Goal: Contribute content: Contribute content

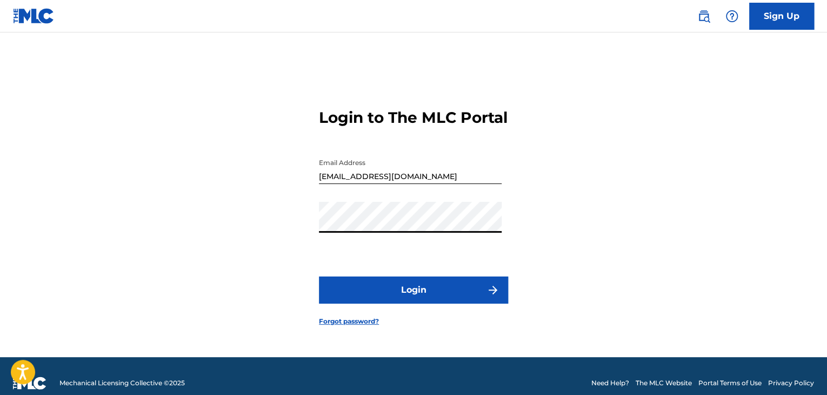
click at [412, 301] on button "Login" at bounding box center [413, 289] width 189 height 27
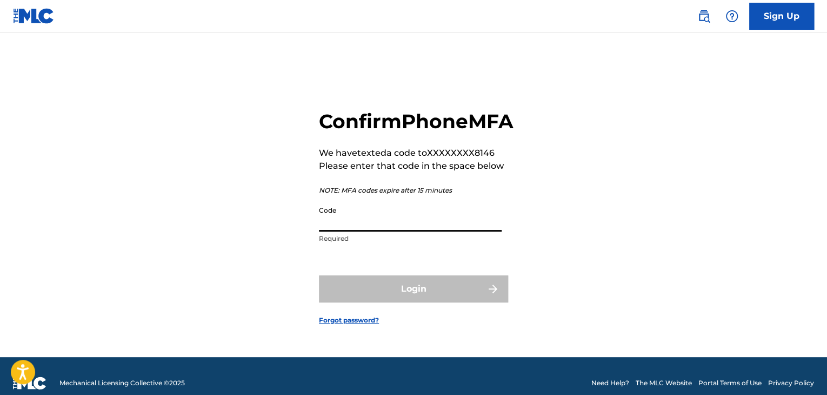
click at [400, 231] on input "Code" at bounding box center [410, 216] width 183 height 31
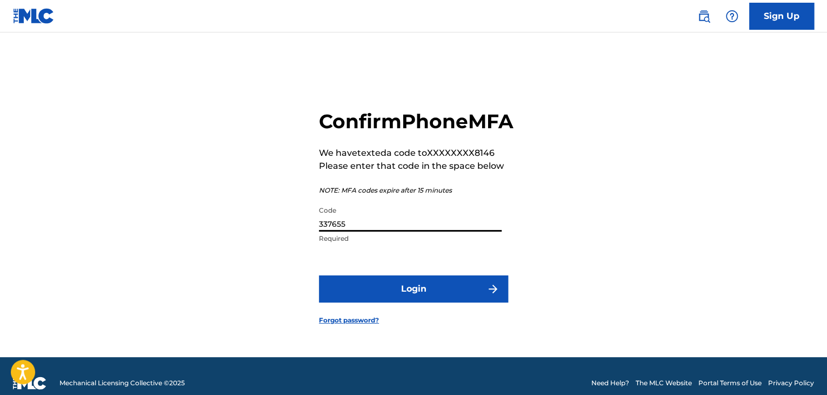
type input "337655"
click at [319, 275] on button "Login" at bounding box center [413, 288] width 189 height 27
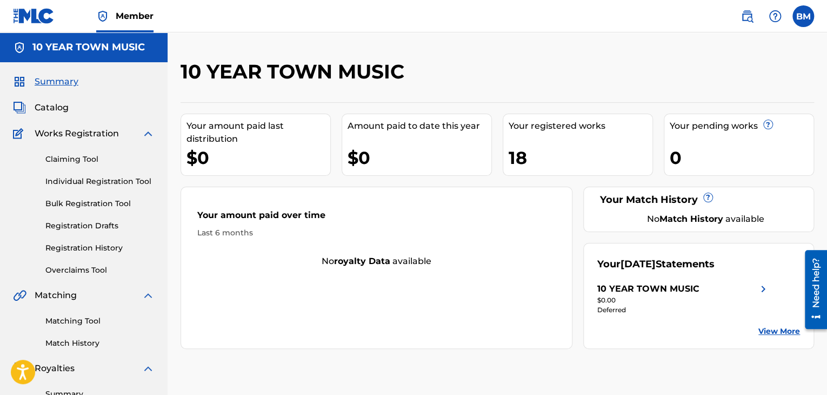
click at [88, 314] on div "Matching Tool Match History" at bounding box center [84, 325] width 142 height 47
click at [75, 319] on link "Matching Tool" at bounding box center [99, 320] width 109 height 11
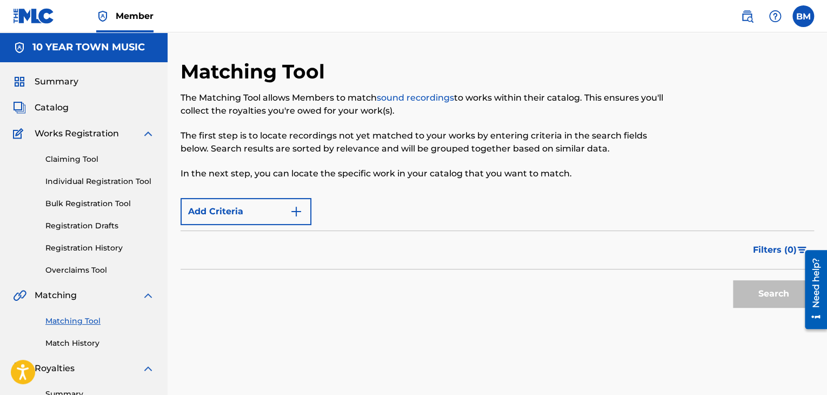
click at [282, 208] on button "Add Criteria" at bounding box center [246, 211] width 131 height 27
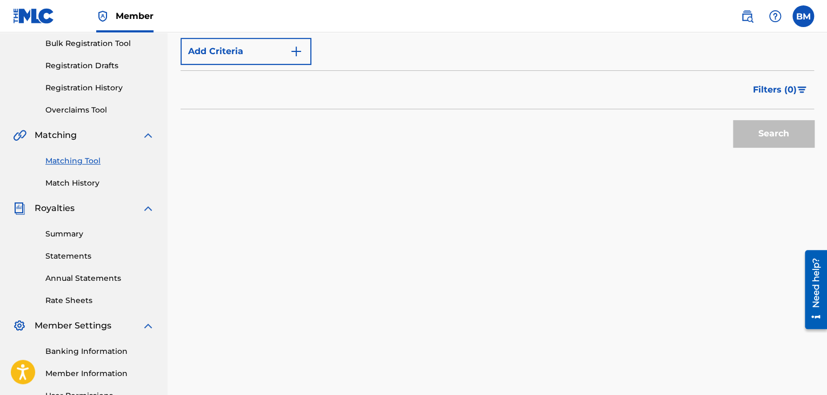
scroll to position [162, 0]
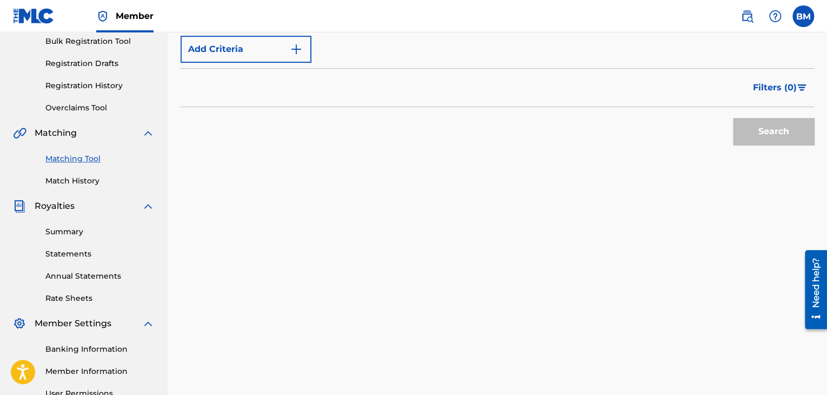
click at [291, 48] on img "Search Form" at bounding box center [296, 49] width 13 height 13
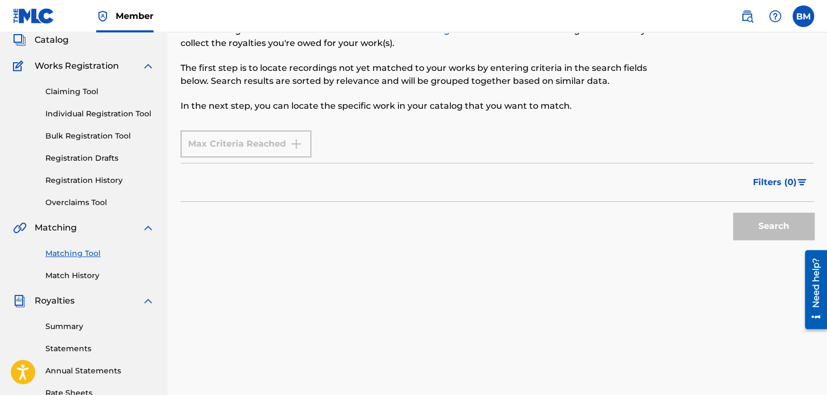
scroll to position [0, 0]
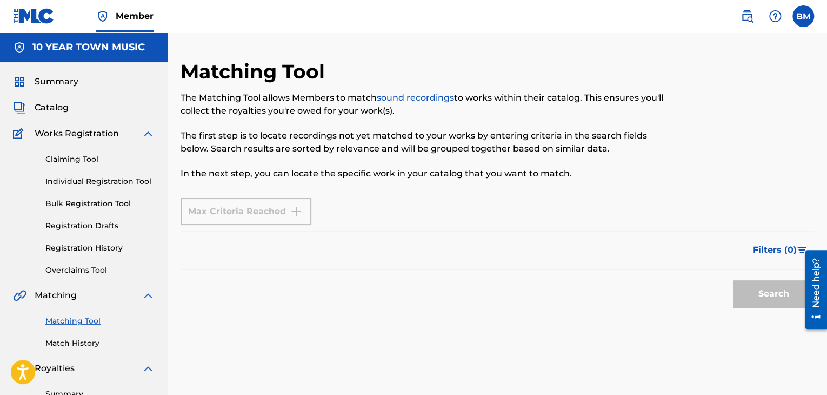
click at [297, 213] on div "Max Criteria Reached" at bounding box center [246, 211] width 131 height 27
click at [766, 251] on span "Filters ( 0 )" at bounding box center [775, 249] width 44 height 13
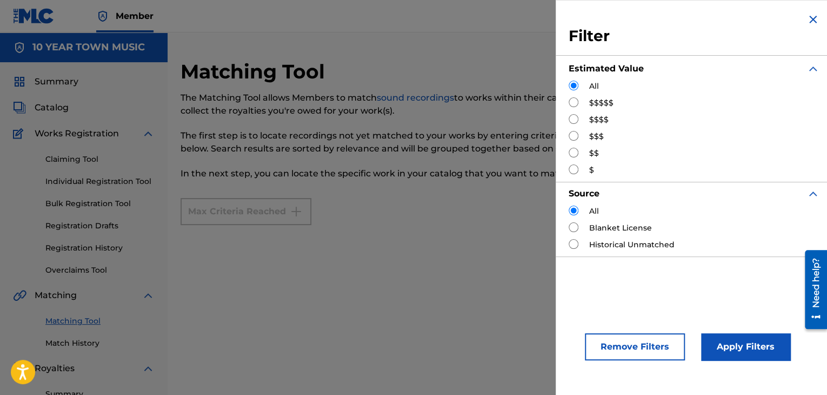
click at [809, 24] on img "Search Form" at bounding box center [813, 19] width 13 height 13
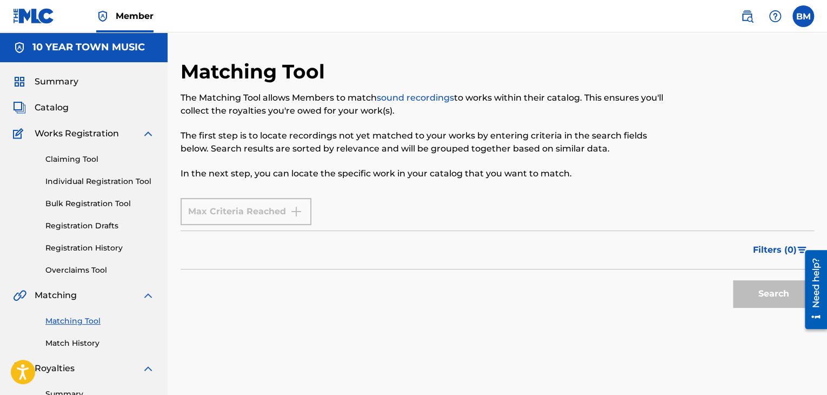
click at [420, 146] on p "The first step is to locate recordings not yet matched to your works by enterin…" at bounding box center [425, 142] width 488 height 26
click at [418, 99] on link "sound recordings" at bounding box center [415, 97] width 77 height 10
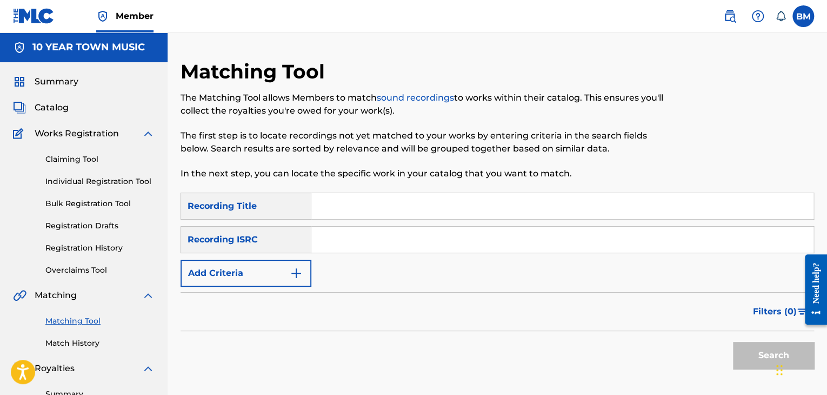
click at [299, 279] on img "Search Form" at bounding box center [296, 273] width 13 height 13
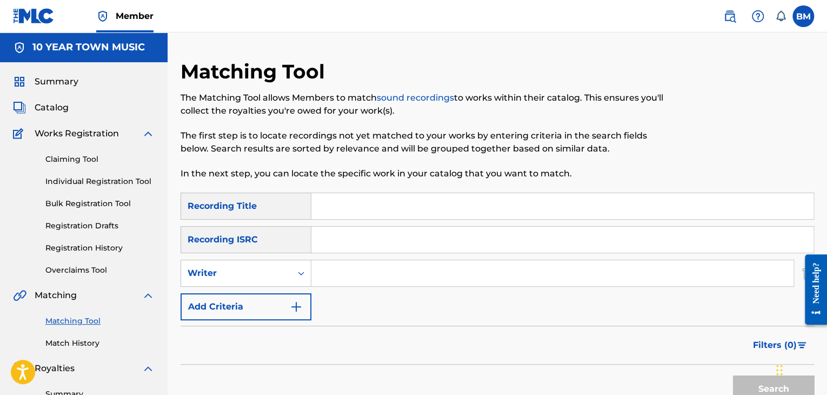
click at [344, 275] on input "Search Form" at bounding box center [552, 273] width 482 height 26
click at [347, 206] on input "Search Form" at bounding box center [562, 206] width 502 height 26
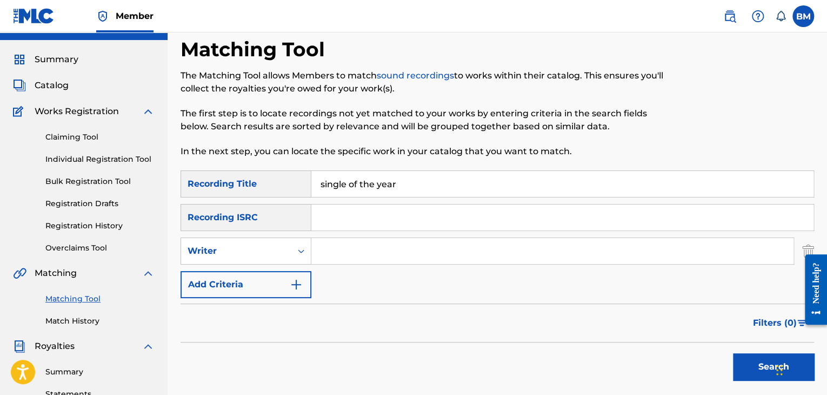
scroll to position [54, 0]
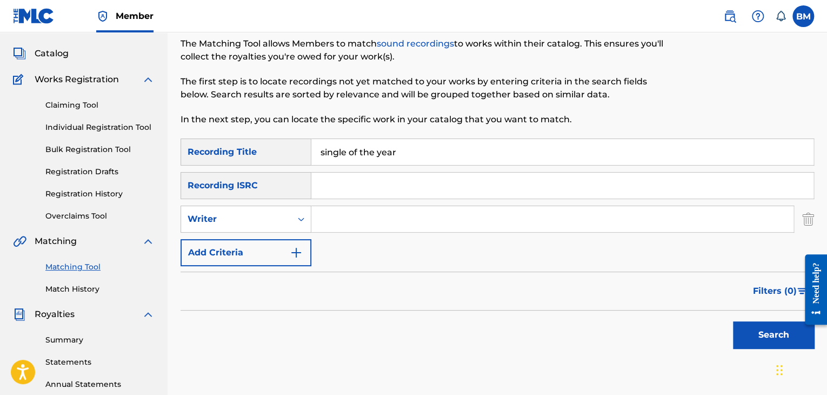
type input "single of the year"
click at [757, 342] on button "Search" at bounding box center [773, 334] width 81 height 27
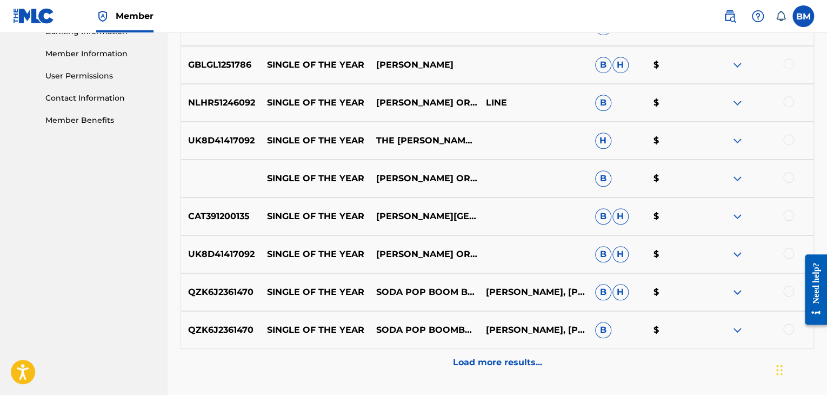
scroll to position [487, 0]
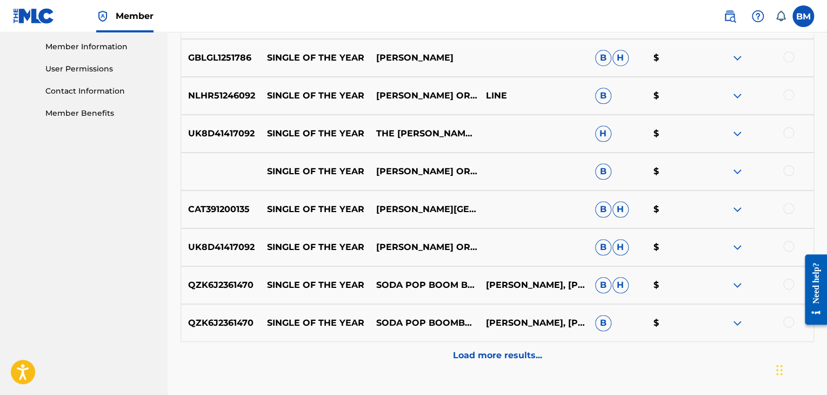
click at [504, 353] on p "Load more results..." at bounding box center [497, 355] width 89 height 13
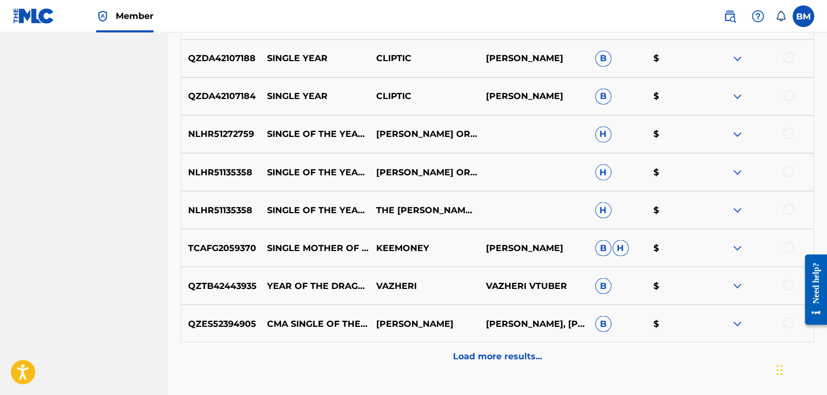
scroll to position [865, 0]
click at [502, 355] on p "Load more results..." at bounding box center [497, 355] width 89 height 13
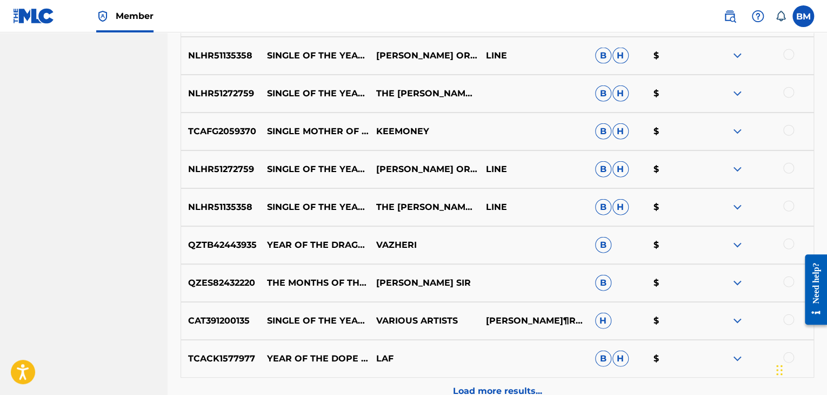
scroll to position [1298, 0]
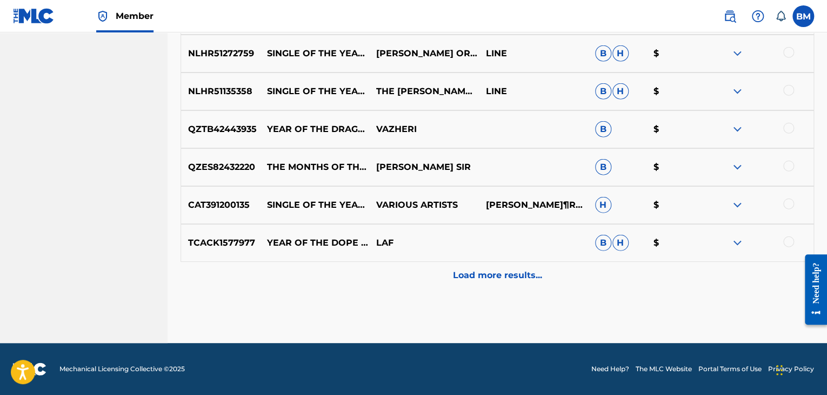
click at [488, 275] on p "Load more results..." at bounding box center [497, 275] width 89 height 13
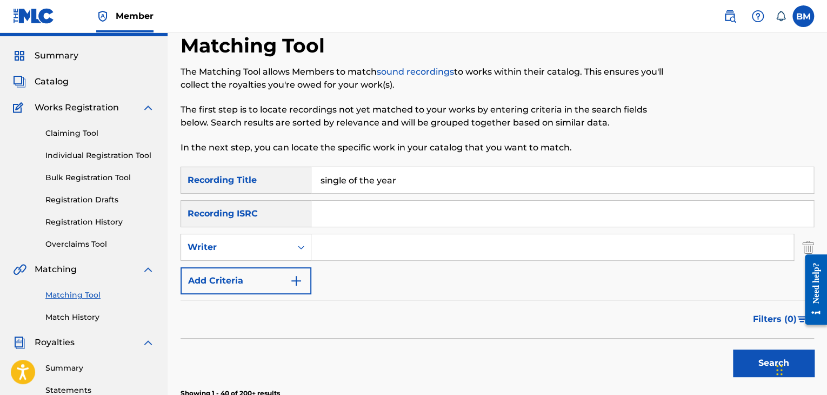
scroll to position [0, 0]
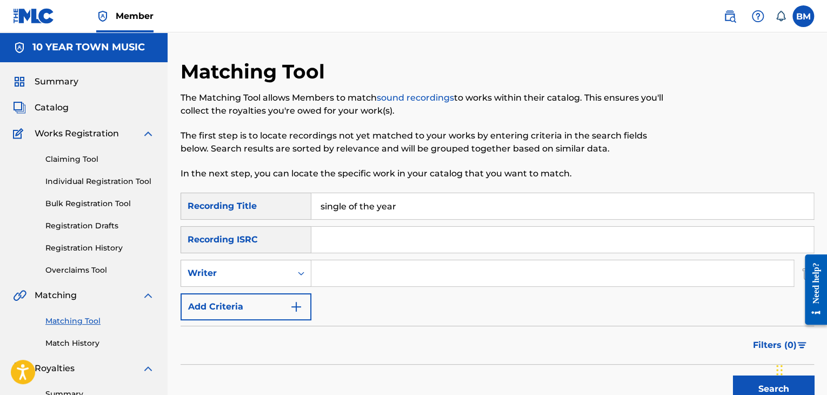
drag, startPoint x: 407, startPoint y: 208, endPoint x: 151, endPoint y: 206, distance: 256.3
click at [391, 267] on input "Search Form" at bounding box center [552, 273] width 482 height 26
click at [772, 383] on button "Search" at bounding box center [773, 388] width 81 height 27
drag, startPoint x: 402, startPoint y: 275, endPoint x: 0, endPoint y: 151, distance: 421.0
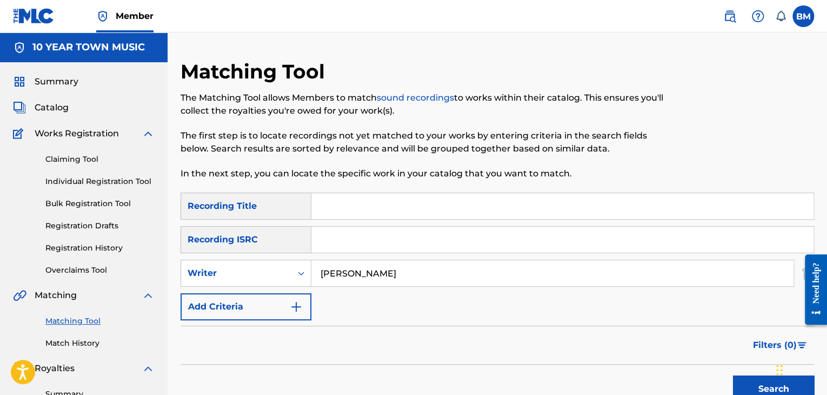
type input "[PERSON_NAME] [PERSON_NAME]"
click at [770, 379] on button "Search" at bounding box center [773, 388] width 81 height 27
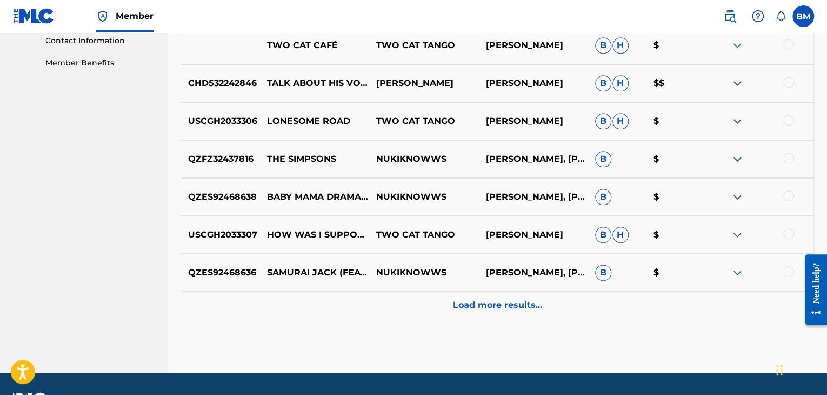
scroll to position [541, 0]
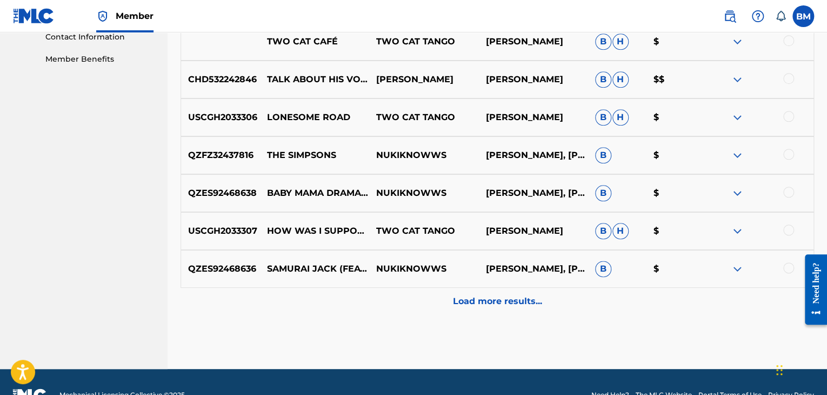
click at [505, 307] on p "Load more results..." at bounding box center [497, 301] width 89 height 13
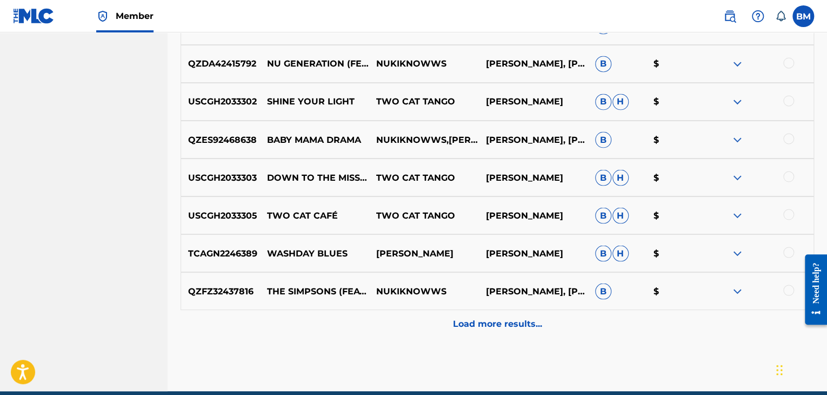
scroll to position [919, 0]
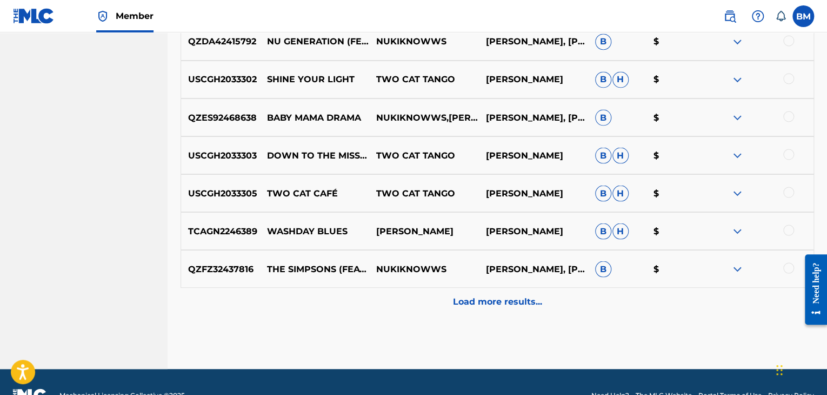
click at [505, 307] on p "Load more results..." at bounding box center [497, 301] width 89 height 13
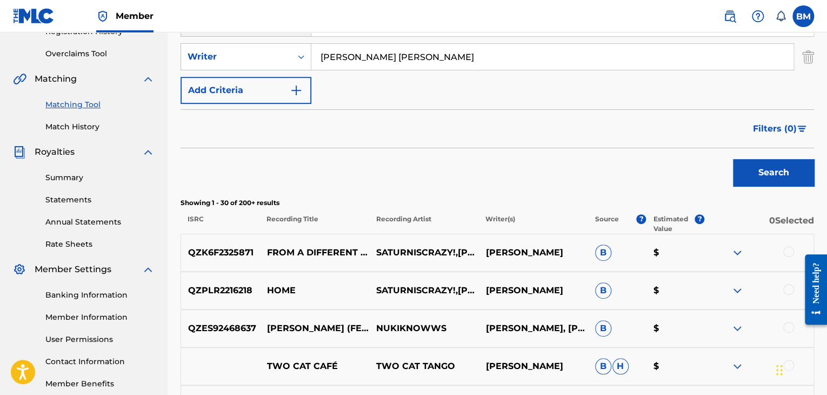
scroll to position [0, 0]
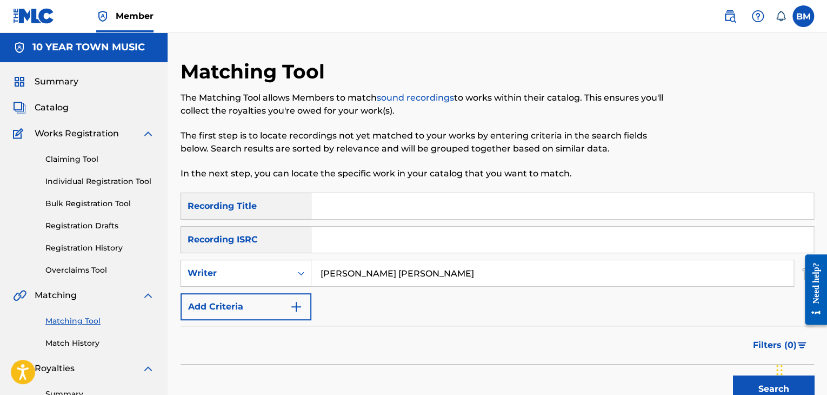
drag, startPoint x: 479, startPoint y: 269, endPoint x: 2, endPoint y: 269, distance: 477.0
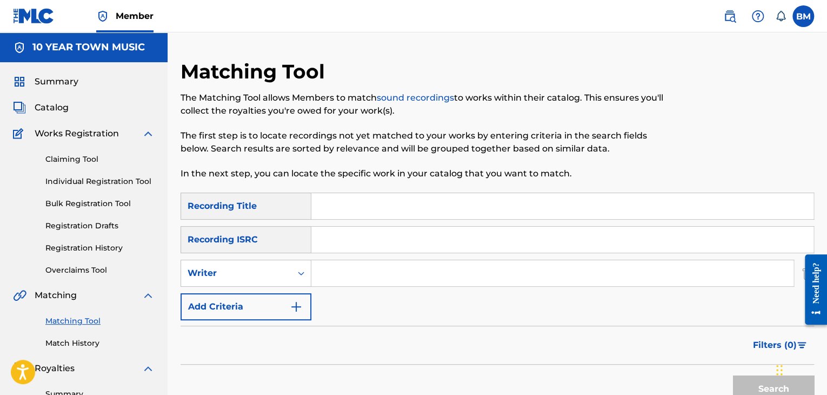
click at [62, 161] on link "Claiming Tool" at bounding box center [99, 159] width 109 height 11
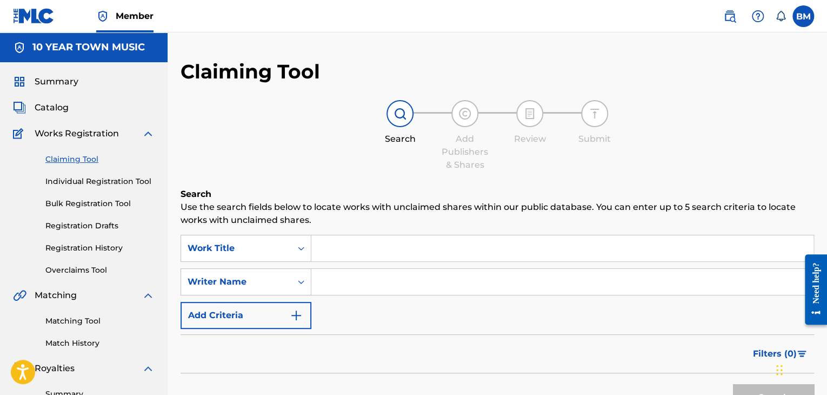
click at [359, 243] on input "Search Form" at bounding box center [562, 248] width 502 height 26
click at [474, 284] on input "Search Form" at bounding box center [562, 282] width 502 height 26
type input "[PERSON_NAME]"
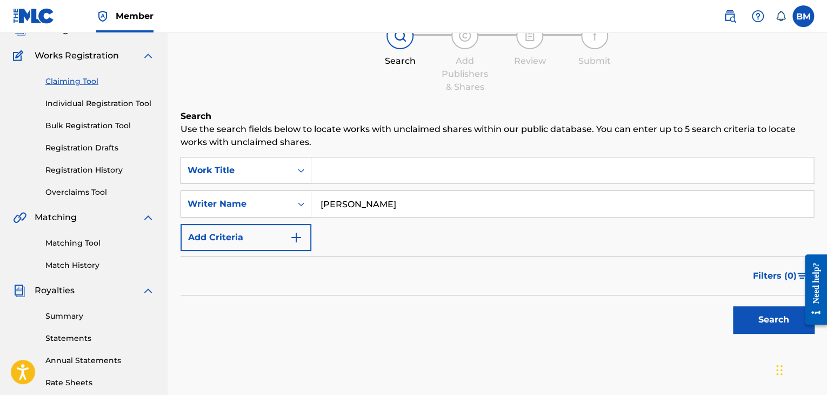
scroll to position [162, 0]
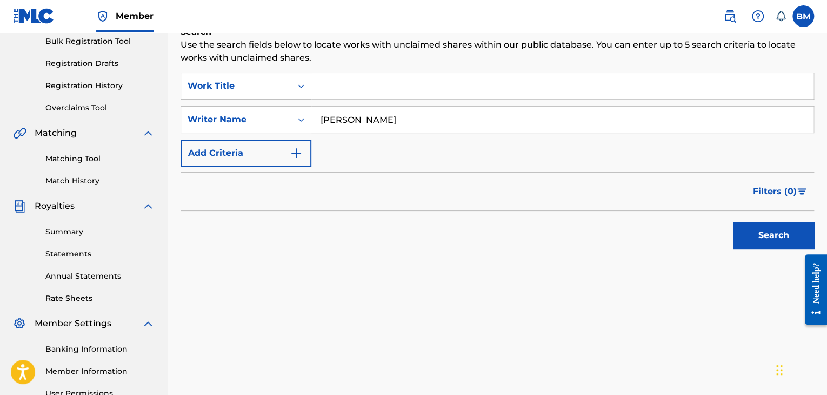
click at [782, 240] on button "Search" at bounding box center [773, 235] width 81 height 27
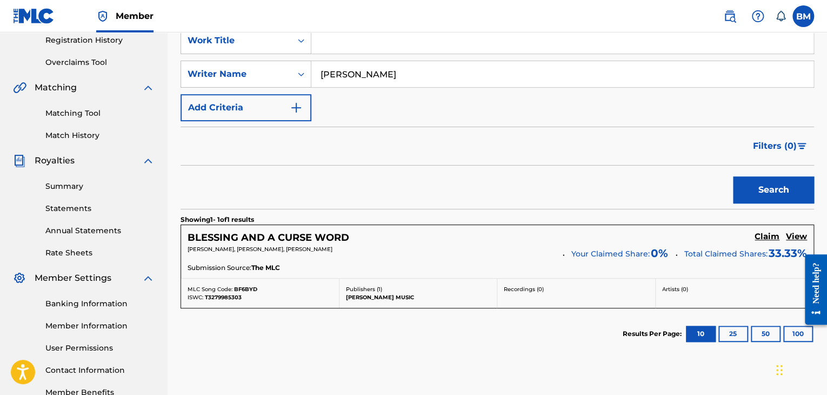
scroll to position [277, 0]
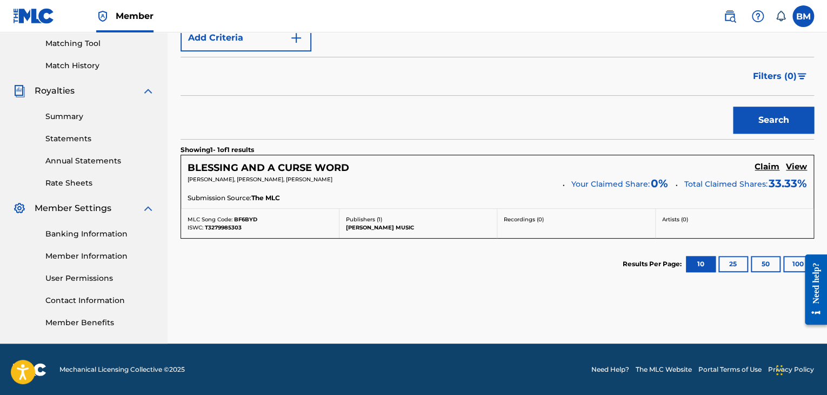
click at [765, 167] on h5 "Claim" at bounding box center [767, 167] width 25 height 10
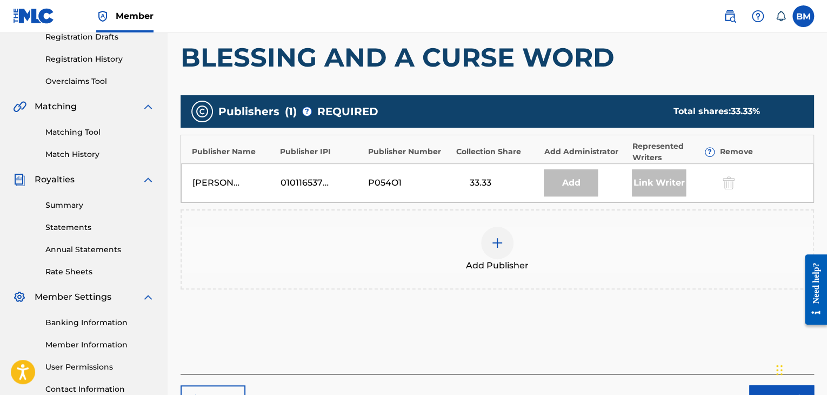
scroll to position [168, 0]
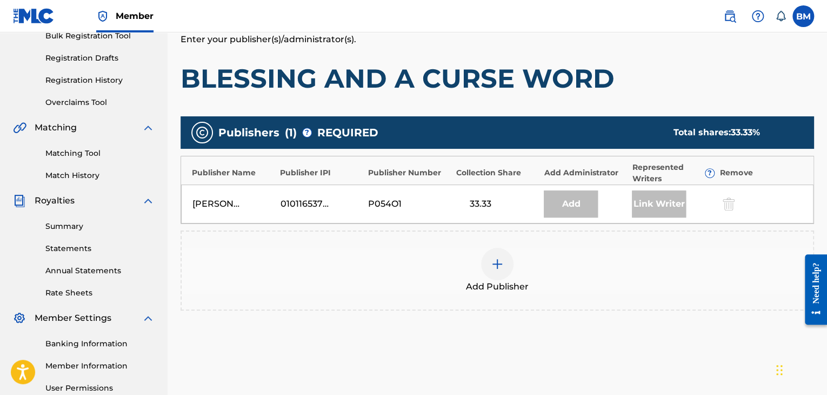
click at [497, 281] on span "Add Publisher" at bounding box center [497, 286] width 63 height 13
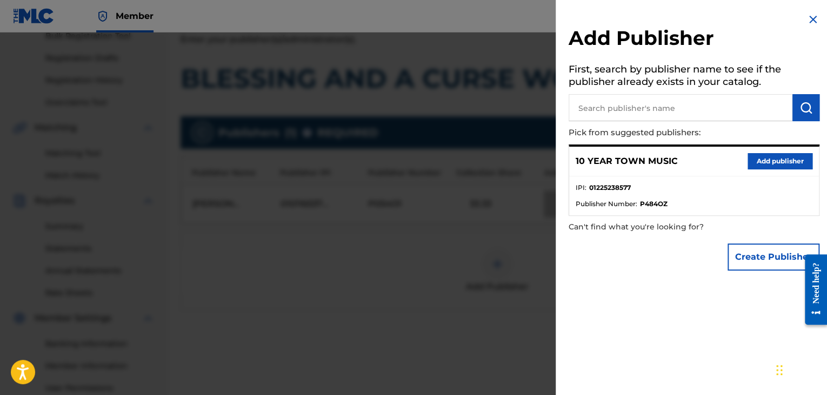
click at [757, 163] on button "Add publisher" at bounding box center [780, 161] width 65 height 16
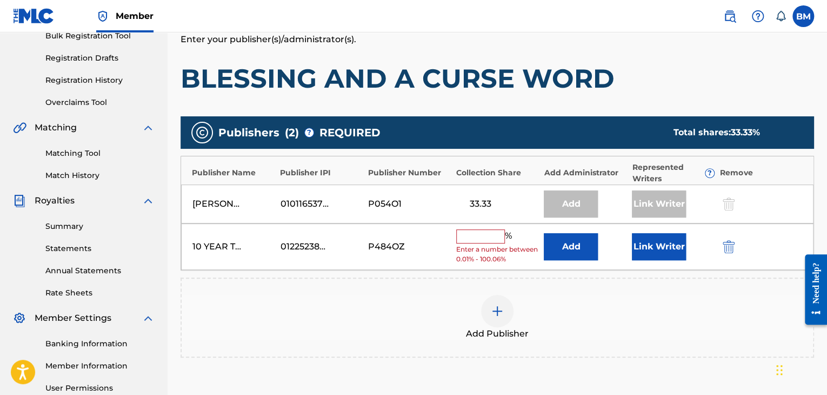
click at [472, 238] on input "text" at bounding box center [480, 236] width 49 height 14
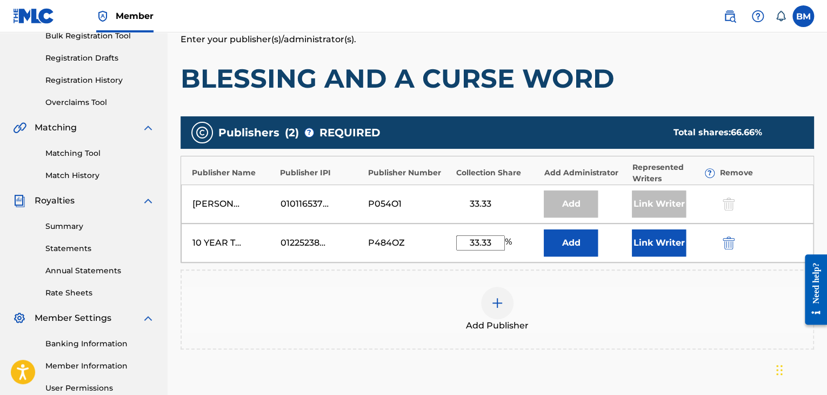
type input "33.33"
click at [658, 248] on button "Link Writer" at bounding box center [659, 242] width 54 height 27
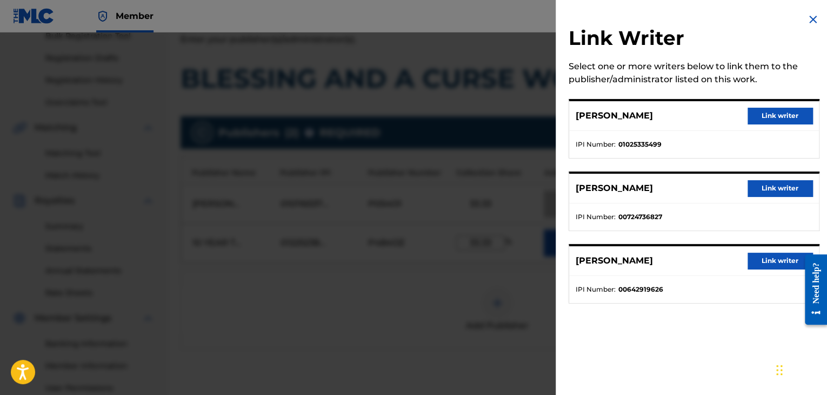
click at [777, 191] on button "Link writer" at bounding box center [780, 188] width 65 height 16
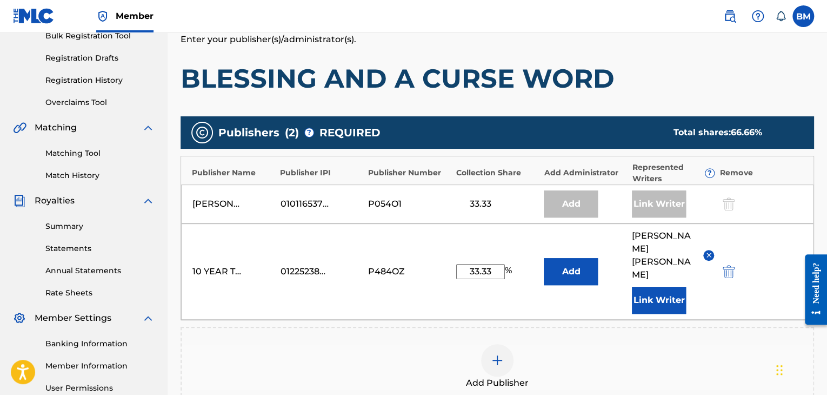
click at [582, 264] on button "Add" at bounding box center [571, 271] width 54 height 27
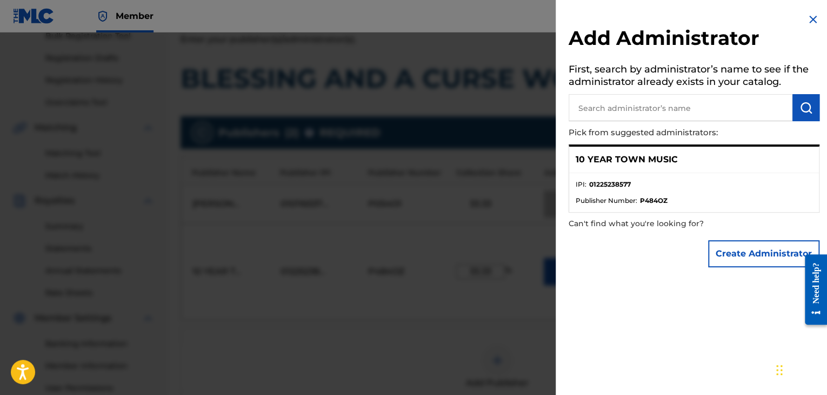
click at [630, 169] on div "10 YEAR TOWN MUSIC" at bounding box center [694, 160] width 250 height 26
click at [319, 352] on div at bounding box center [413, 229] width 827 height 395
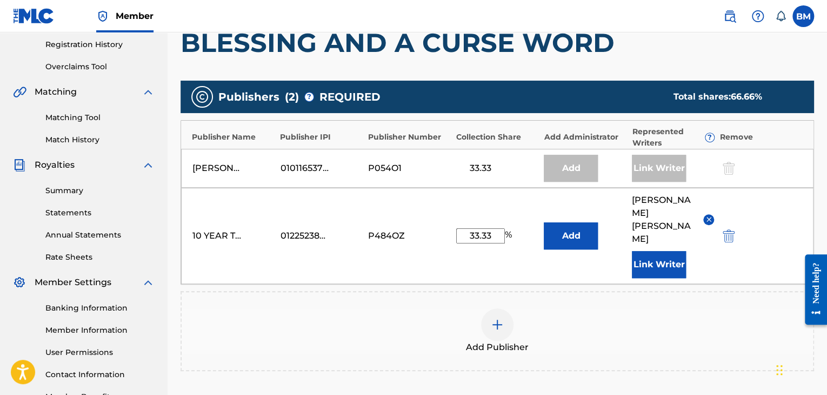
scroll to position [222, 0]
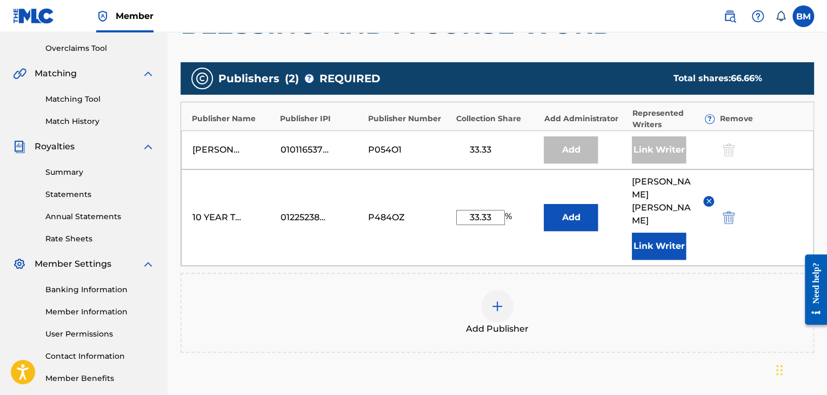
click at [498, 290] on div at bounding box center [497, 306] width 32 height 32
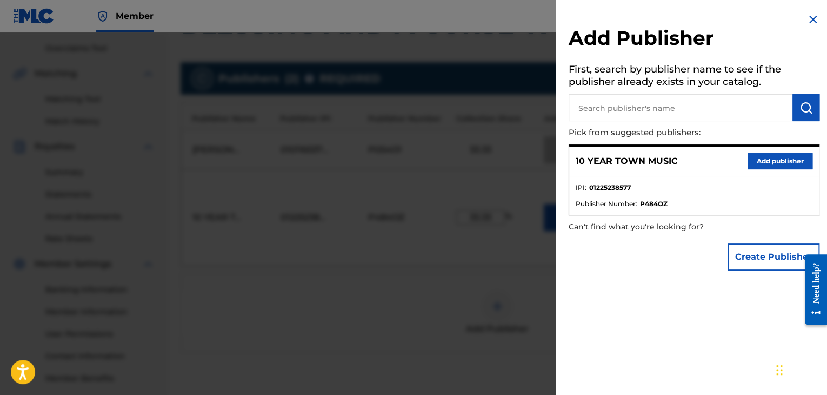
click at [398, 286] on div at bounding box center [413, 229] width 827 height 395
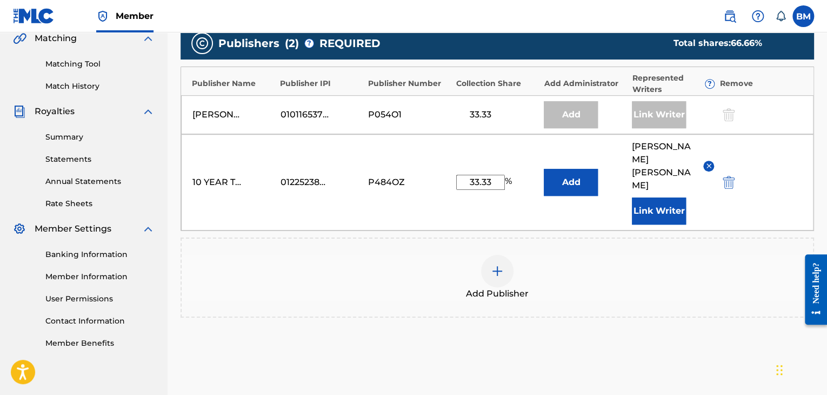
scroll to position [327, 0]
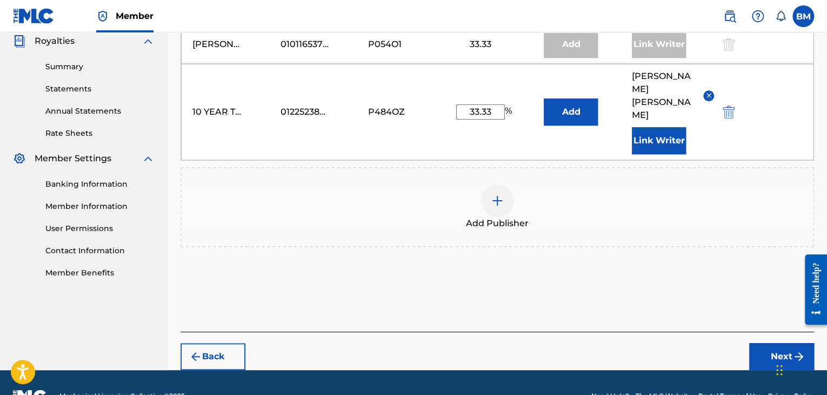
click at [768, 343] on button "Next" at bounding box center [781, 356] width 65 height 27
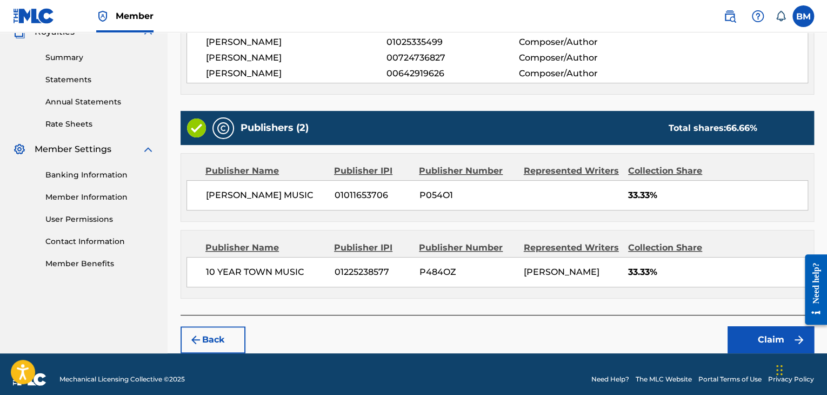
scroll to position [346, 0]
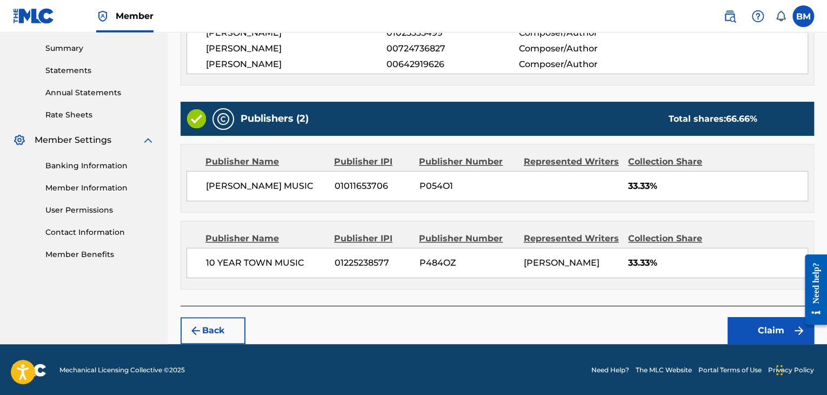
click at [757, 333] on button "Claim" at bounding box center [771, 330] width 87 height 27
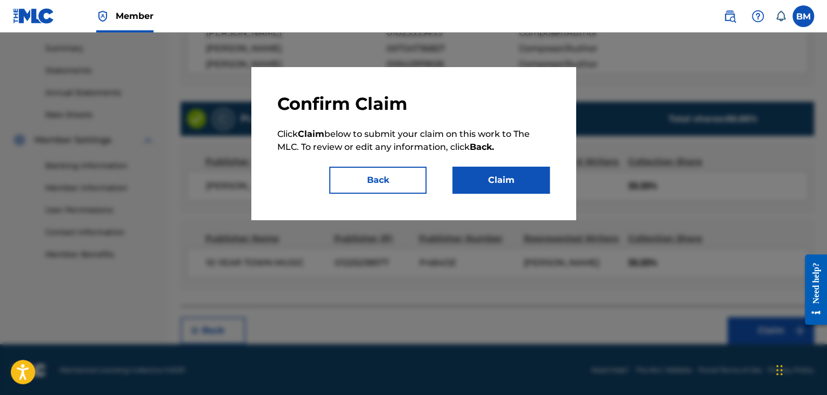
click at [389, 178] on button "Back" at bounding box center [377, 180] width 97 height 27
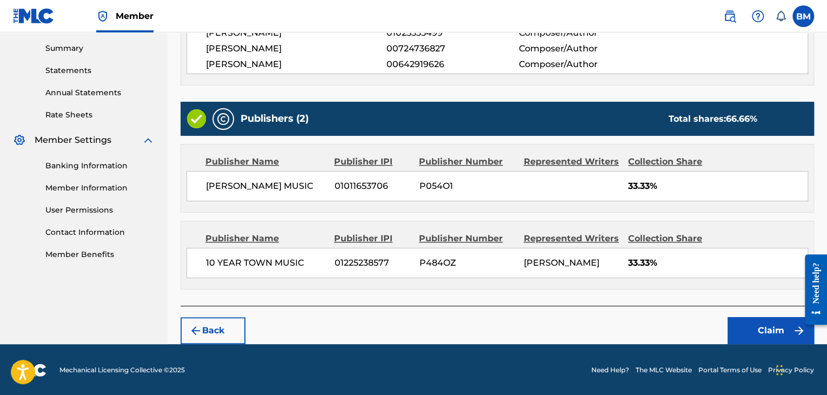
click at [760, 328] on button "Claim" at bounding box center [771, 330] width 87 height 27
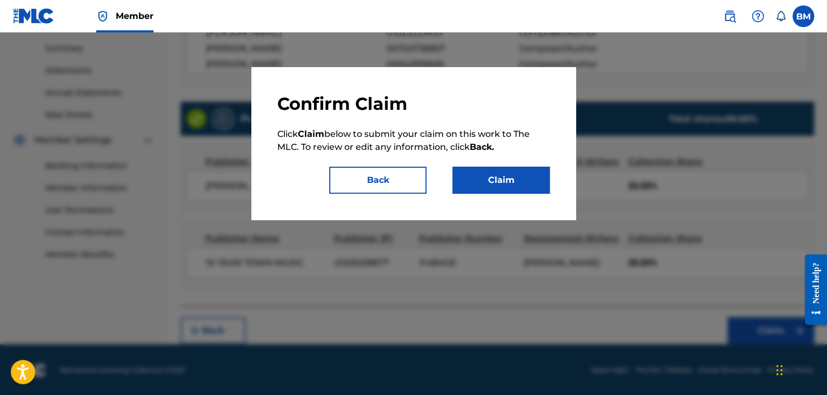
click at [522, 184] on button "Claim" at bounding box center [501, 180] width 97 height 27
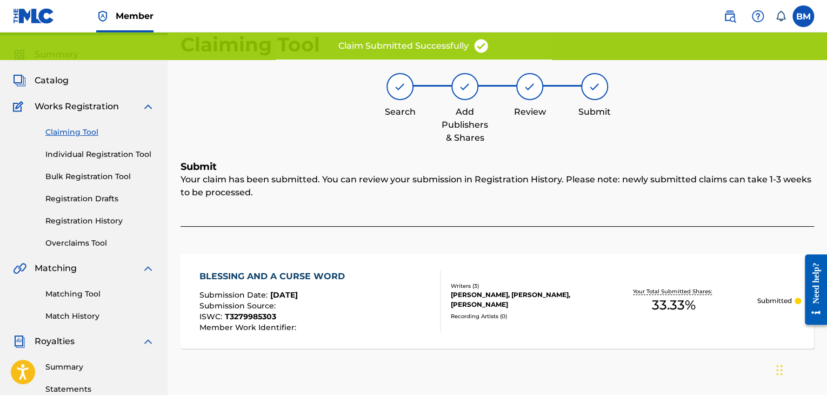
scroll to position [0, 0]
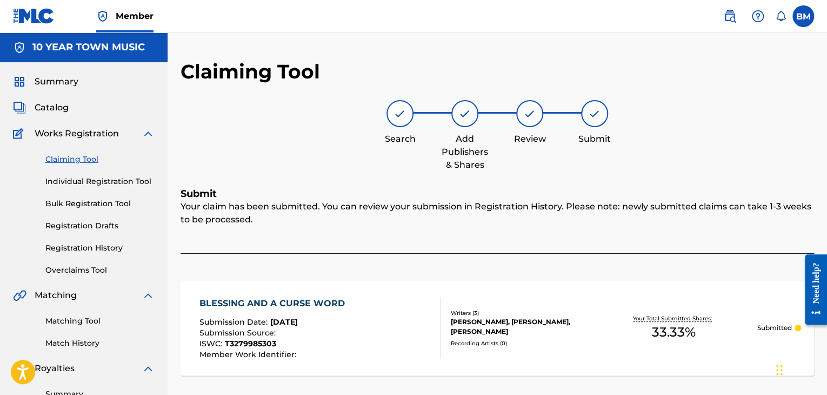
click at [80, 181] on link "Individual Registration Tool" at bounding box center [99, 181] width 109 height 11
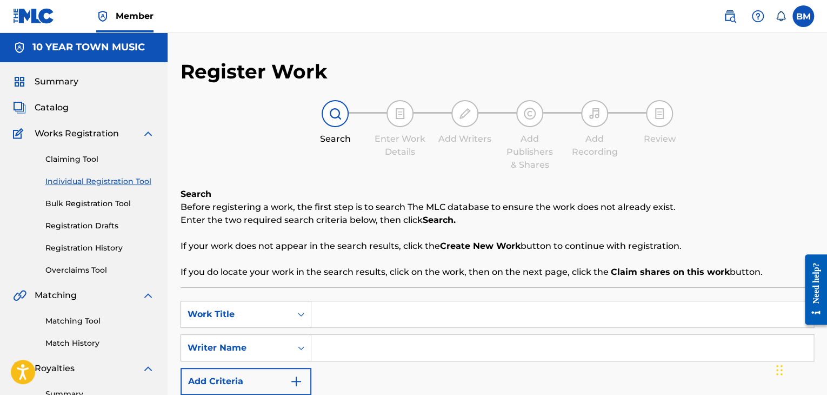
scroll to position [108, 0]
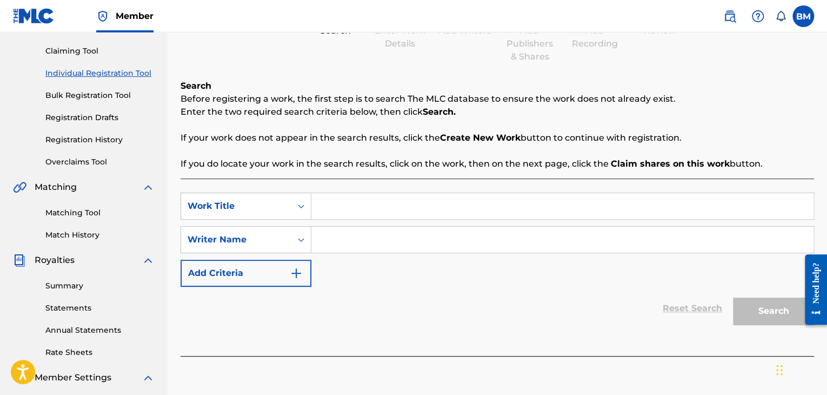
click at [368, 215] on input "Search Form" at bounding box center [562, 206] width 502 height 26
type input "single of the year"
click at [409, 243] on input "Search Form" at bounding box center [562, 240] width 502 height 26
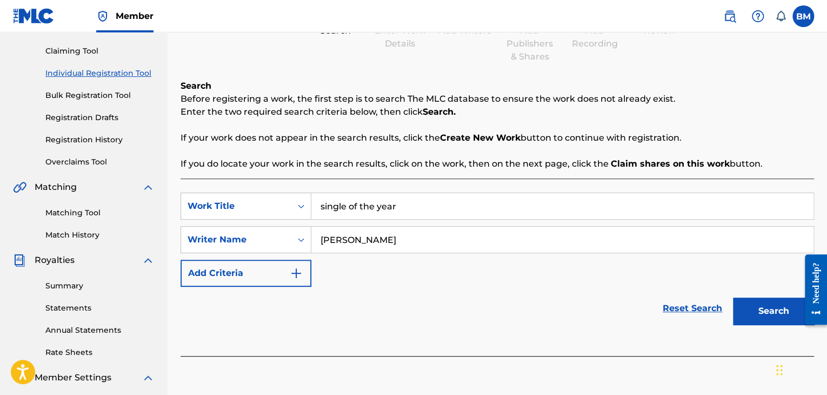
type input "[PERSON_NAME]"
click at [768, 317] on button "Search" at bounding box center [773, 310] width 81 height 27
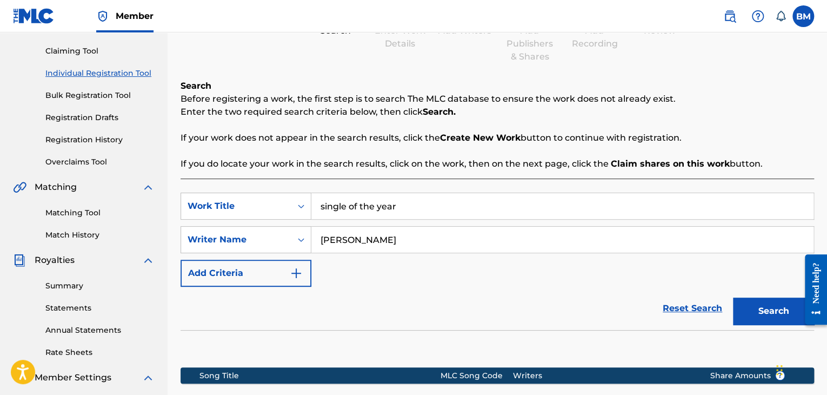
scroll to position [270, 0]
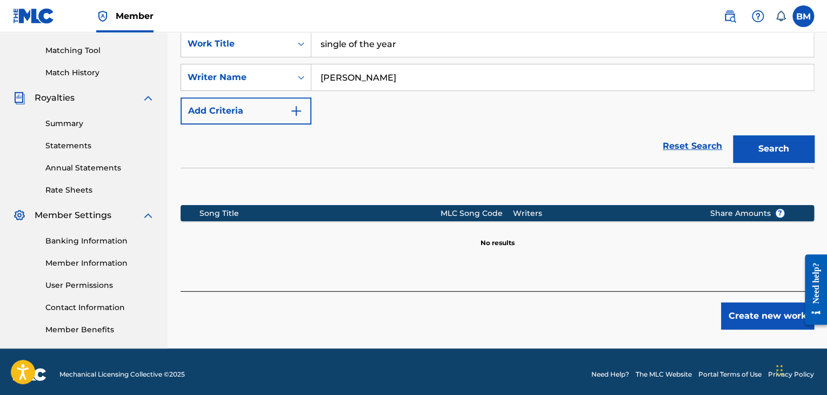
click at [735, 316] on button "Create new work" at bounding box center [767, 315] width 93 height 27
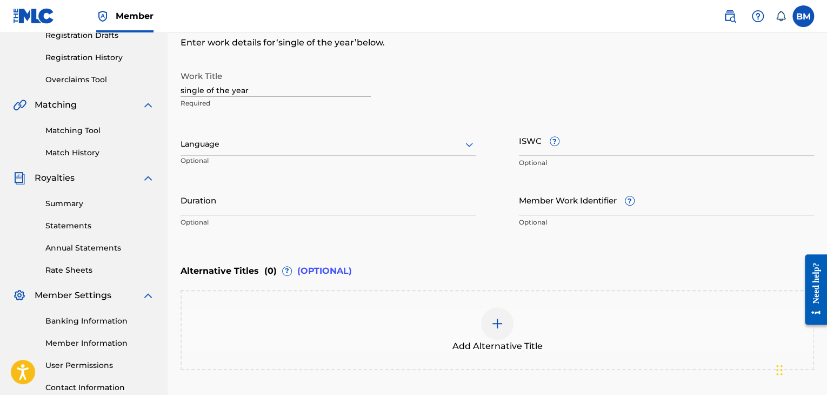
scroll to position [108, 0]
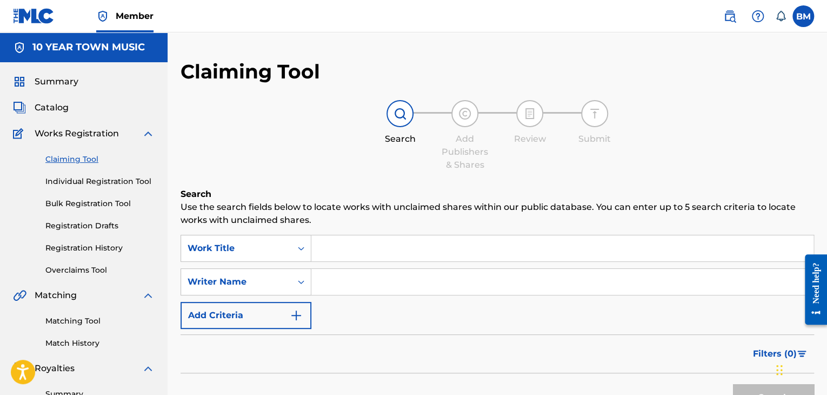
click at [89, 344] on link "Match History" at bounding box center [99, 342] width 109 height 11
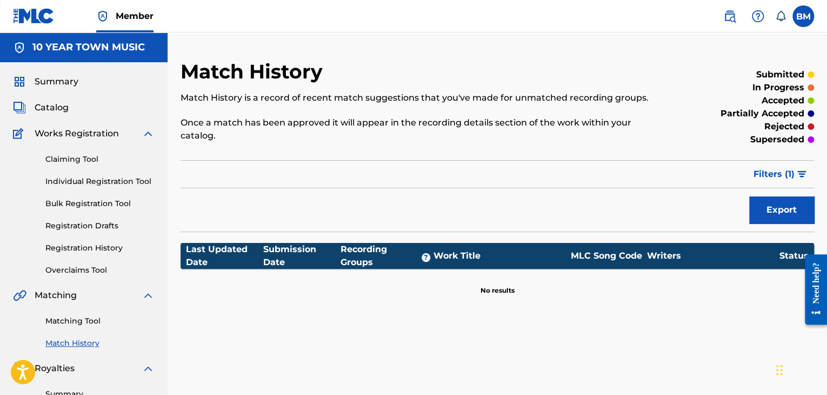
click at [65, 108] on span "Catalog" at bounding box center [52, 107] width 34 height 13
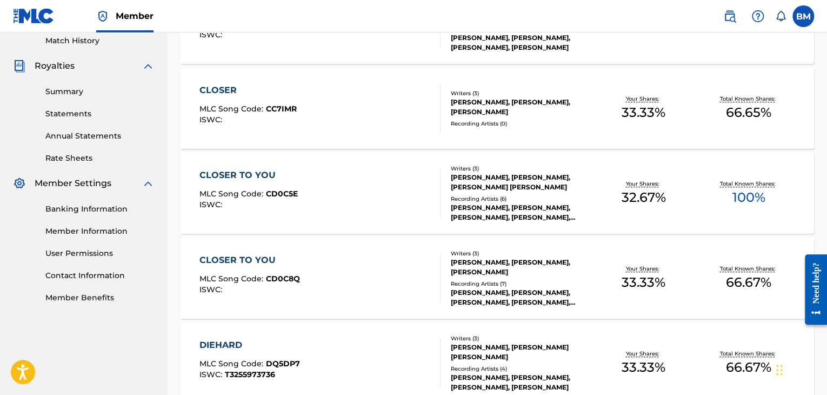
scroll to position [194, 0]
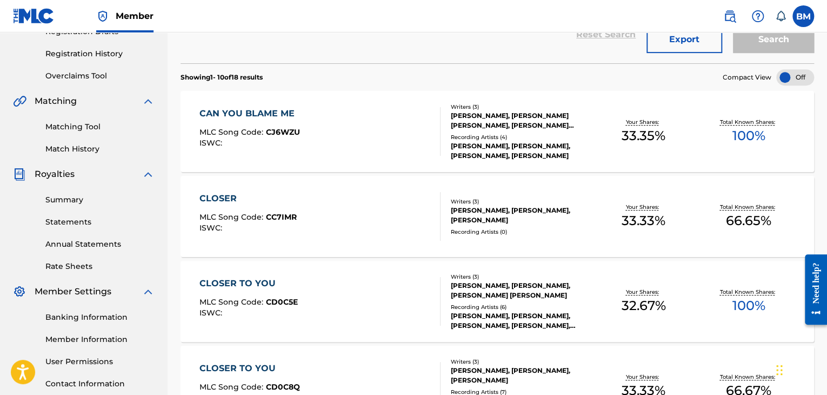
click at [273, 280] on div "CLOSER TO YOU" at bounding box center [249, 283] width 98 height 13
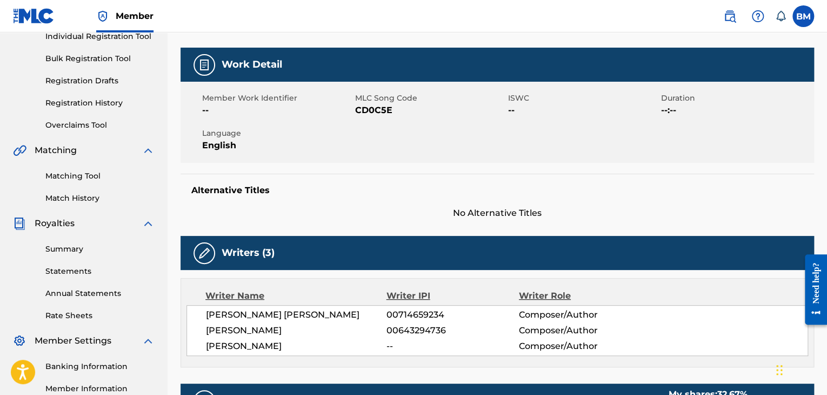
scroll to position [213, 0]
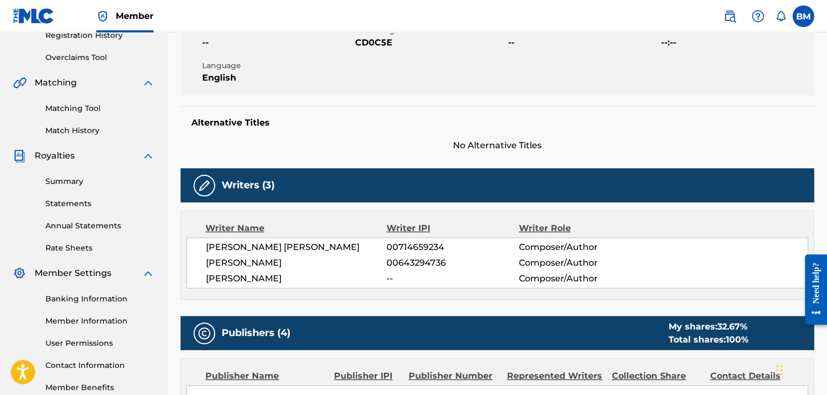
click at [243, 277] on span "[PERSON_NAME]" at bounding box center [296, 278] width 181 height 13
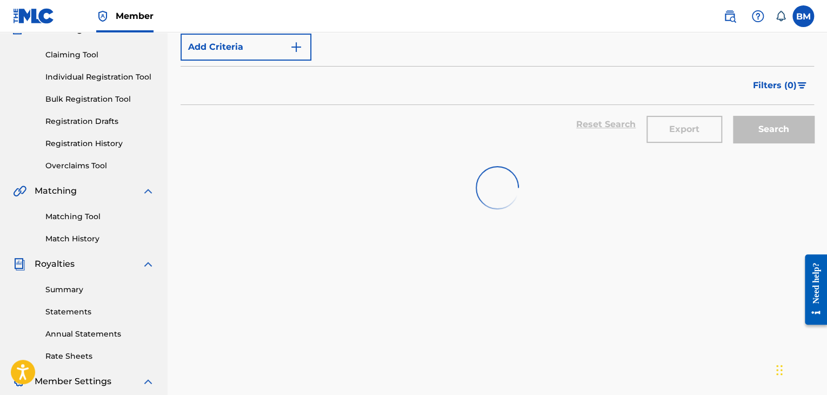
scroll to position [194, 0]
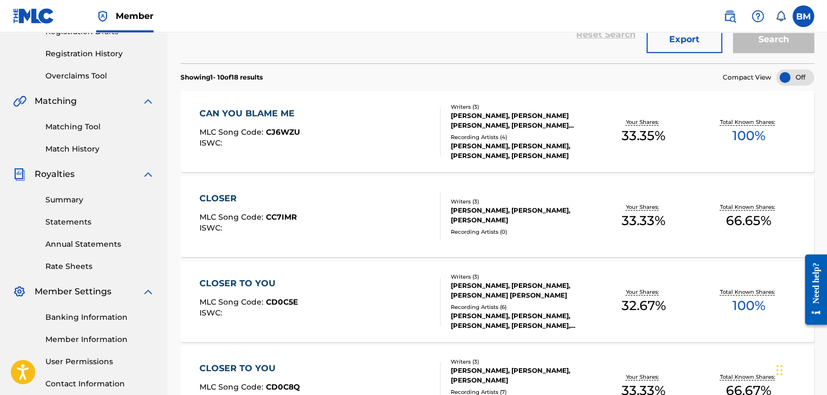
click at [225, 194] on div "CLOSER" at bounding box center [248, 198] width 97 height 13
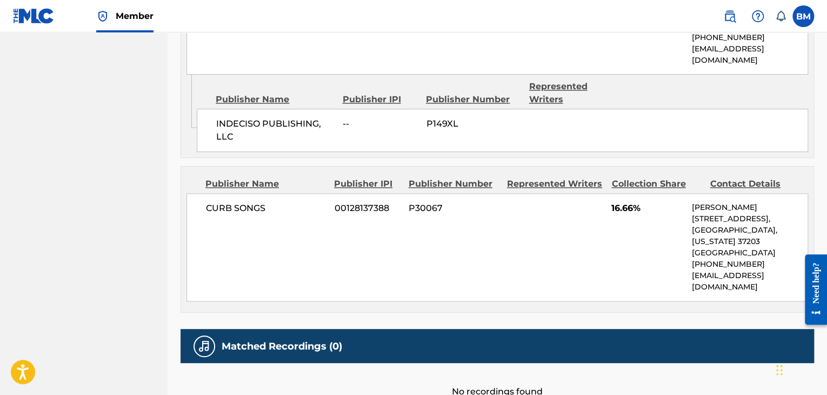
scroll to position [650, 0]
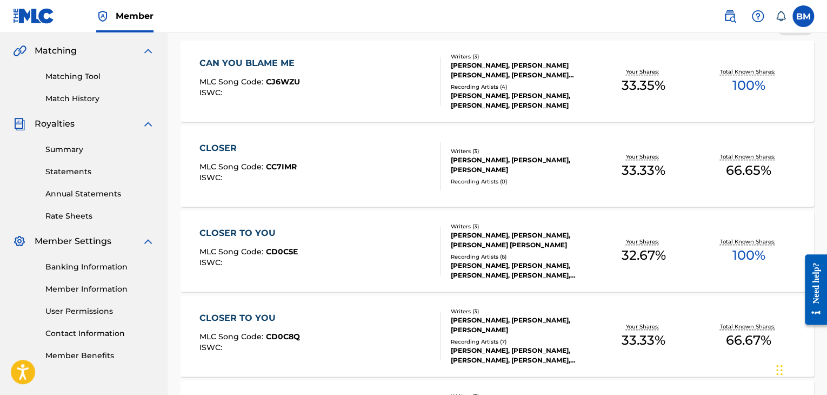
scroll to position [302, 0]
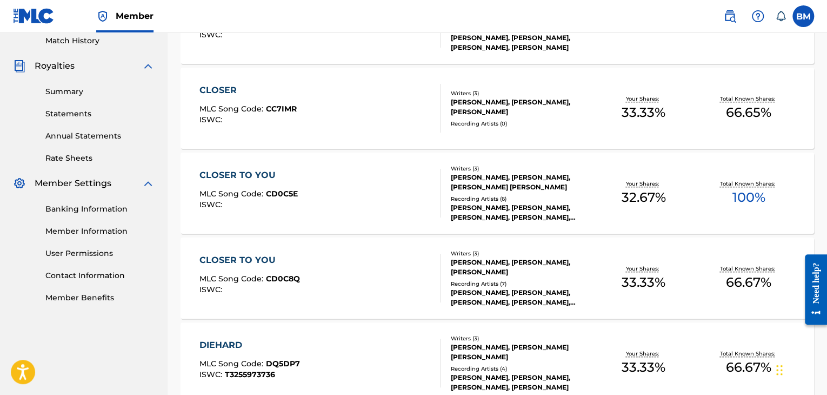
click at [255, 260] on div "CLOSER TO YOU" at bounding box center [250, 260] width 101 height 13
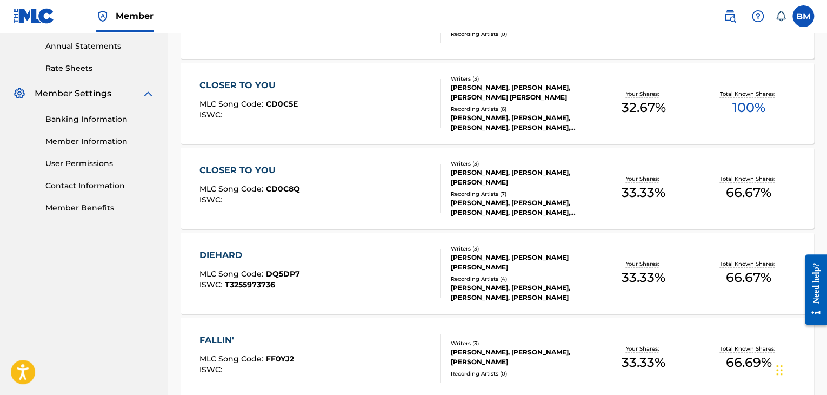
scroll to position [410, 0]
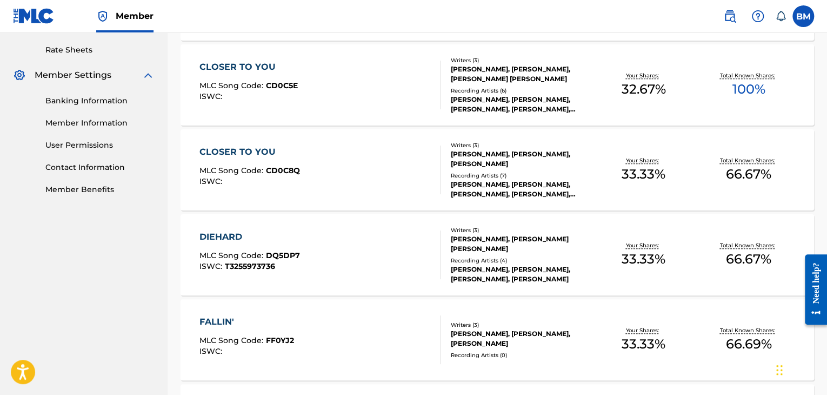
click at [239, 233] on div "DIEHARD" at bounding box center [250, 236] width 101 height 13
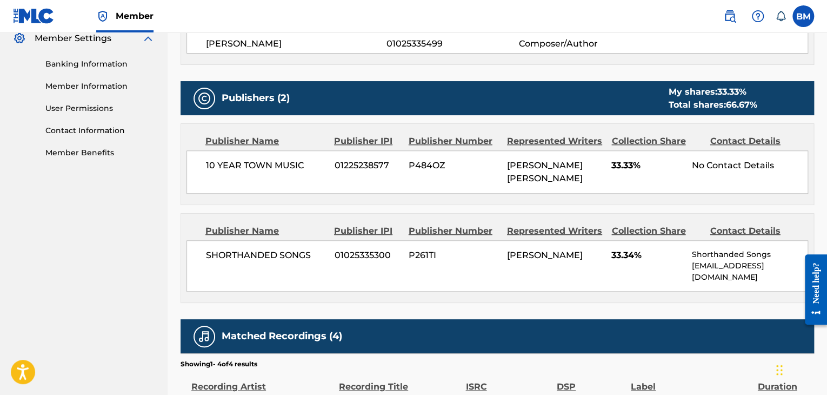
scroll to position [379, 0]
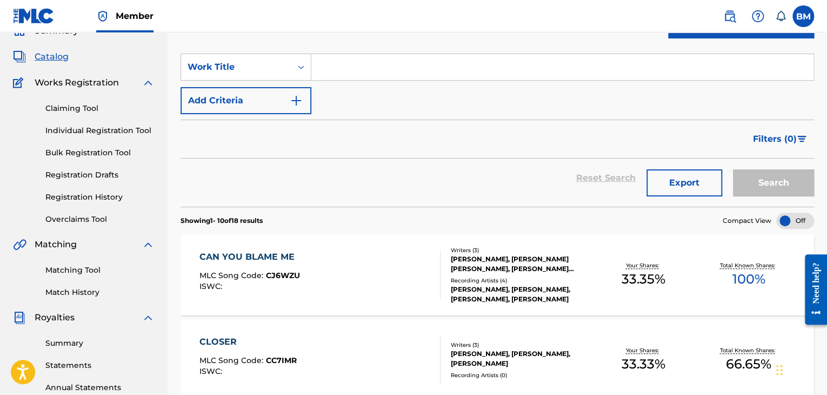
scroll to position [32, 0]
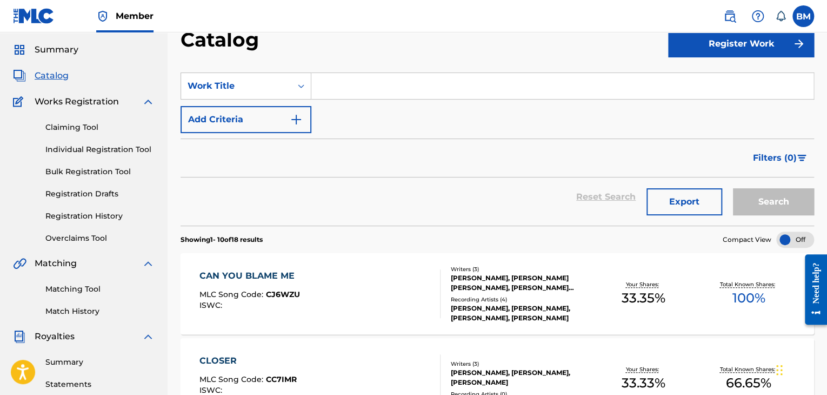
click at [106, 146] on link "Individual Registration Tool" at bounding box center [99, 149] width 109 height 11
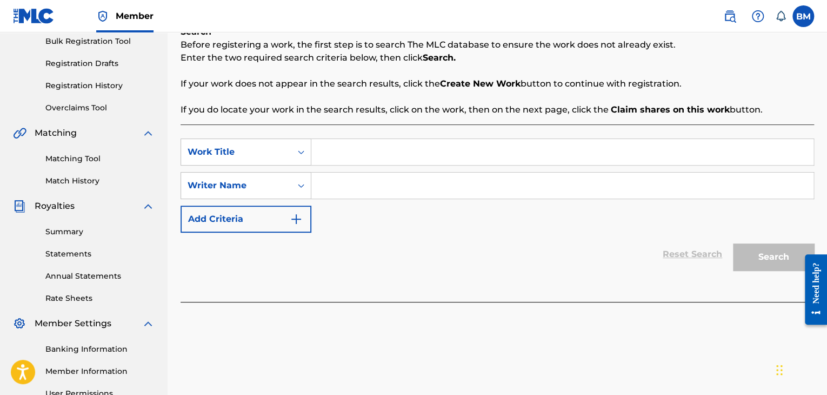
scroll to position [216, 0]
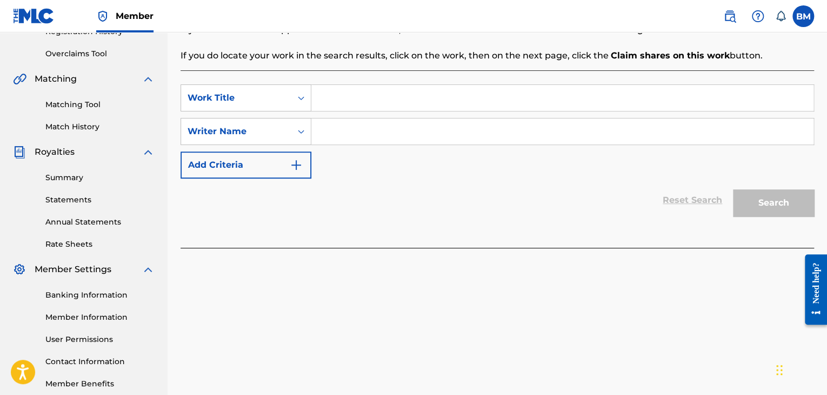
click at [344, 106] on input "Search Form" at bounding box center [562, 98] width 502 height 26
type input "single of the year"
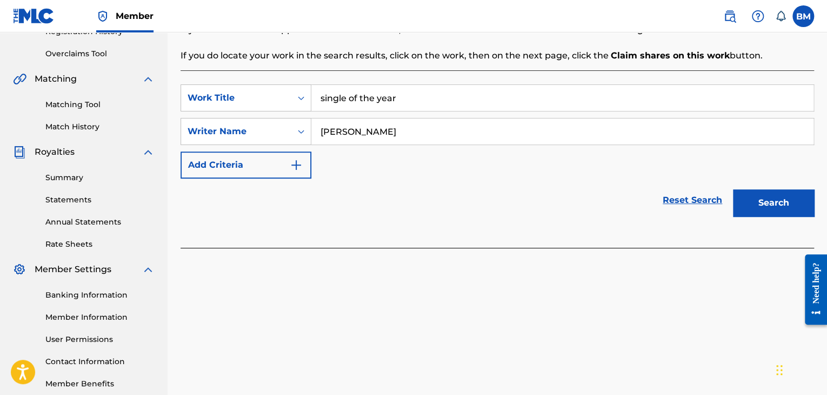
type input "[PERSON_NAME]"
click at [798, 211] on button "Search" at bounding box center [773, 202] width 81 height 27
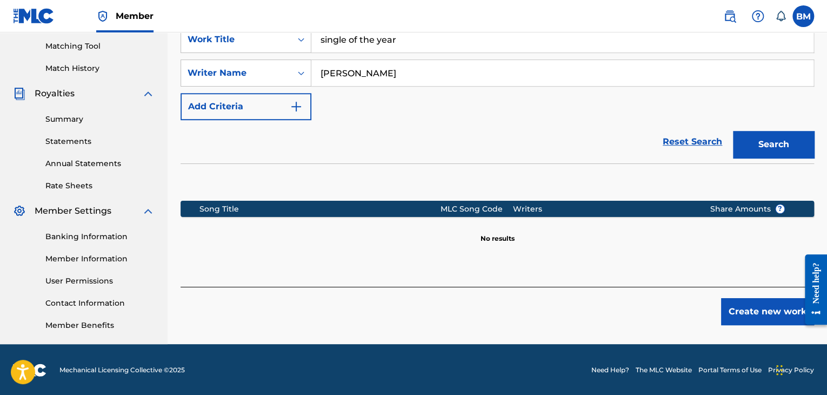
scroll to position [276, 0]
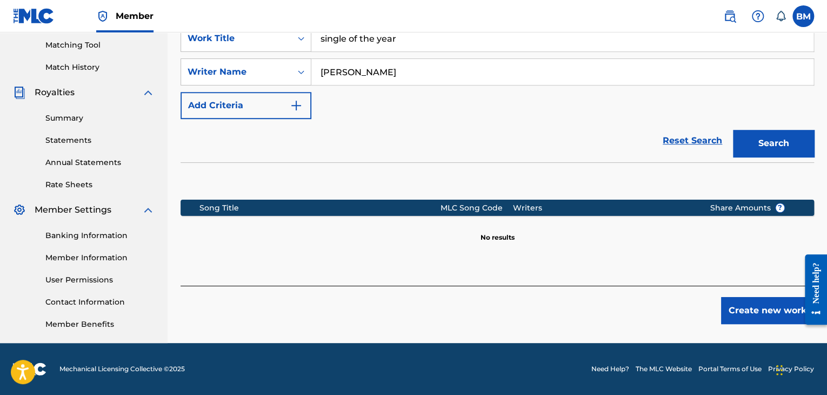
click at [738, 306] on button "Create new work" at bounding box center [767, 310] width 93 height 27
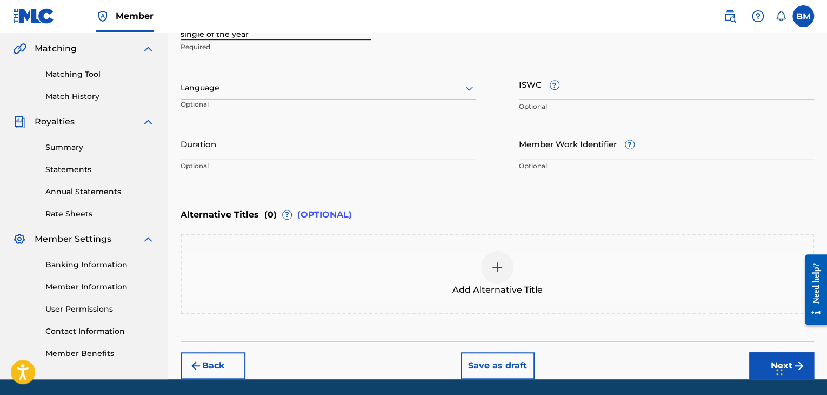
scroll to position [168, 0]
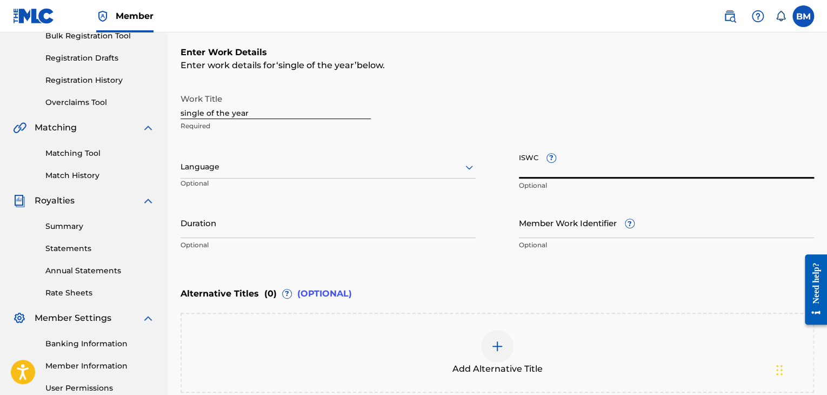
click at [582, 165] on input "ISWC ?" at bounding box center [666, 163] width 295 height 31
paste input "T3312125654"
type input "T3312125654"
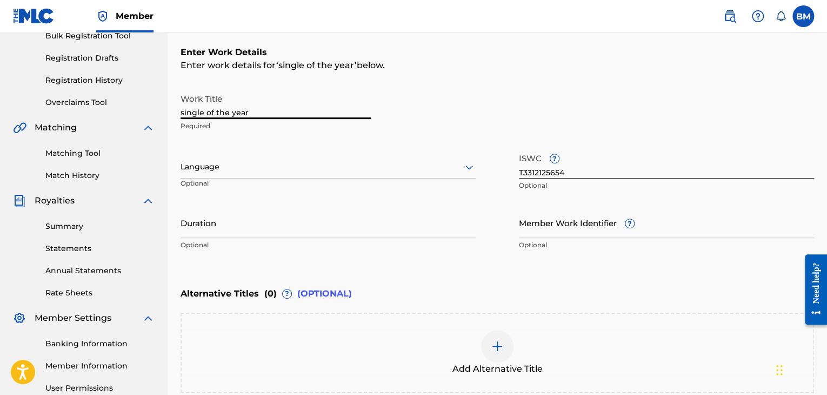
drag, startPoint x: 263, startPoint y: 109, endPoint x: 0, endPoint y: 99, distance: 263.0
click at [0, 99] on main "10 YEAR TOWN MUSIC Summary Catalog Works Registration Claiming Tool Individual …" at bounding box center [413, 161] width 827 height 593
type input "Single of the Year"
click at [268, 228] on input "Duration" at bounding box center [328, 222] width 295 height 31
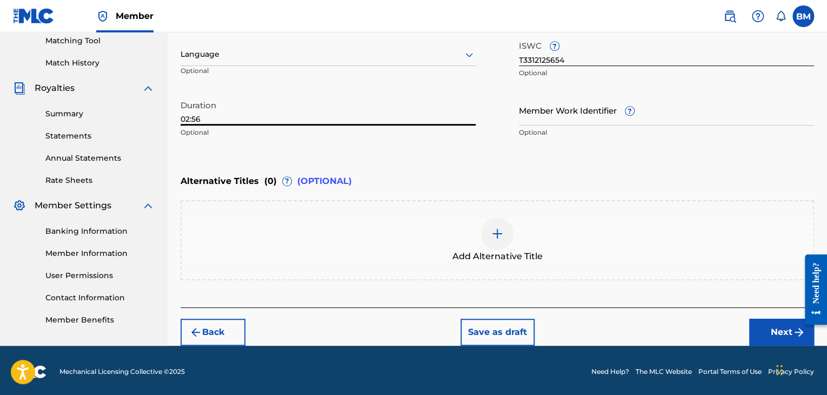
scroll to position [282, 0]
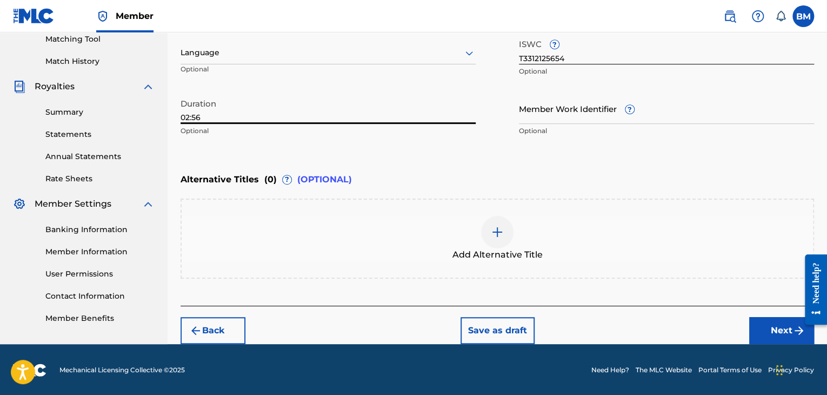
type input "02:56"
click at [773, 327] on button "Next" at bounding box center [781, 330] width 65 height 27
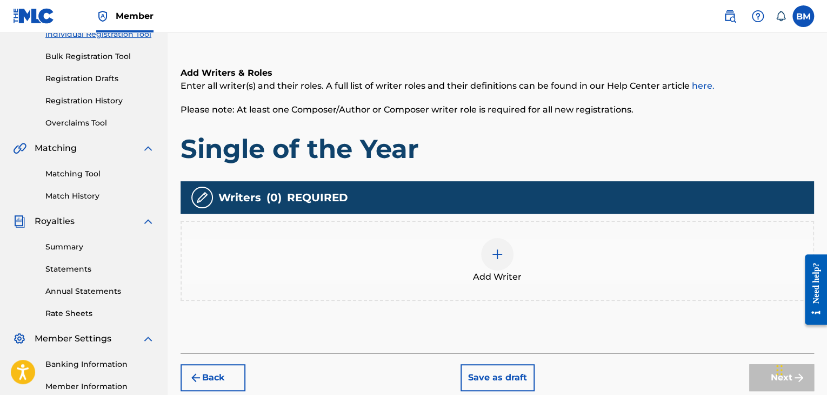
scroll to position [211, 0]
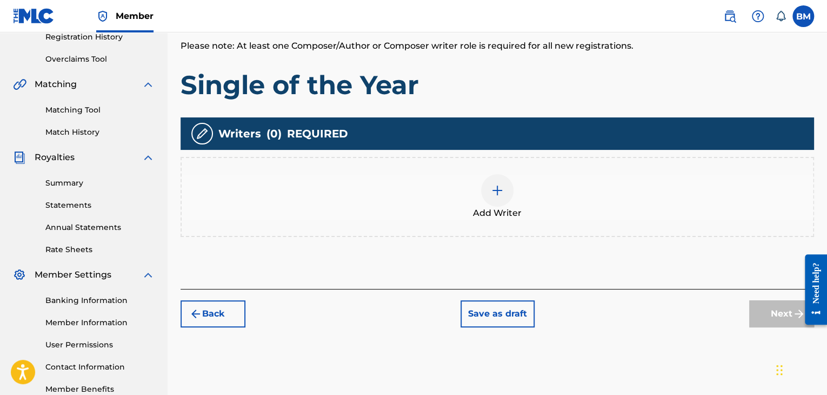
click at [500, 191] on img at bounding box center [497, 190] width 13 height 13
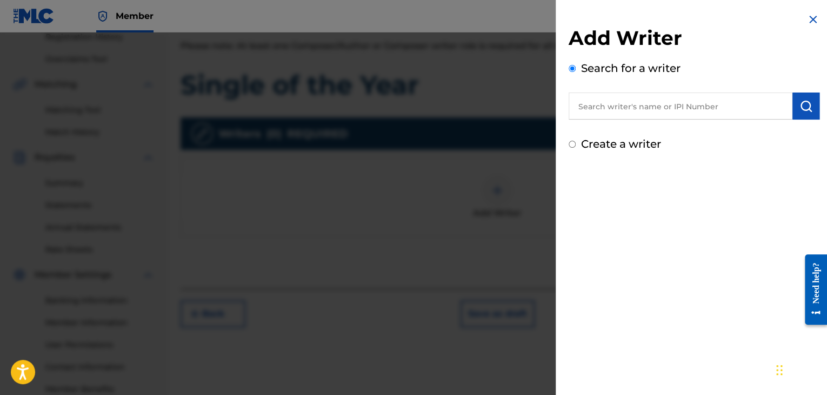
click at [681, 103] on input "text" at bounding box center [681, 105] width 224 height 27
click at [735, 105] on input "text" at bounding box center [681, 105] width 224 height 27
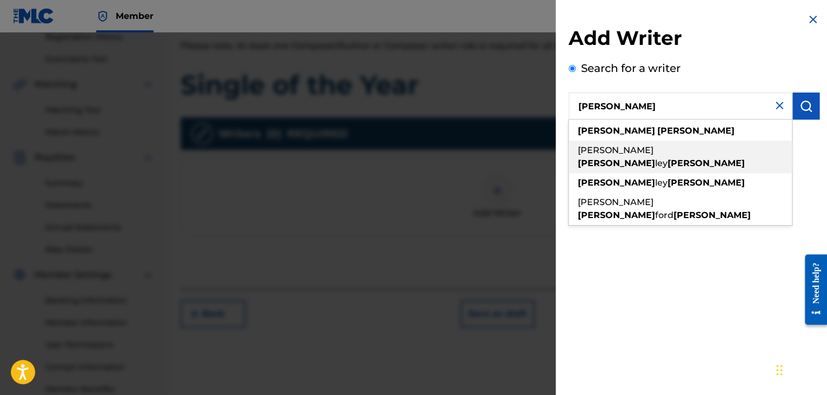
click at [655, 158] on span "ley" at bounding box center [661, 163] width 12 height 10
type input "[PERSON_NAME] [PERSON_NAME]"
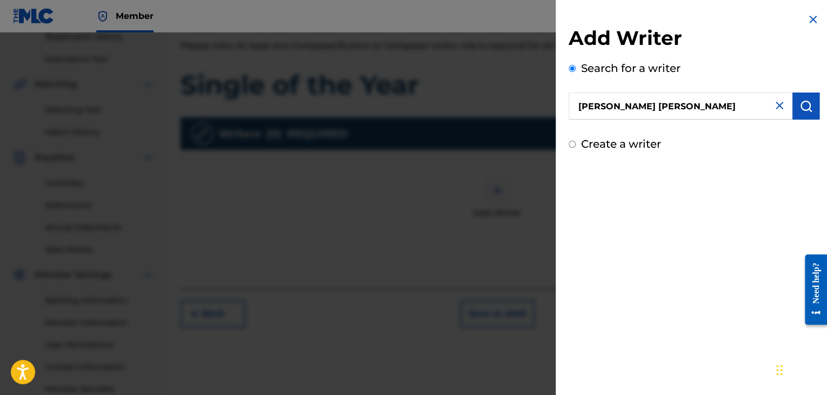
click at [805, 107] on img "submit" at bounding box center [806, 106] width 13 height 13
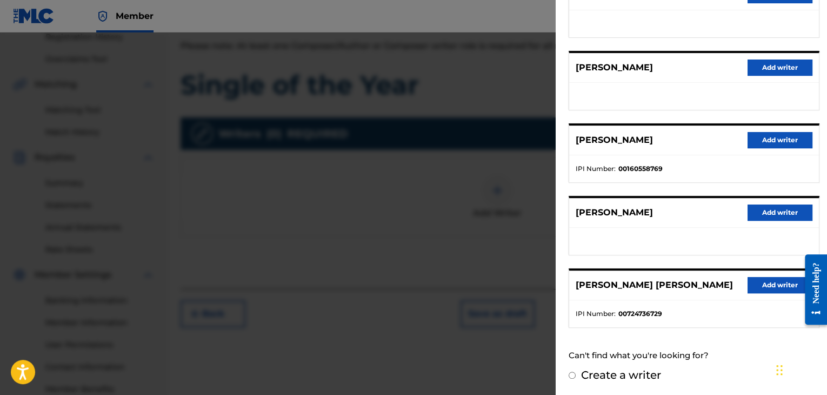
scroll to position [265, 0]
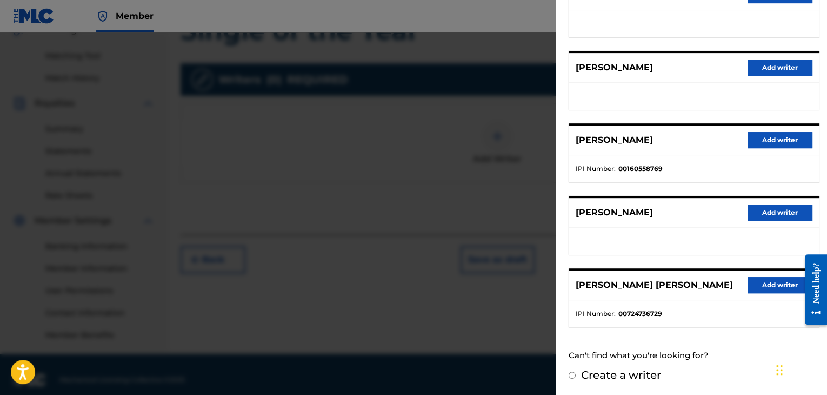
click at [757, 281] on button "Add writer" at bounding box center [780, 285] width 65 height 16
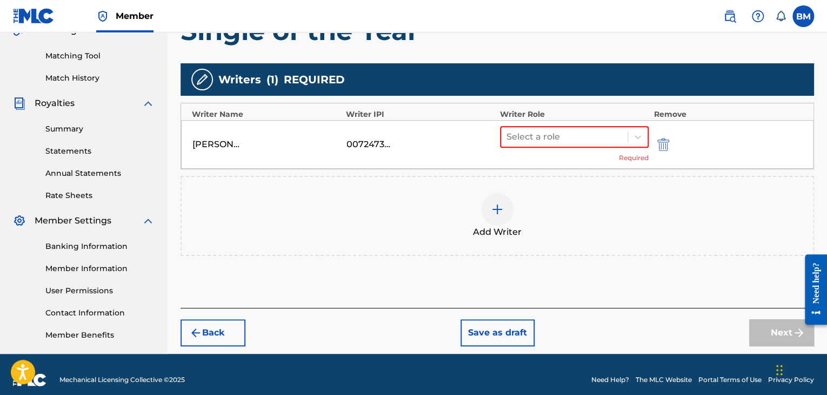
click at [383, 144] on div "00724736729" at bounding box center [371, 144] width 49 height 13
click at [387, 144] on div "00724736729" at bounding box center [371, 144] width 49 height 13
click at [632, 141] on div at bounding box center [637, 136] width 19 height 19
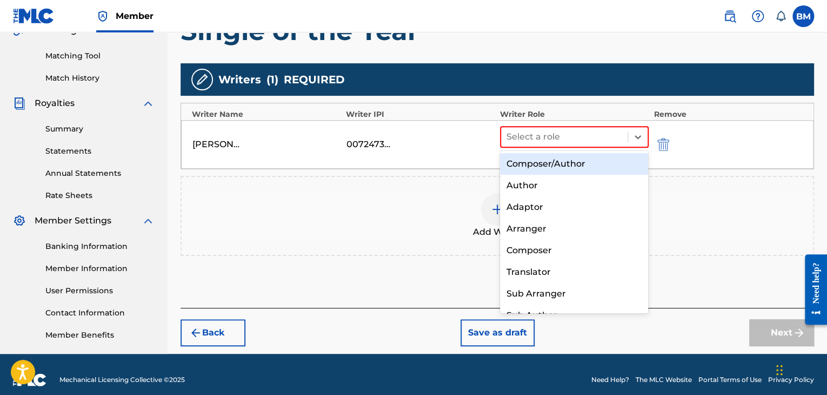
click at [571, 167] on div "Composer/Author" at bounding box center [574, 164] width 149 height 22
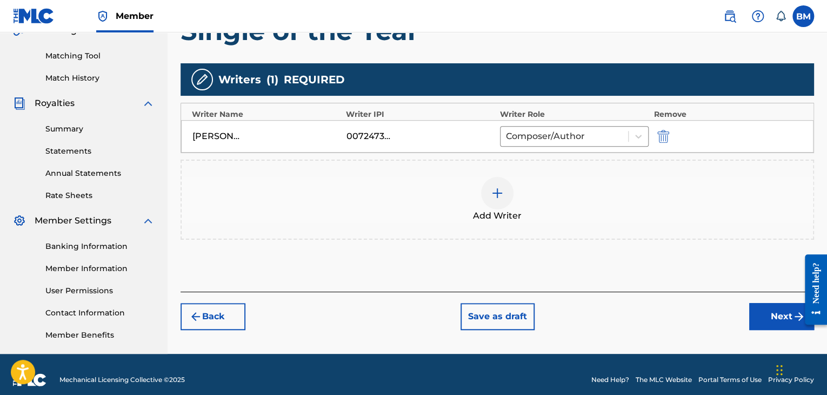
click at [492, 187] on img at bounding box center [497, 193] width 13 height 13
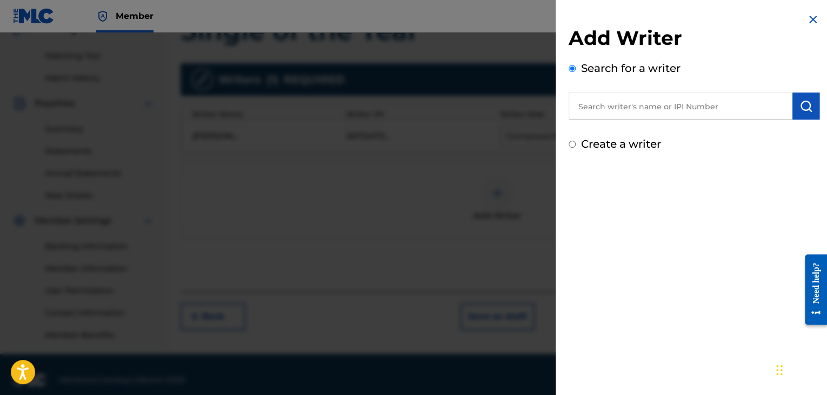
click at [676, 107] on input "text" at bounding box center [681, 105] width 224 height 27
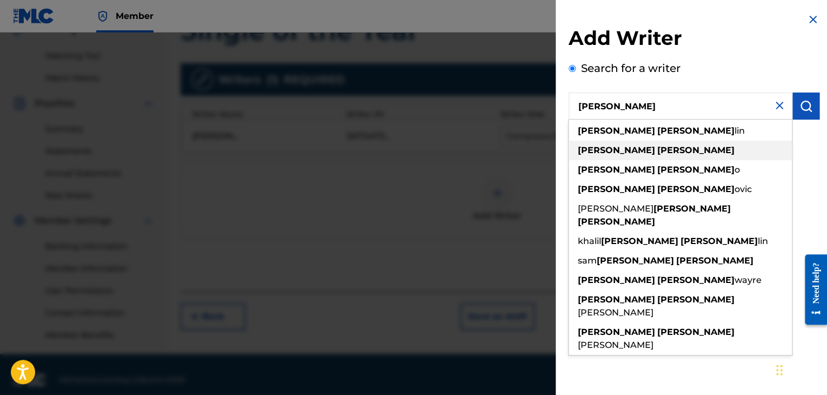
type input "[PERSON_NAME]"
click at [636, 149] on div "[PERSON_NAME]" at bounding box center [680, 150] width 223 height 19
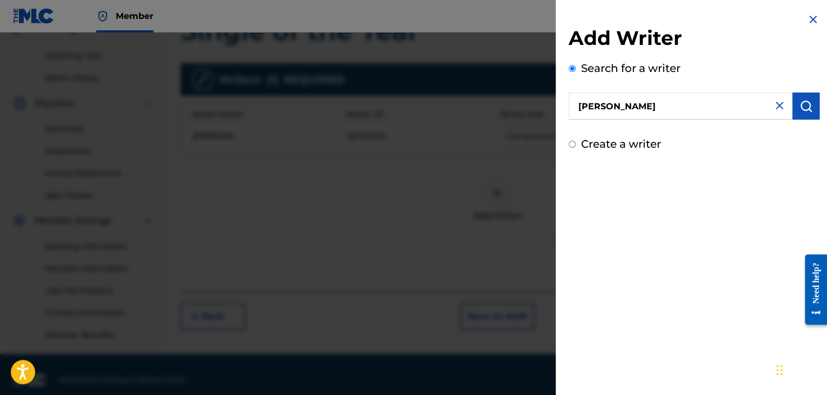
click at [810, 104] on button "submit" at bounding box center [806, 105] width 27 height 27
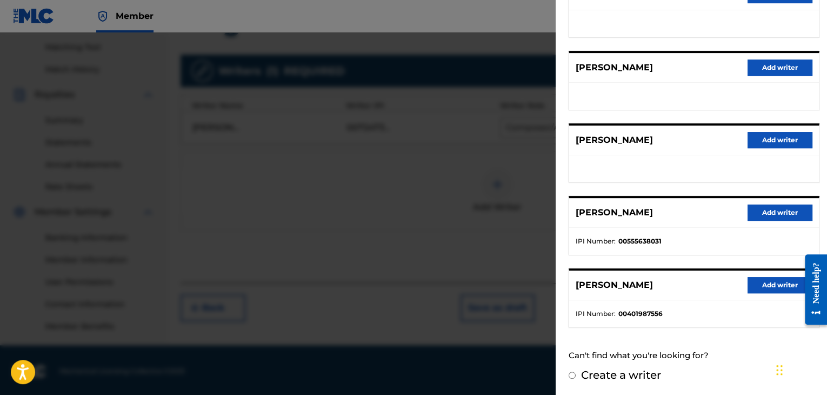
scroll to position [276, 0]
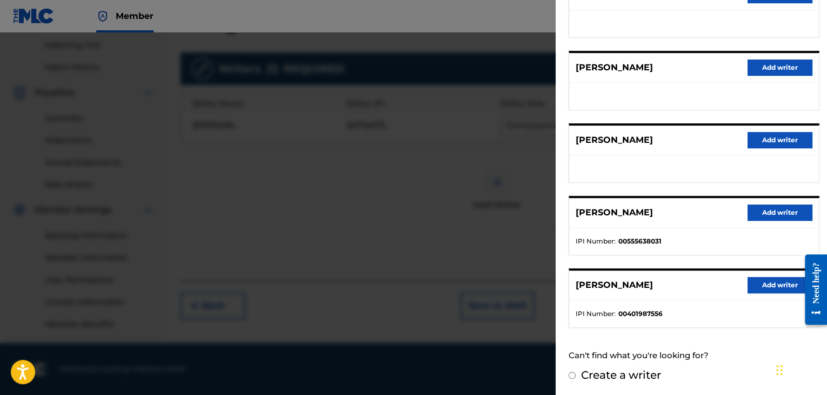
click at [761, 209] on button "Add writer" at bounding box center [780, 212] width 65 height 16
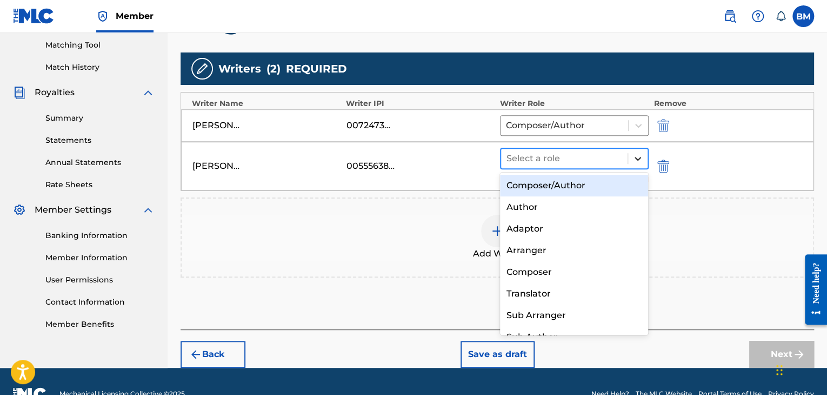
click at [634, 154] on icon at bounding box center [638, 158] width 11 height 11
click at [528, 192] on div "Composer/Author" at bounding box center [574, 186] width 149 height 22
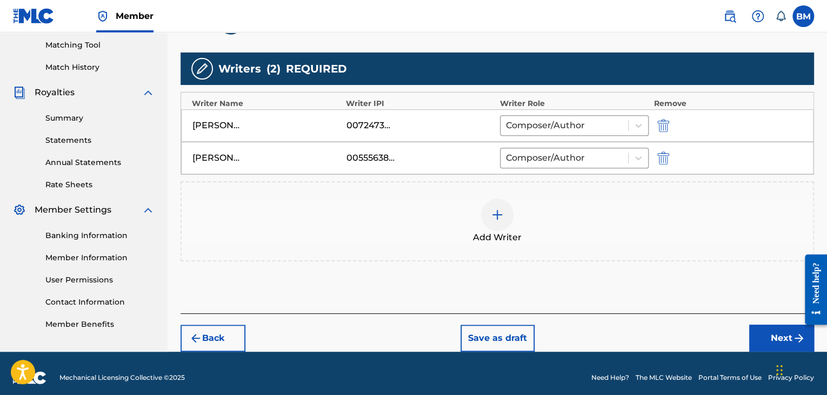
click at [496, 213] on img at bounding box center [497, 214] width 13 height 13
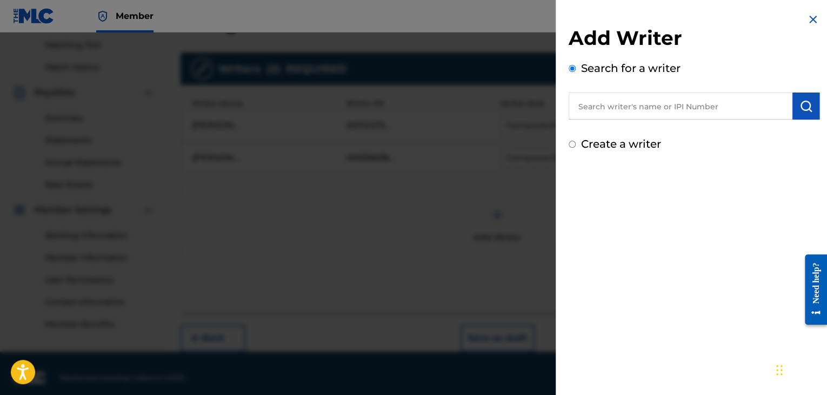
drag, startPoint x: 606, startPoint y: 106, endPoint x: 612, endPoint y: 89, distance: 18.5
click at [606, 106] on input "text" at bounding box center [681, 105] width 224 height 27
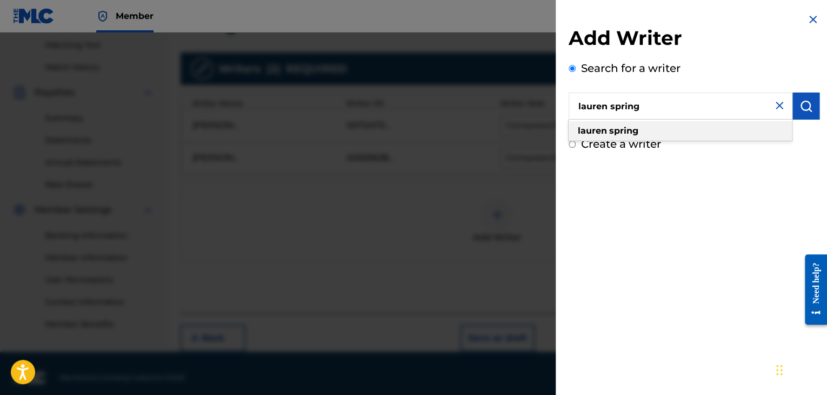
type input "lauren spring"
click at [633, 131] on strong "spring" at bounding box center [623, 130] width 29 height 10
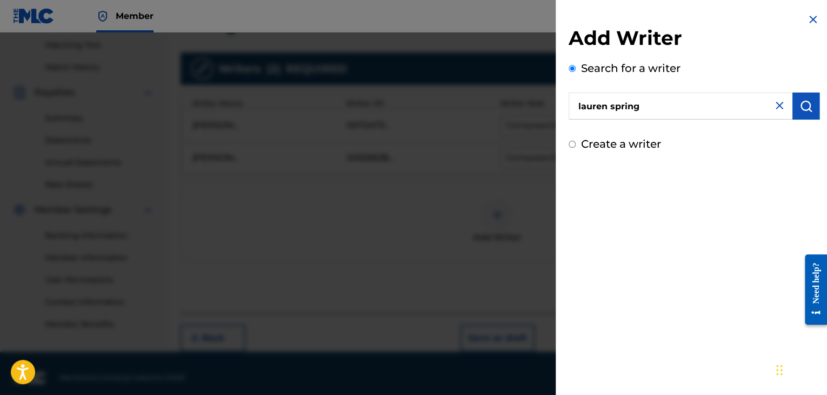
click at [811, 114] on button "submit" at bounding box center [806, 105] width 27 height 27
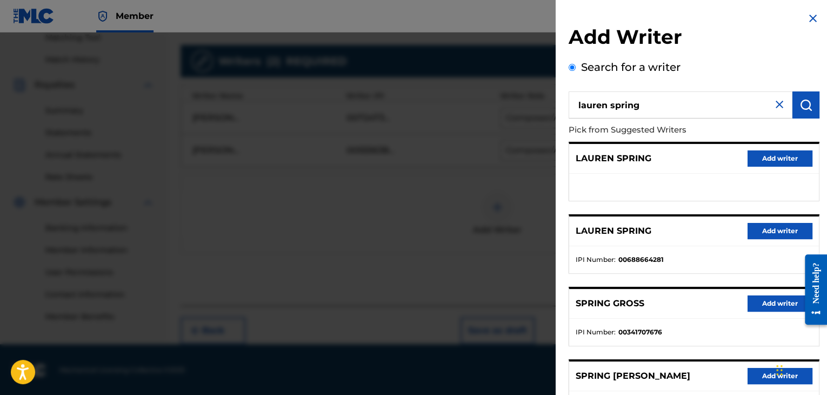
scroll to position [0, 0]
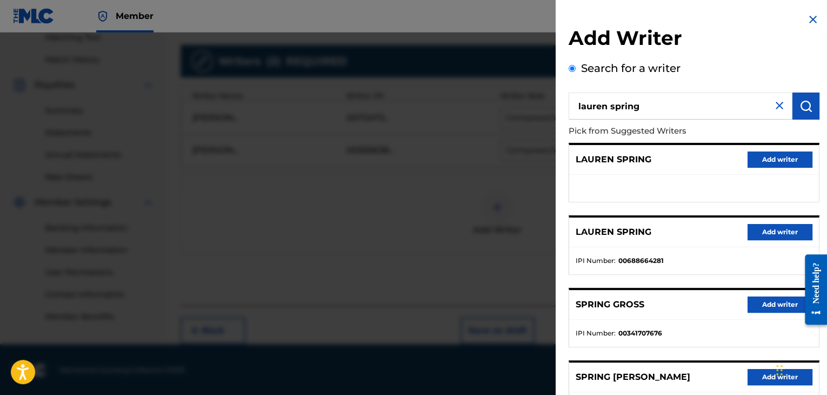
click at [774, 109] on img at bounding box center [779, 105] width 13 height 13
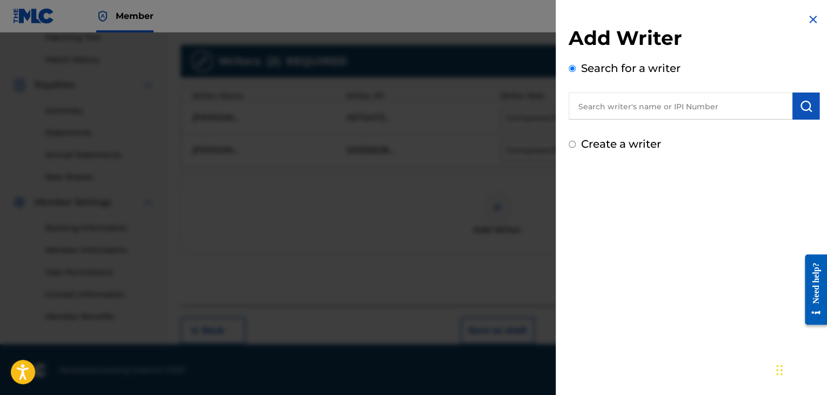
click at [637, 104] on input "text" at bounding box center [681, 105] width 224 height 27
paste input "688664379"
type input "688664379"
click at [800, 107] on img "submit" at bounding box center [806, 106] width 13 height 13
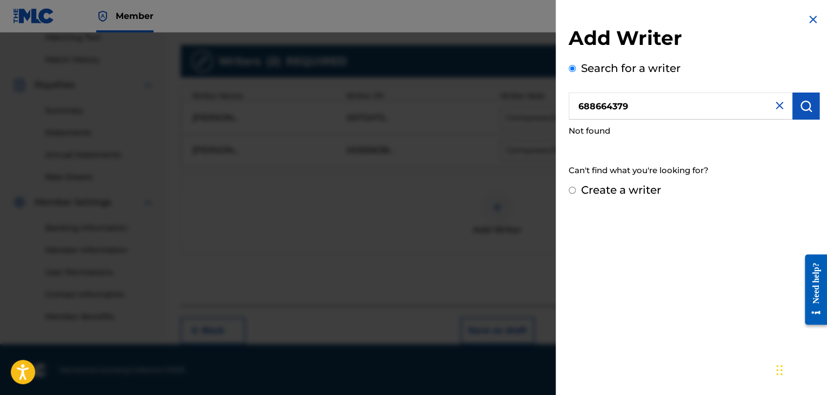
click at [570, 192] on input "Create a writer" at bounding box center [572, 190] width 7 height 7
radio input "false"
radio input "true"
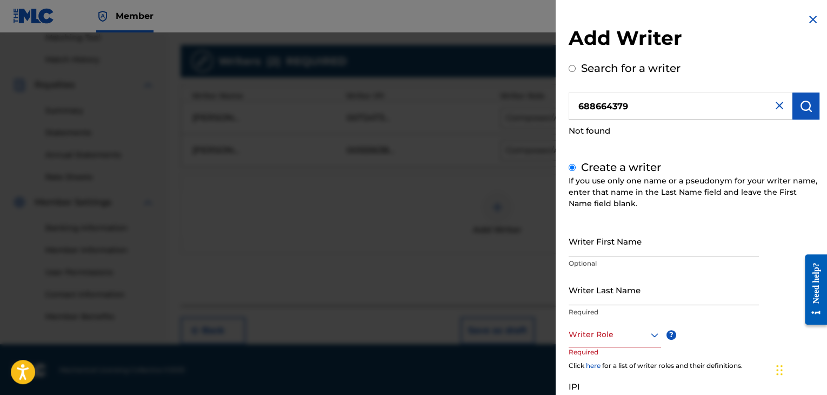
click at [613, 250] on input "Writer First Name" at bounding box center [664, 240] width 190 height 31
type input "Lauren"
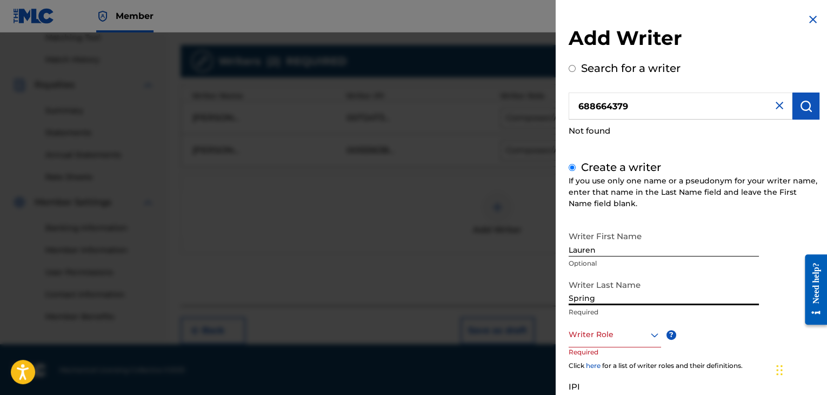
type input "Spring"
click at [653, 336] on icon at bounding box center [654, 334] width 13 height 13
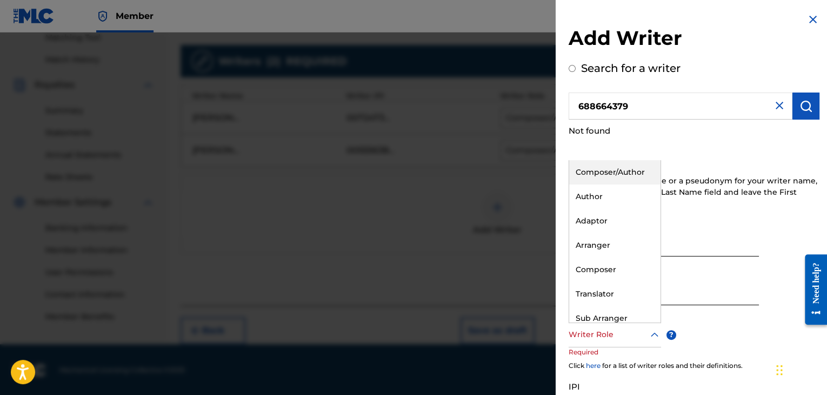
click at [627, 178] on div "Composer/Author" at bounding box center [614, 172] width 91 height 24
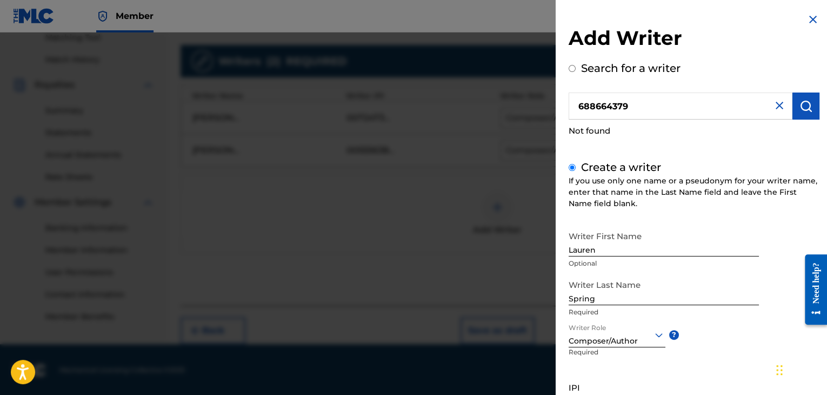
scroll to position [97, 0]
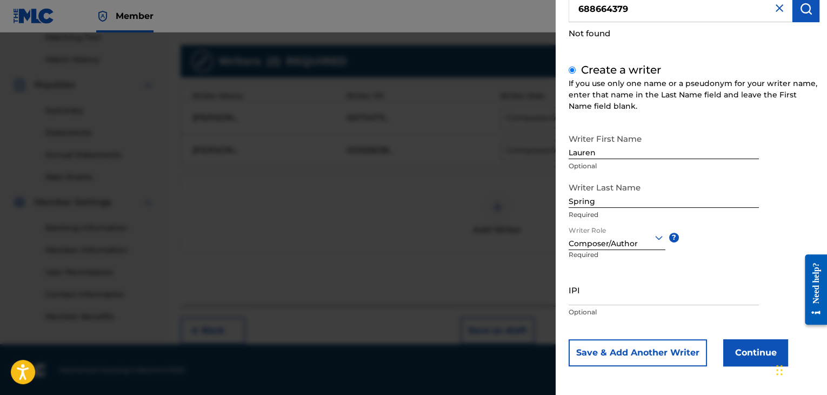
click at [618, 296] on input "IPI" at bounding box center [664, 289] width 190 height 31
paste input "688664379"
type input "688664379"
click at [747, 346] on button "Continue" at bounding box center [756, 352] width 65 height 27
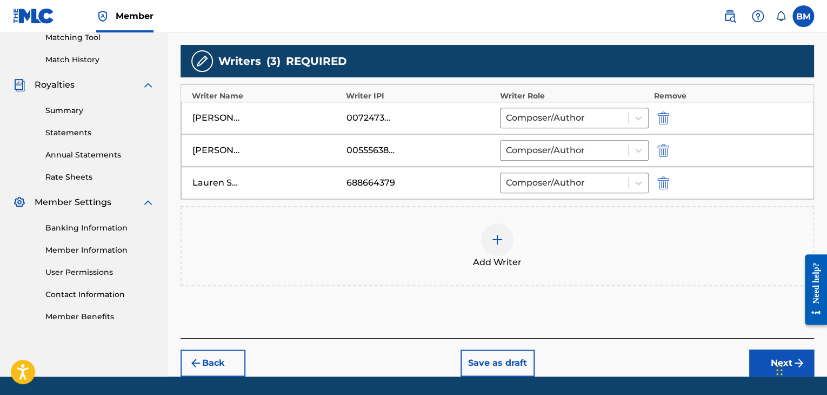
scroll to position [316, 0]
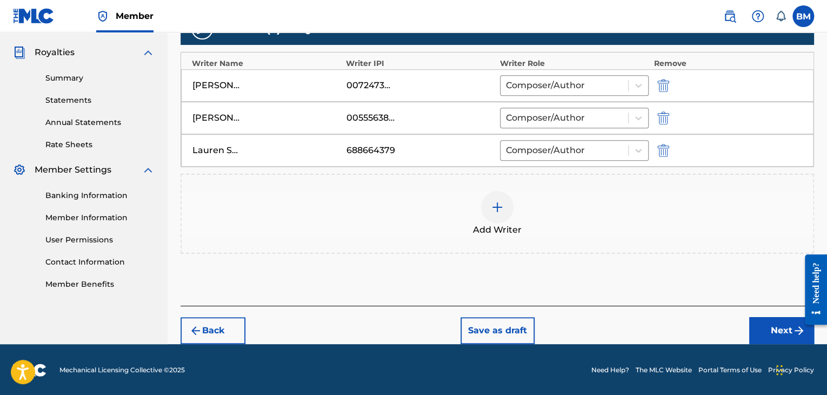
click at [761, 325] on button "Next" at bounding box center [781, 330] width 65 height 27
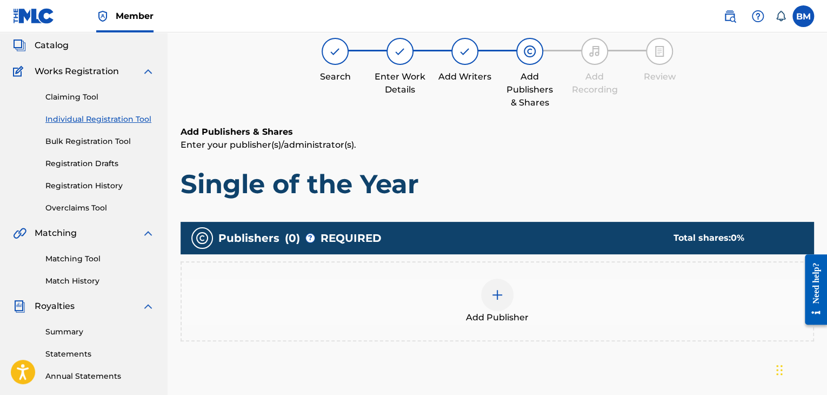
scroll to position [49, 0]
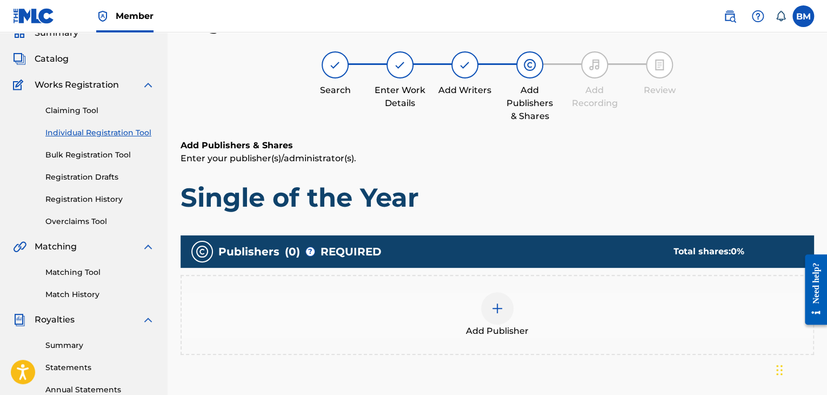
click at [499, 316] on div at bounding box center [497, 308] width 32 height 32
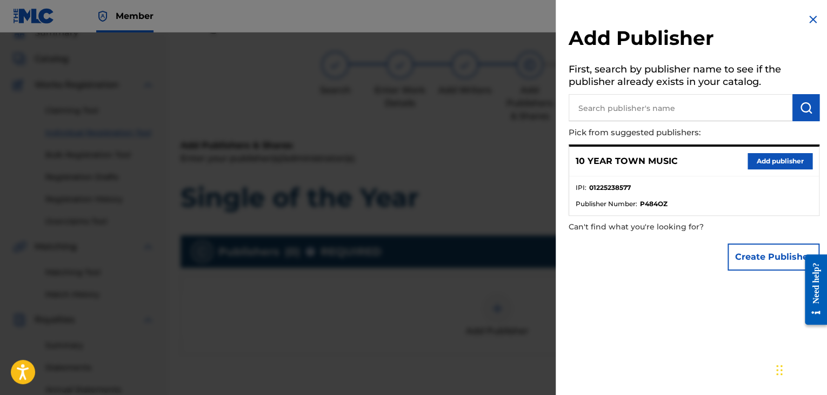
click at [785, 158] on button "Add publisher" at bounding box center [780, 161] width 65 height 16
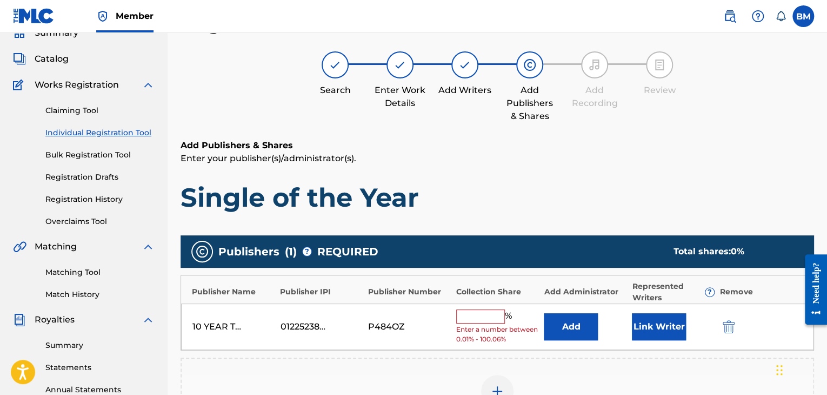
click at [493, 310] on input "text" at bounding box center [480, 316] width 49 height 14
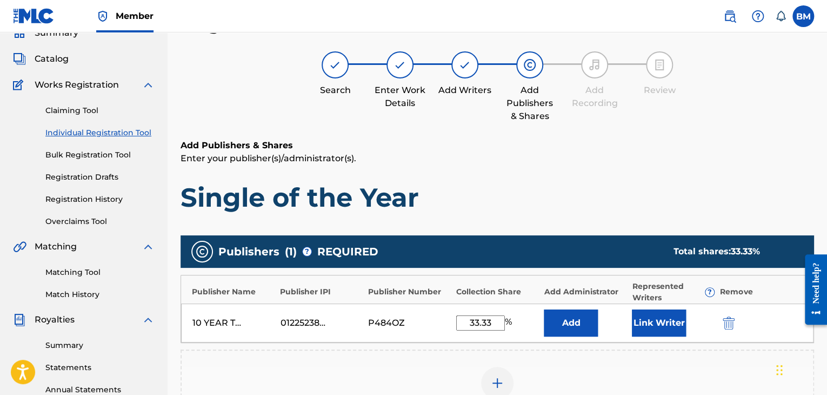
type input "33.33"
click at [642, 322] on button "Link Writer" at bounding box center [659, 322] width 54 height 27
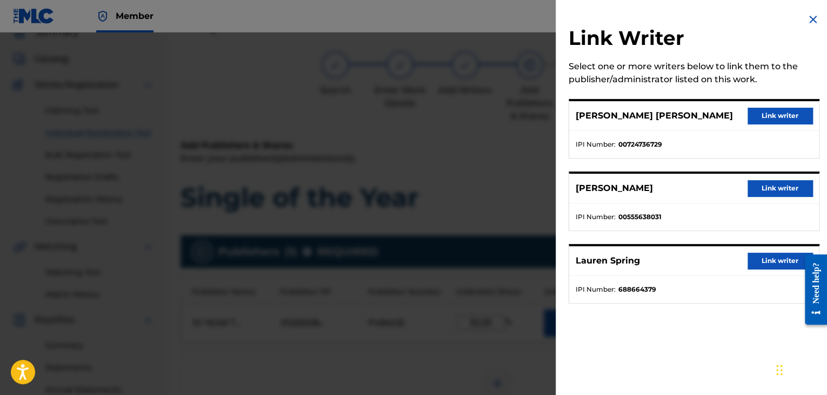
click at [775, 121] on button "Link writer" at bounding box center [780, 116] width 65 height 16
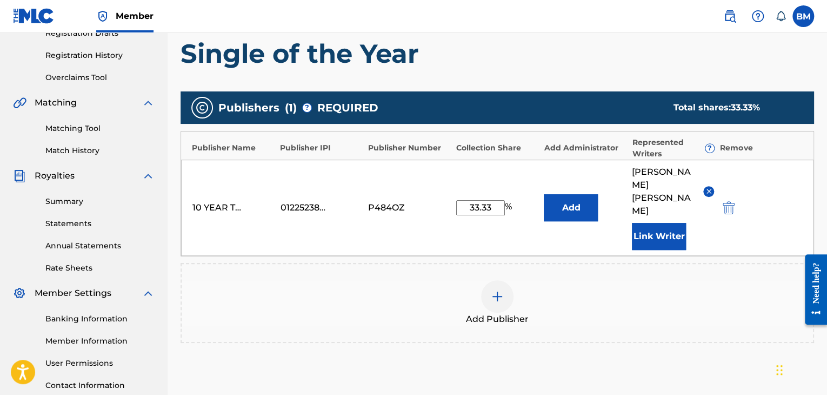
scroll to position [211, 0]
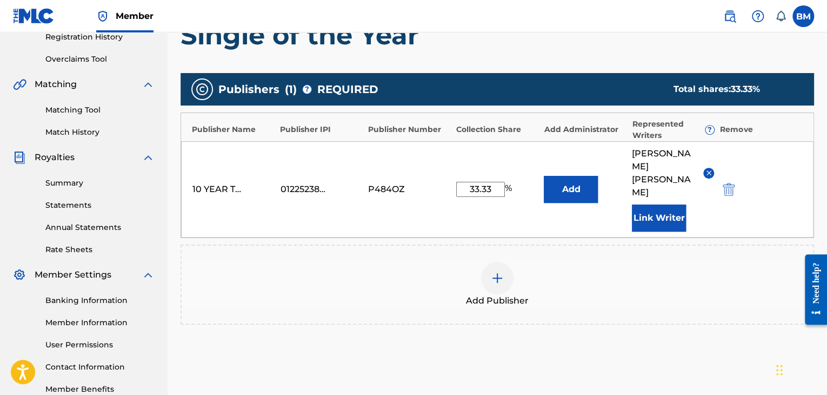
click at [508, 270] on div at bounding box center [497, 278] width 32 height 32
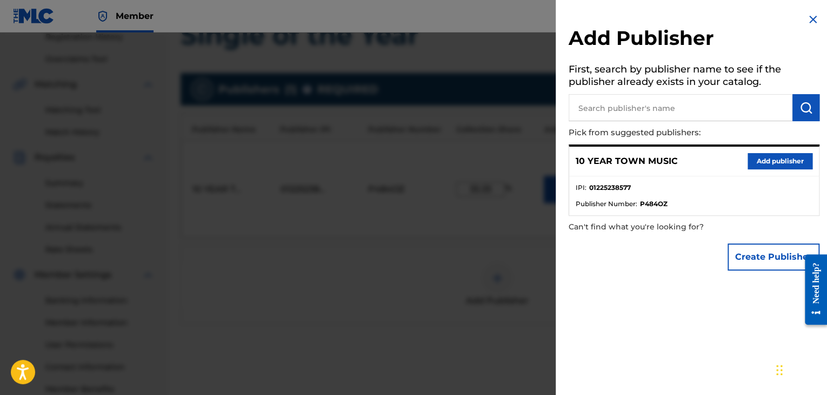
click at [618, 111] on input "text" at bounding box center [681, 107] width 224 height 27
paste input "804068556"
click at [803, 112] on img "submit" at bounding box center [806, 107] width 13 height 13
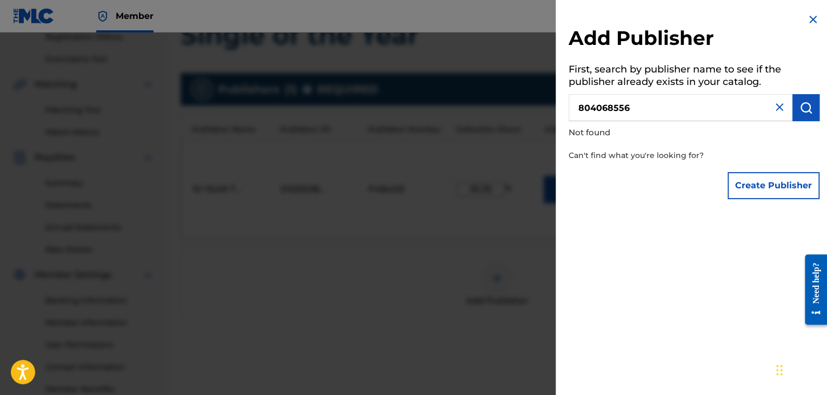
drag, startPoint x: 733, startPoint y: 112, endPoint x: 125, endPoint y: 115, distance: 607.8
click at [127, 120] on div "Add Publisher First, search by publisher name to see if the publisher already e…" at bounding box center [413, 213] width 827 height 362
click at [806, 104] on img "submit" at bounding box center [806, 107] width 13 height 13
click at [623, 112] on input "carraige" at bounding box center [681, 107] width 224 height 27
type input "carriage"
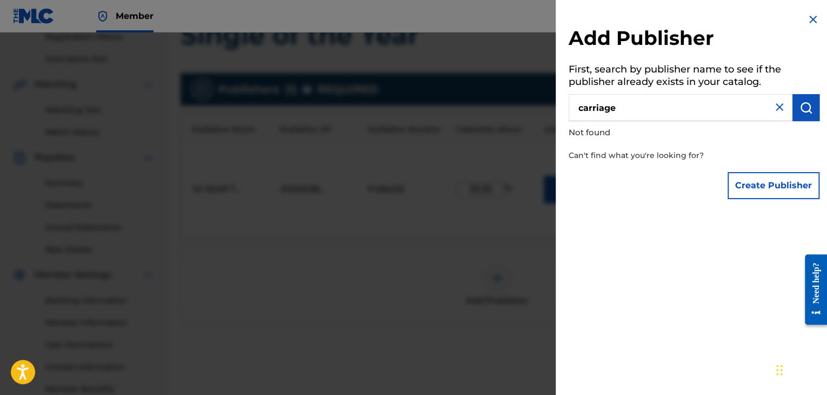
click at [805, 109] on img "submit" at bounding box center [806, 107] width 13 height 13
click at [778, 180] on button "Create Publisher" at bounding box center [774, 185] width 92 height 27
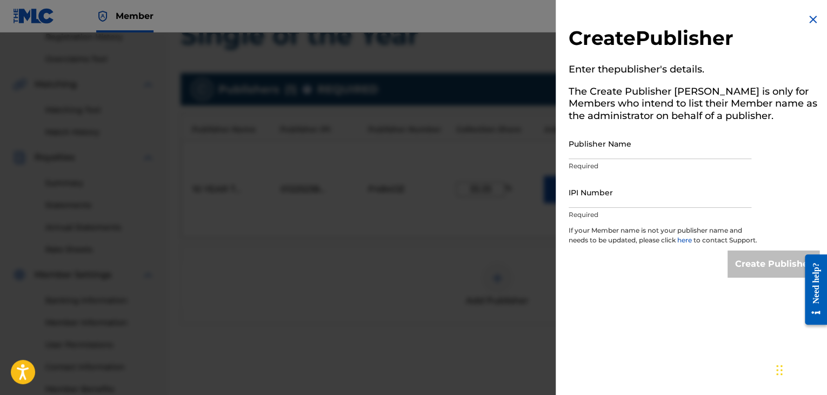
drag, startPoint x: 638, startPoint y: 144, endPoint x: 633, endPoint y: 135, distance: 10.7
click at [638, 145] on input "Publisher Name" at bounding box center [660, 143] width 183 height 31
type input "Carriage House Music Entertainment"
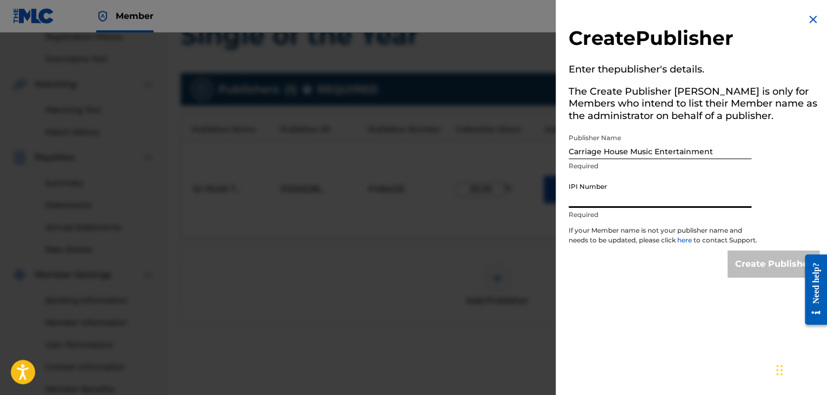
paste input "804068556"
type input "804068556"
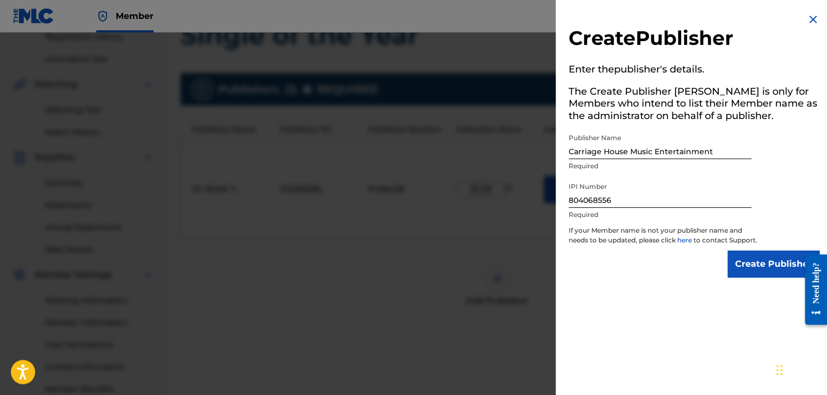
click at [770, 277] on input "Create Publisher" at bounding box center [774, 263] width 92 height 27
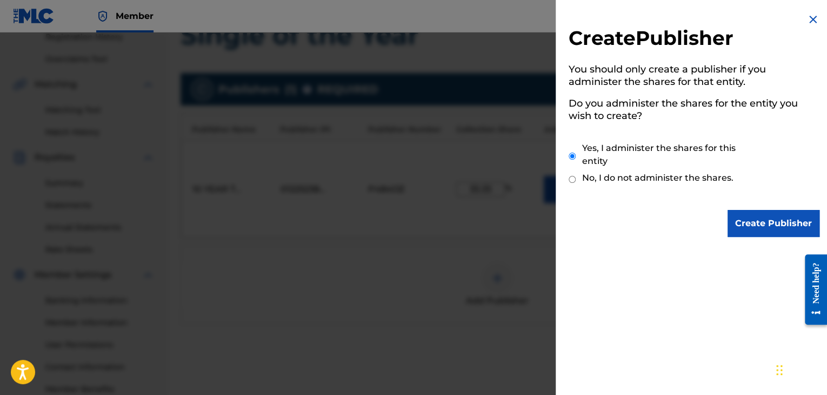
click at [601, 178] on label "No, I do not administer the shares." at bounding box center [657, 177] width 151 height 13
click at [576, 178] on input "No, I do not administer the shares." at bounding box center [572, 179] width 7 height 10
radio input "true"
click at [755, 221] on input "Create Publisher" at bounding box center [774, 223] width 92 height 27
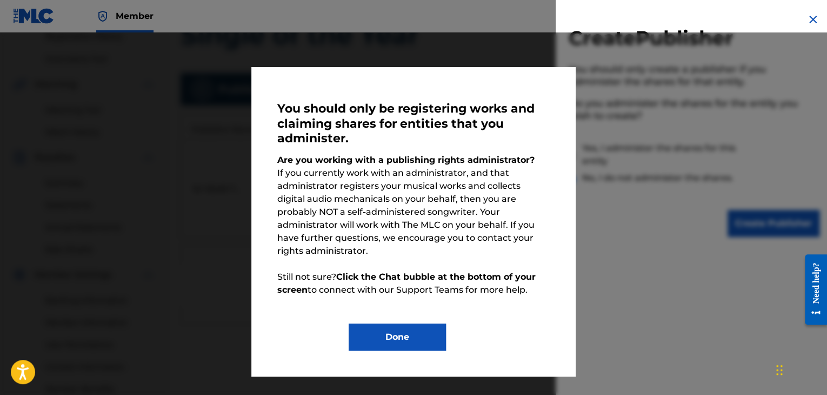
click at [405, 323] on button "Done" at bounding box center [397, 336] width 97 height 27
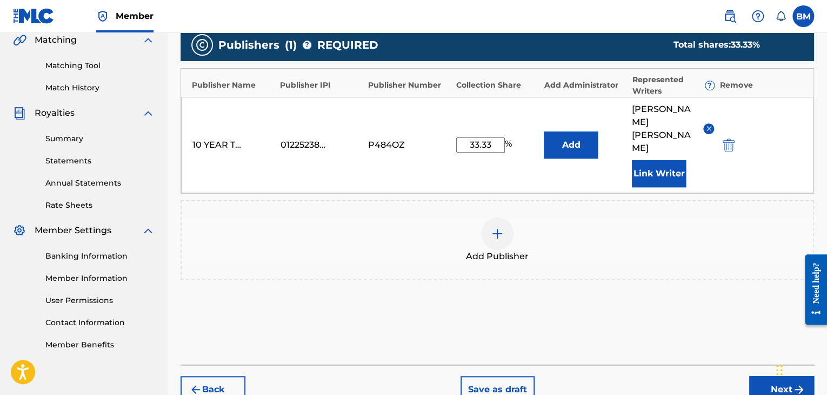
scroll to position [301, 0]
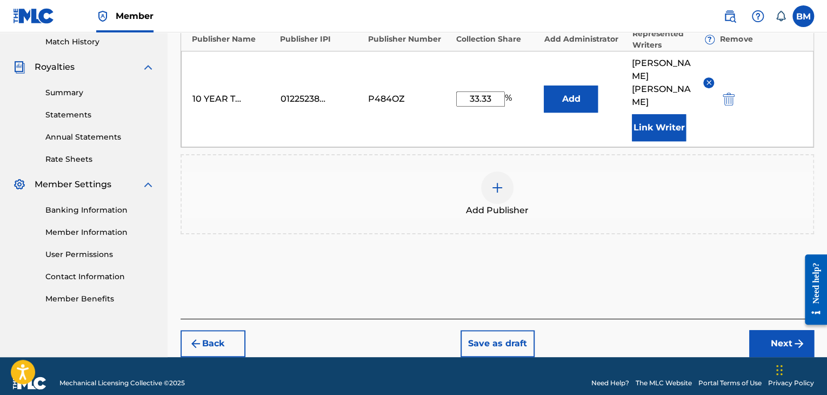
click at [772, 330] on button "Next" at bounding box center [781, 343] width 65 height 27
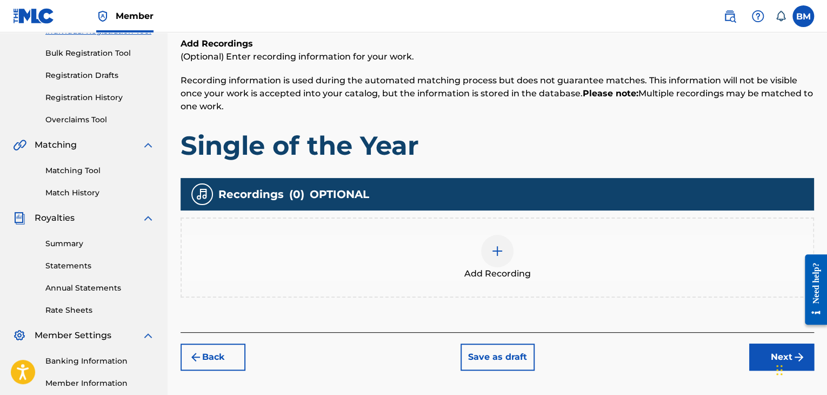
scroll to position [216, 0]
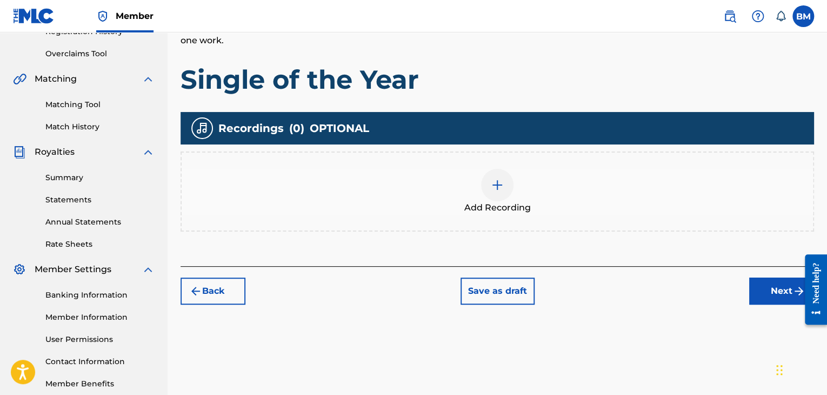
click at [764, 286] on button "Next" at bounding box center [781, 290] width 65 height 27
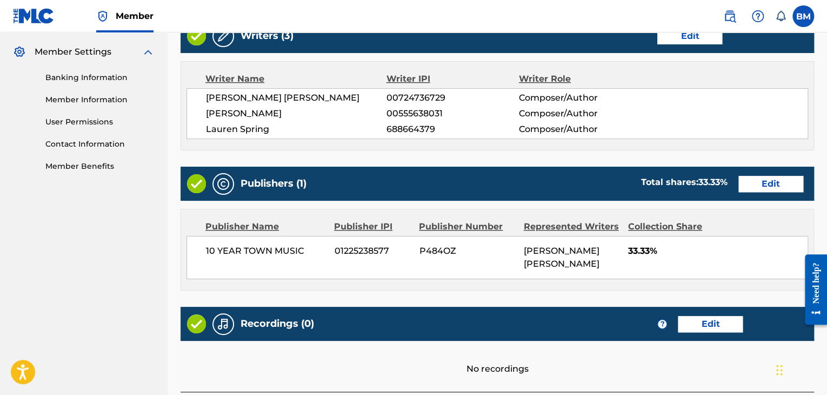
scroll to position [520, 0]
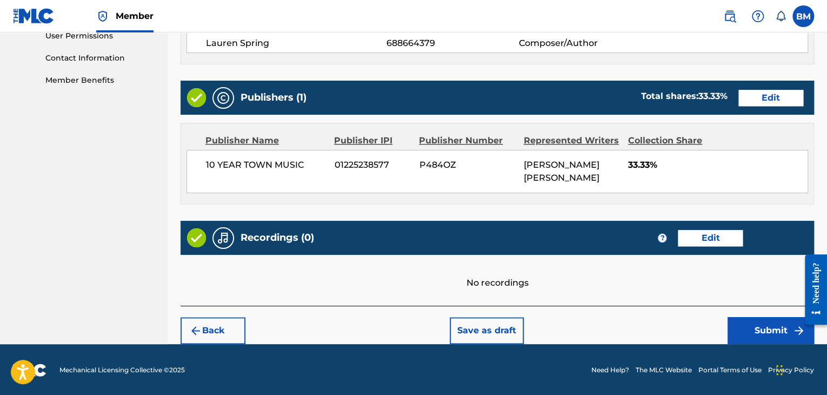
click at [753, 327] on button "Submit" at bounding box center [771, 330] width 87 height 27
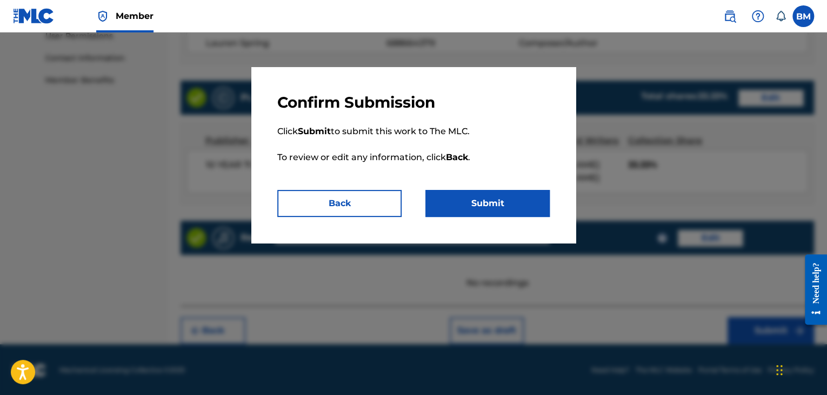
click at [498, 204] on button "Submit" at bounding box center [488, 203] width 124 height 27
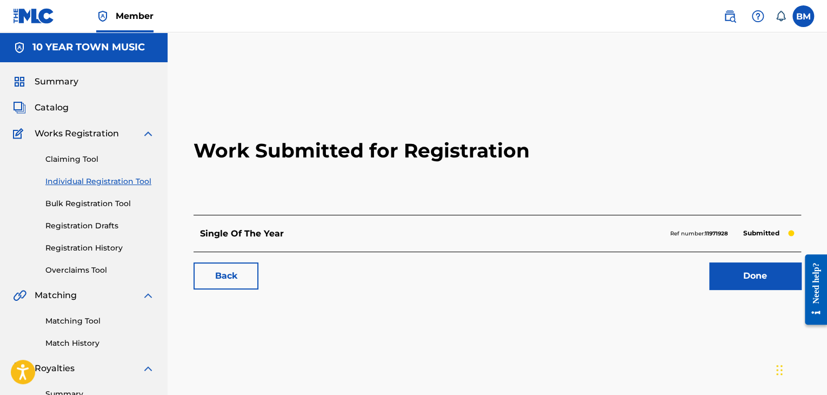
click at [757, 273] on link "Done" at bounding box center [755, 275] width 92 height 27
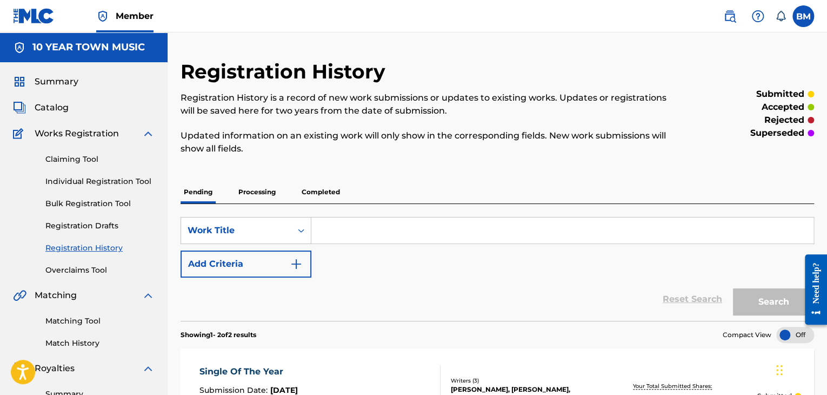
click at [59, 109] on span "Catalog" at bounding box center [52, 107] width 34 height 13
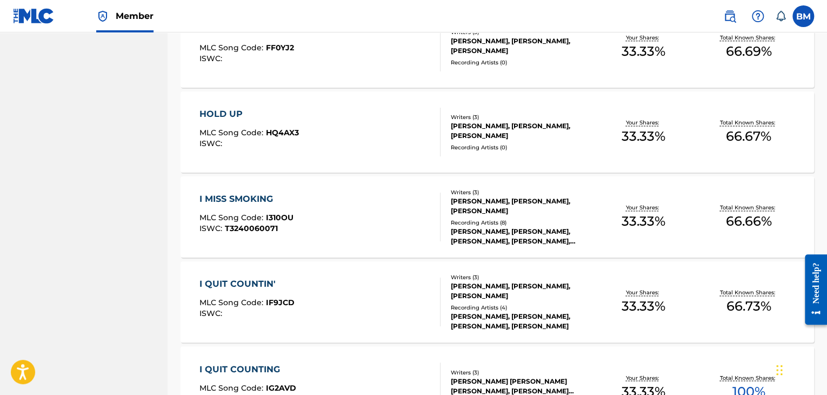
scroll to position [843, 0]
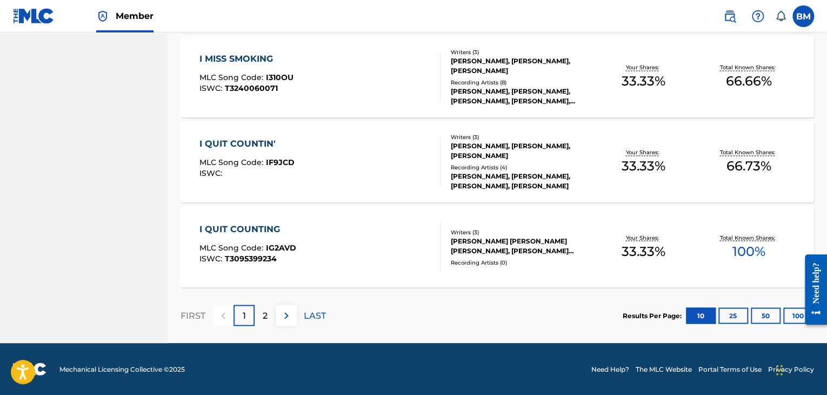
click at [263, 319] on p "2" at bounding box center [265, 315] width 5 height 13
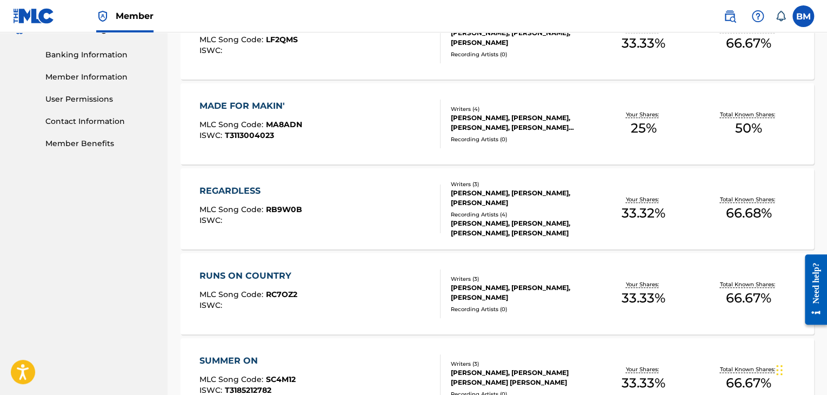
scroll to position [402, 0]
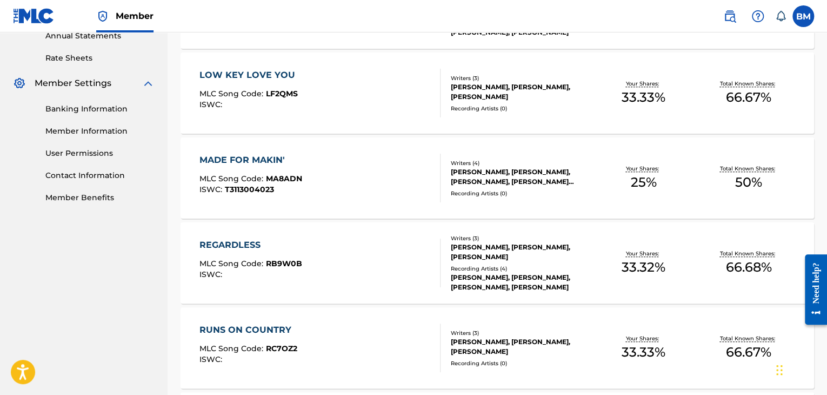
click at [514, 96] on div "[PERSON_NAME], [PERSON_NAME], [PERSON_NAME]" at bounding box center [521, 91] width 140 height 19
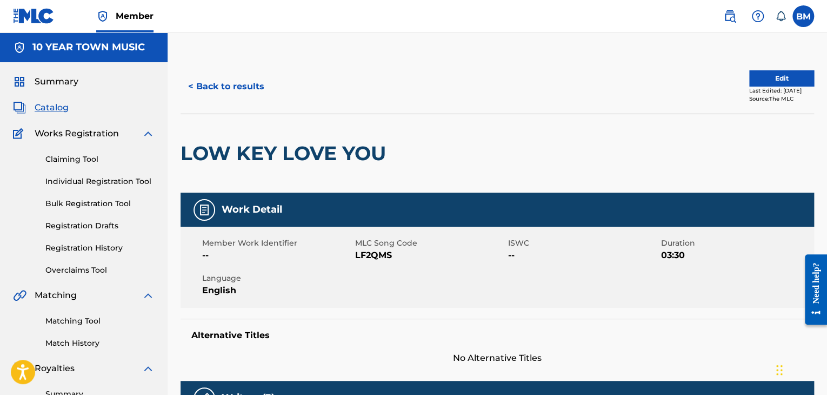
click at [759, 81] on button "Edit" at bounding box center [781, 78] width 65 height 16
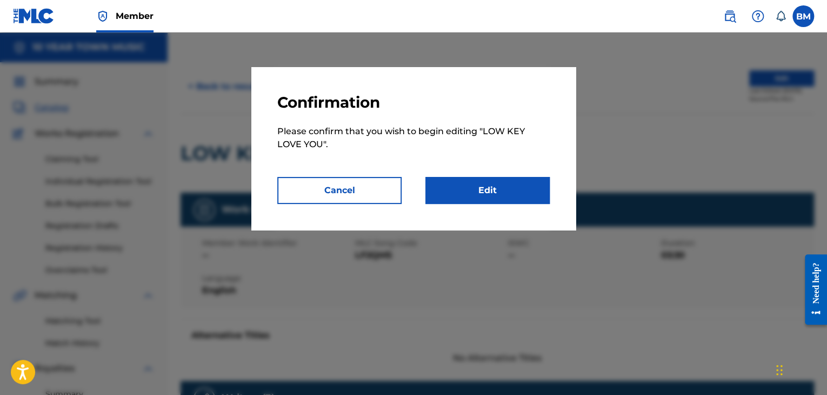
click at [514, 193] on link "Edit" at bounding box center [488, 190] width 124 height 27
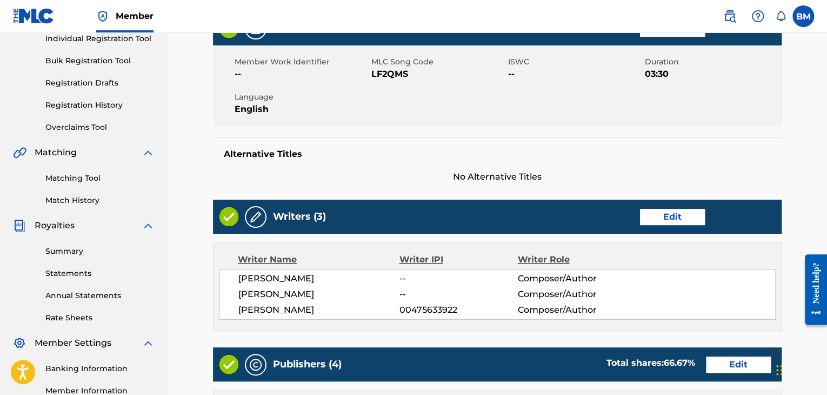
scroll to position [162, 0]
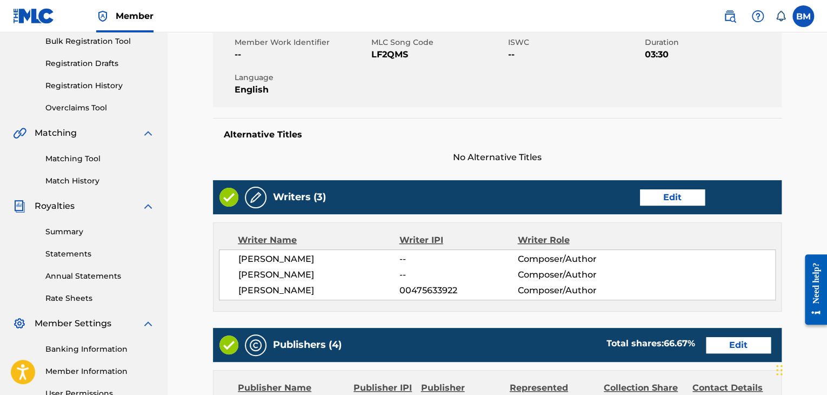
click at [667, 197] on link "Edit" at bounding box center [672, 197] width 65 height 16
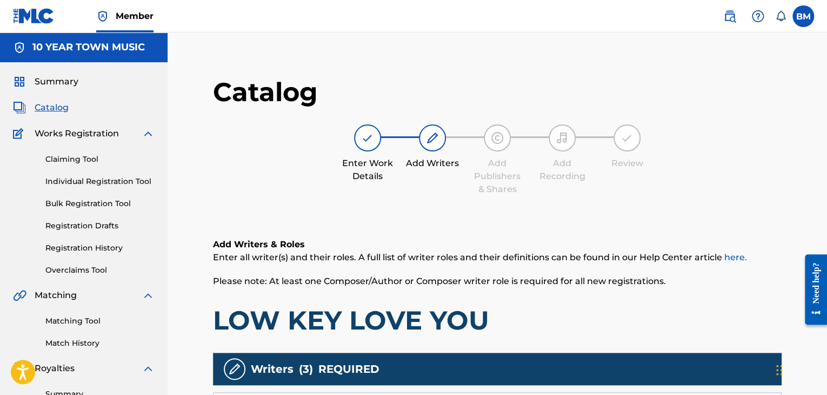
scroll to position [216, 0]
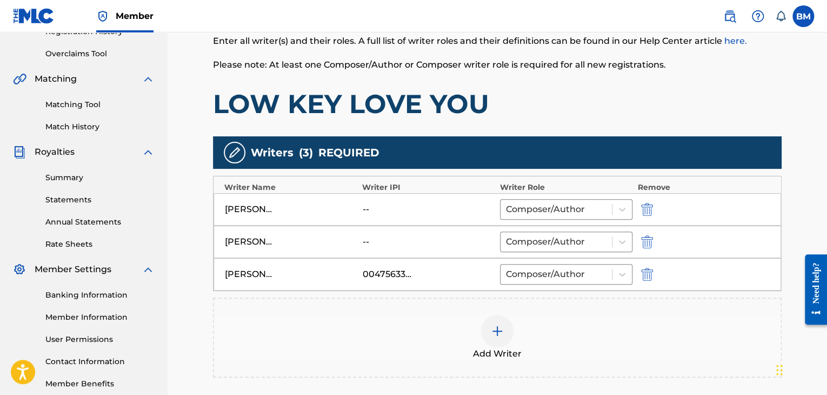
click at [500, 337] on div at bounding box center [497, 331] width 32 height 32
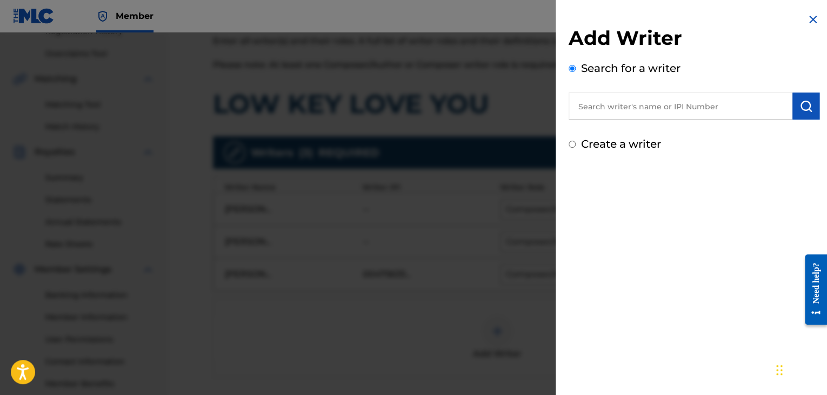
click at [623, 107] on input "text" at bounding box center [681, 105] width 224 height 27
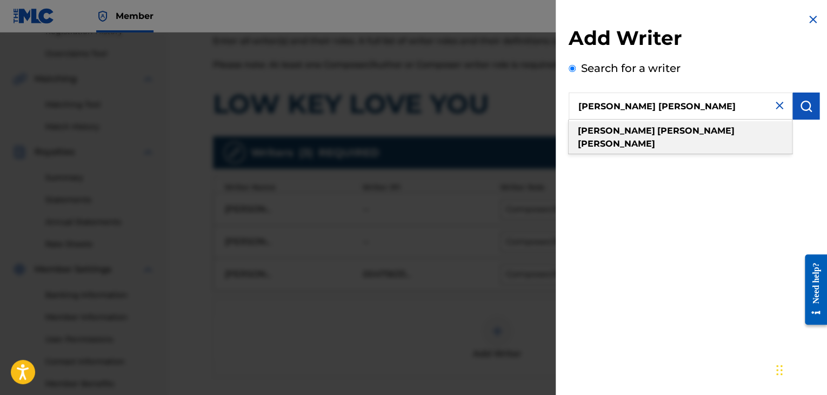
type input "[PERSON_NAME] [PERSON_NAME]"
click at [655, 138] on strong "[PERSON_NAME]" at bounding box center [616, 143] width 77 height 10
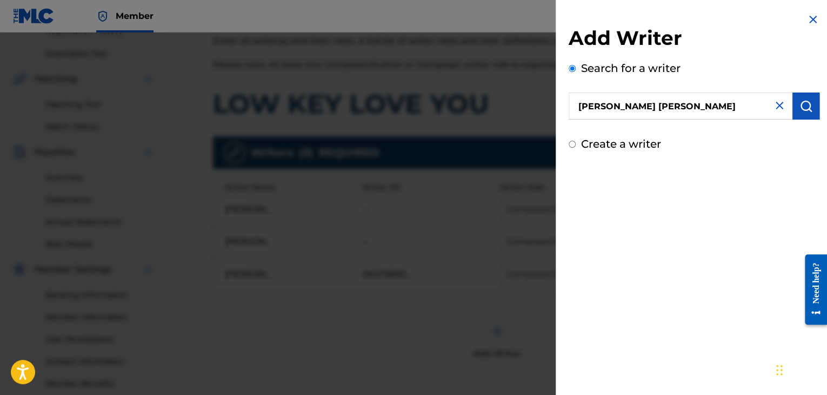
click at [797, 106] on button "submit" at bounding box center [806, 105] width 27 height 27
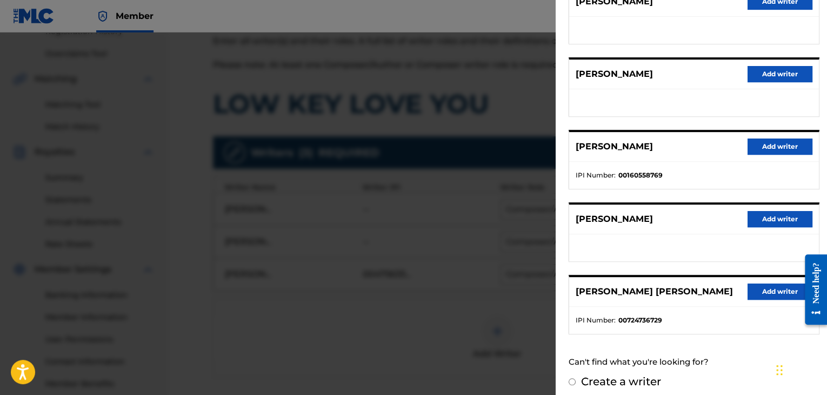
scroll to position [164, 0]
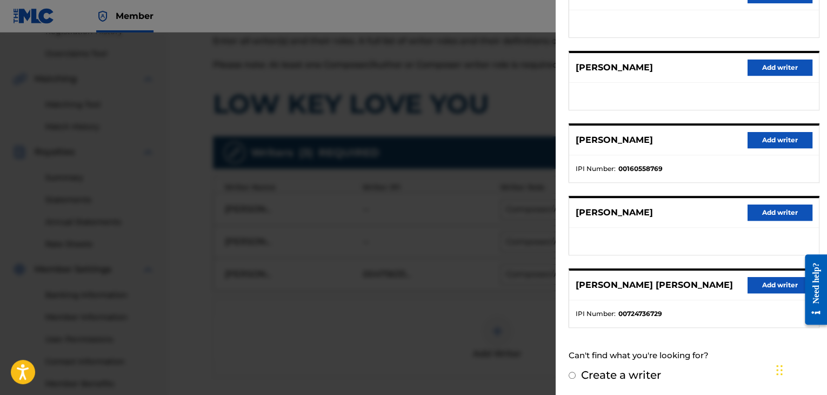
click at [775, 288] on button "Add writer" at bounding box center [780, 285] width 65 height 16
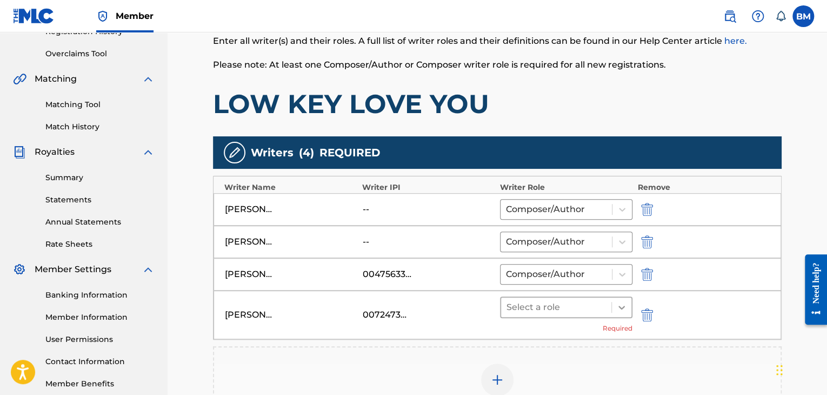
click at [625, 306] on icon at bounding box center [621, 307] width 11 height 11
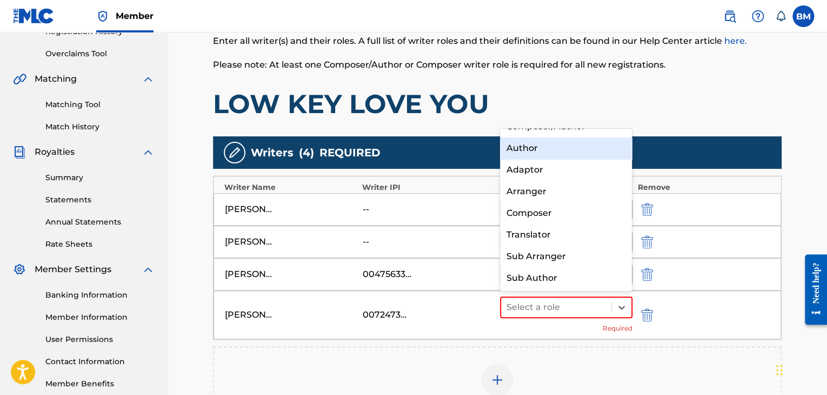
scroll to position [0, 0]
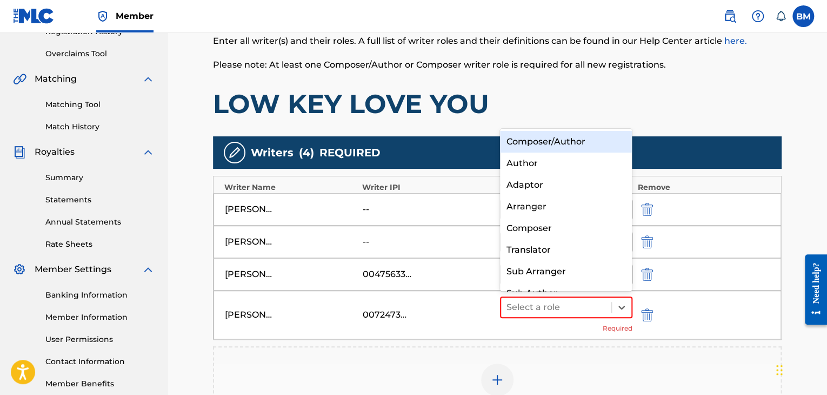
click at [579, 145] on div "Composer/Author" at bounding box center [566, 142] width 132 height 22
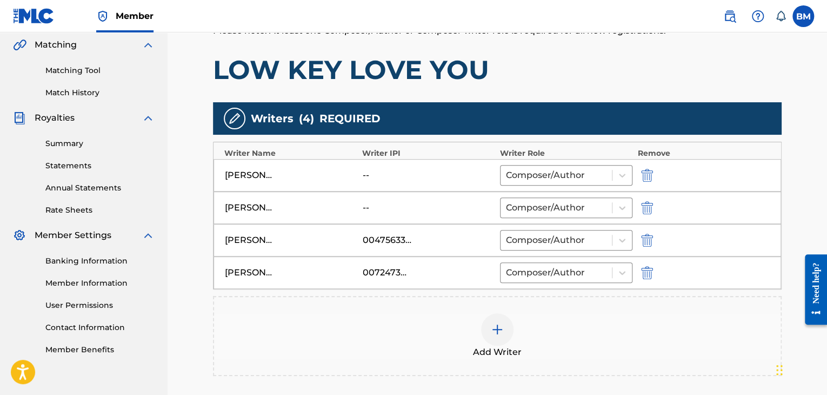
scroll to position [216, 0]
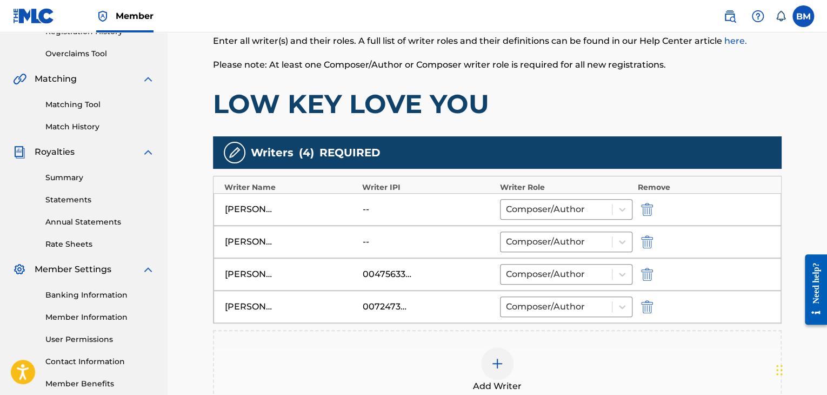
click at [648, 242] on img "submit" at bounding box center [647, 241] width 12 height 13
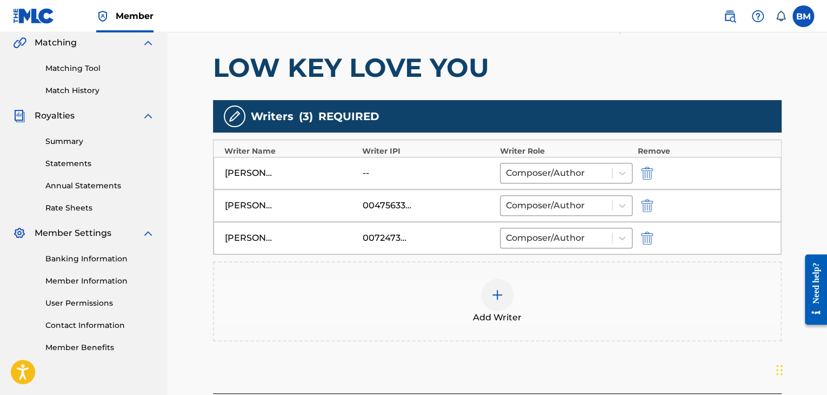
scroll to position [356, 0]
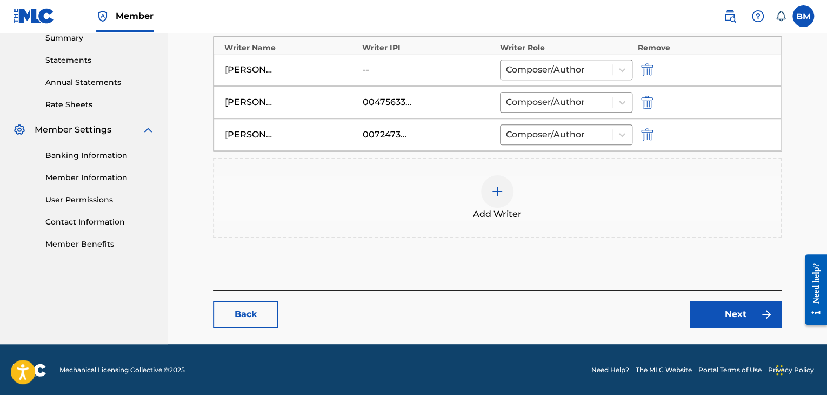
click at [720, 321] on link "Next" at bounding box center [736, 314] width 92 height 27
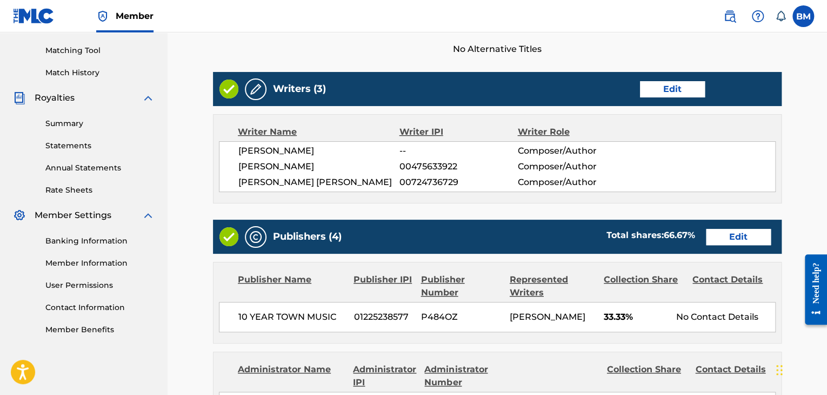
scroll to position [324, 0]
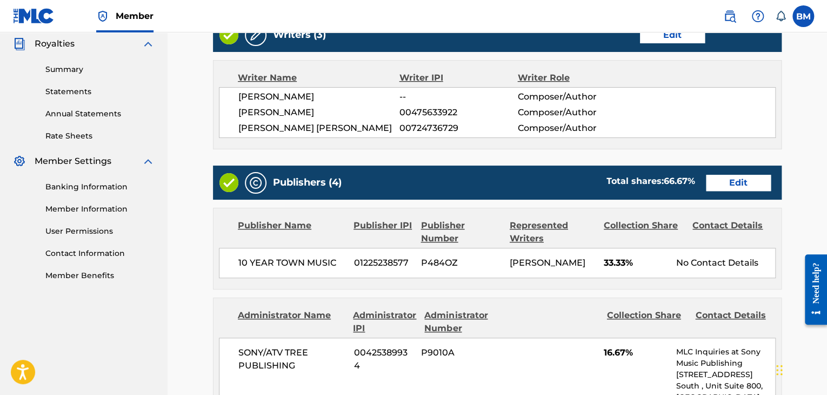
click at [722, 184] on link "Edit" at bounding box center [738, 183] width 65 height 16
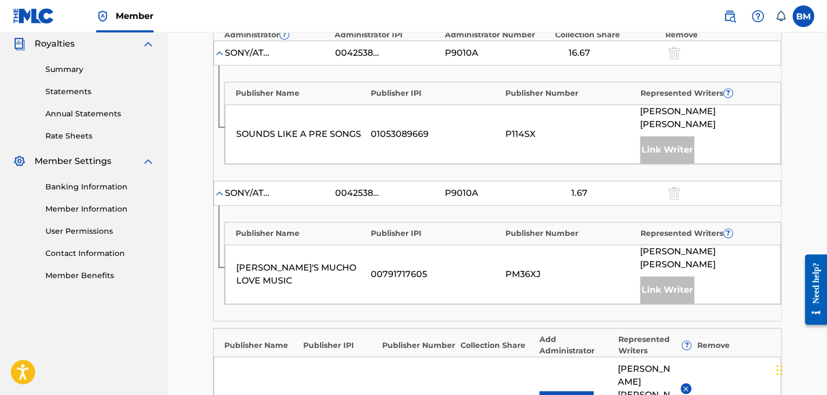
scroll to position [433, 0]
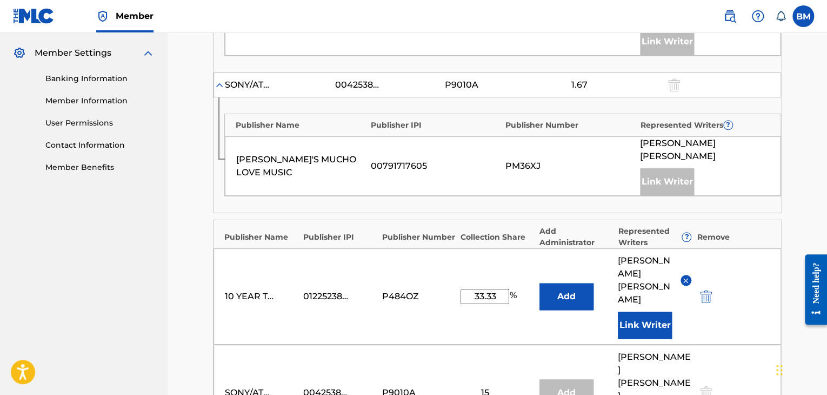
click at [635, 311] on button "Link Writer" at bounding box center [645, 324] width 54 height 27
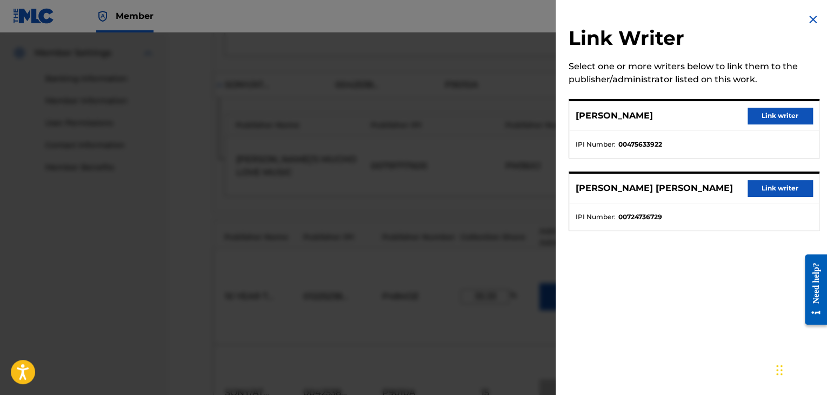
click at [769, 183] on button "Link writer" at bounding box center [780, 188] width 65 height 16
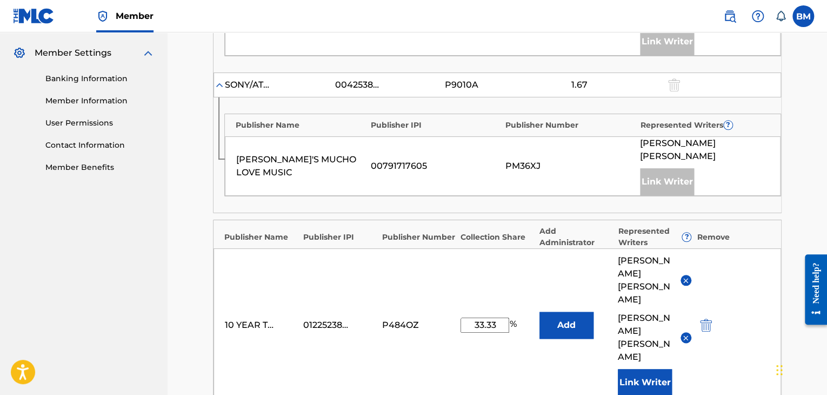
click at [686, 276] on img at bounding box center [686, 280] width 8 height 8
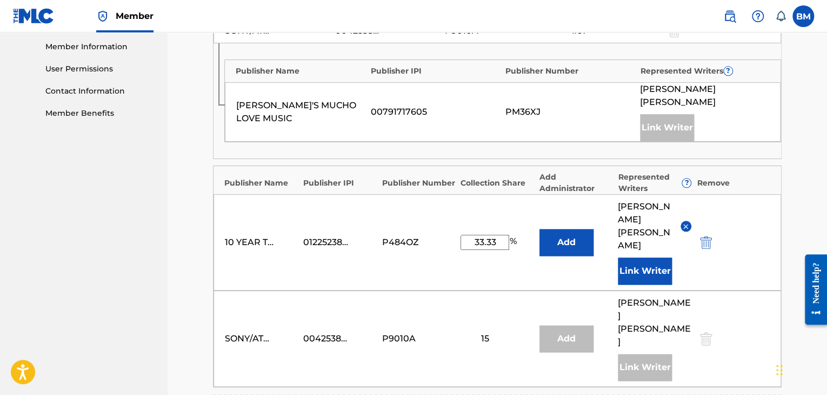
scroll to position [676, 0]
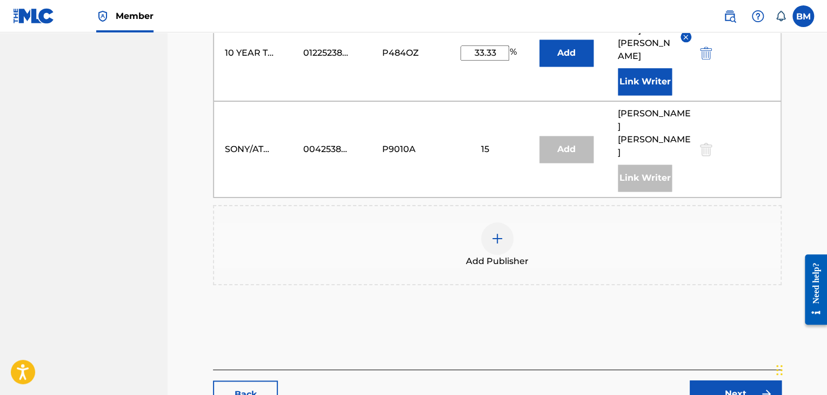
click at [747, 380] on link "Next" at bounding box center [736, 393] width 92 height 27
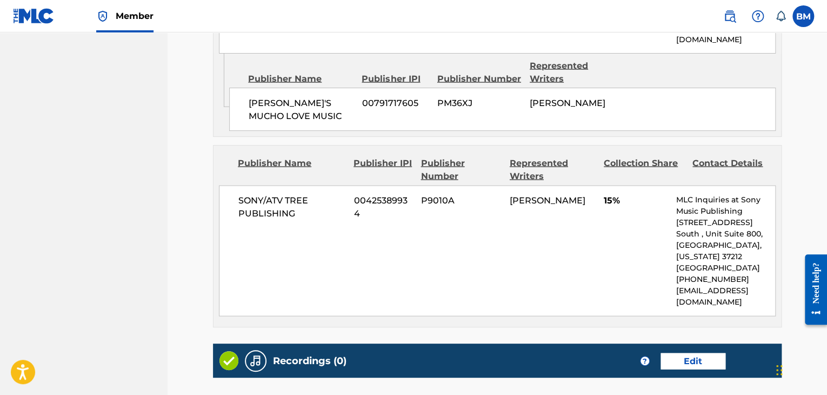
scroll to position [1130, 0]
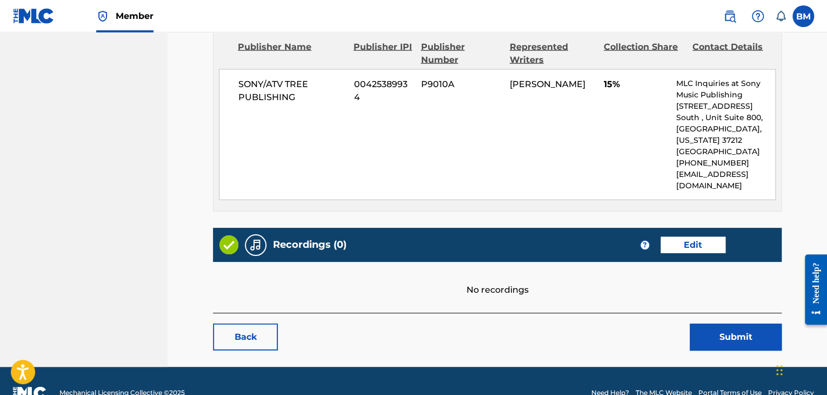
click at [735, 323] on button "Submit" at bounding box center [736, 336] width 92 height 27
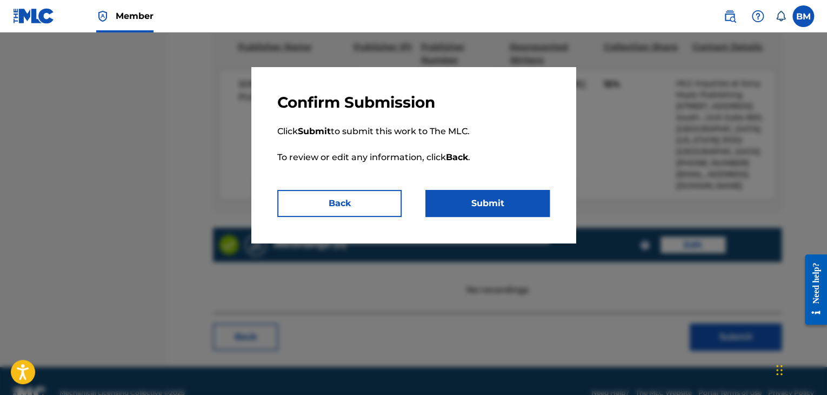
click at [501, 196] on button "Submit" at bounding box center [488, 203] width 124 height 27
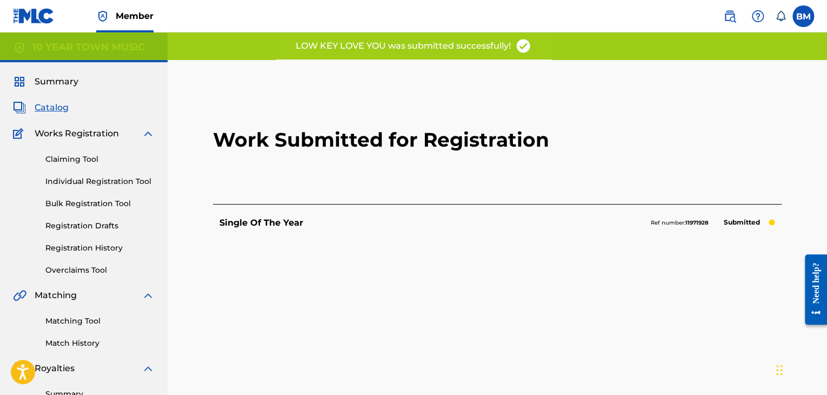
click at [287, 223] on p "Single Of The Year" at bounding box center [262, 222] width 84 height 13
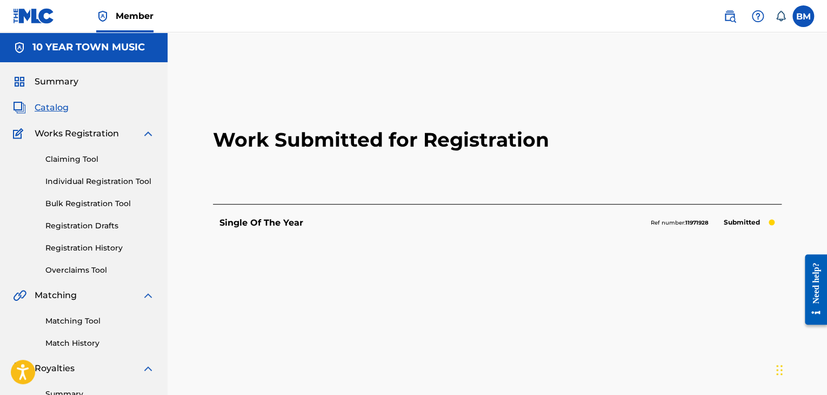
click at [766, 221] on p "Submitted" at bounding box center [742, 222] width 47 height 15
click at [262, 217] on p "Single Of The Year" at bounding box center [262, 222] width 84 height 13
click at [85, 158] on link "Claiming Tool" at bounding box center [99, 159] width 109 height 11
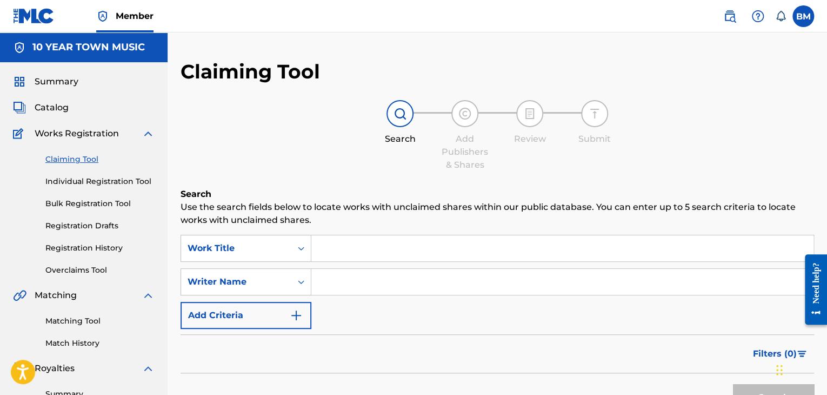
click at [90, 323] on link "Matching Tool" at bounding box center [99, 320] width 109 height 11
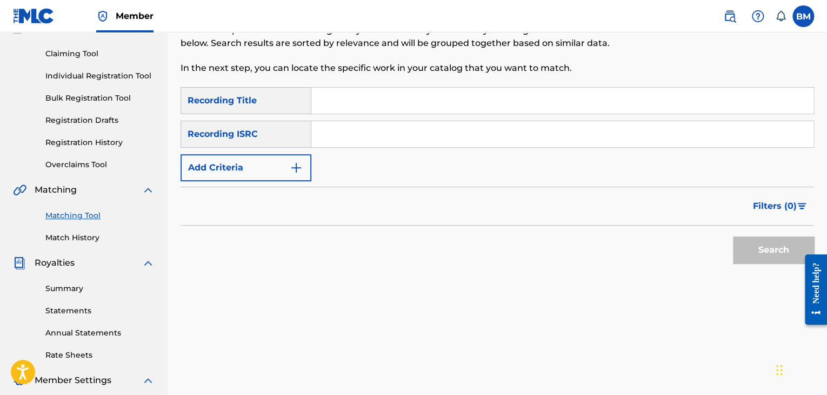
scroll to position [216, 0]
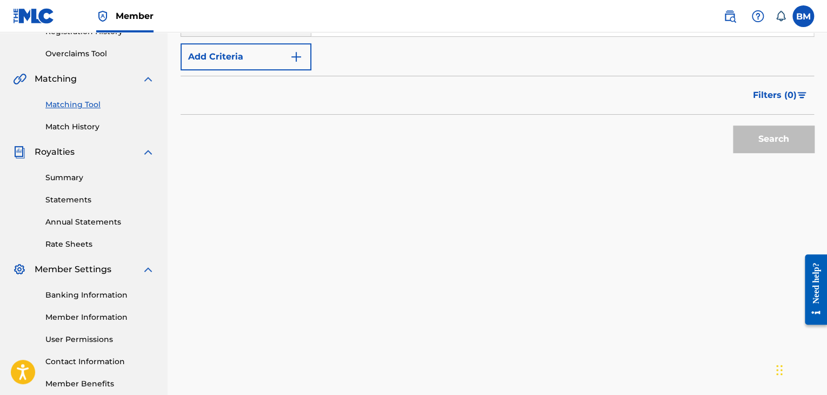
click at [76, 185] on div "Summary Statements Annual Statements Rate Sheets" at bounding box center [84, 203] width 142 height 91
click at [76, 180] on link "Summary" at bounding box center [99, 177] width 109 height 11
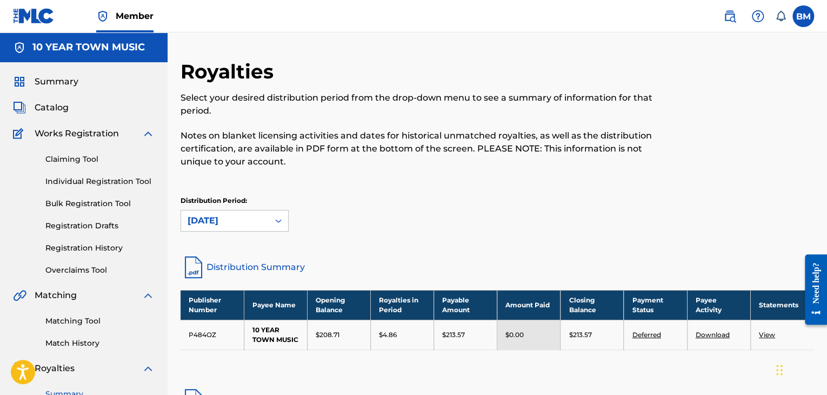
click at [89, 227] on link "Registration Drafts" at bounding box center [99, 225] width 109 height 11
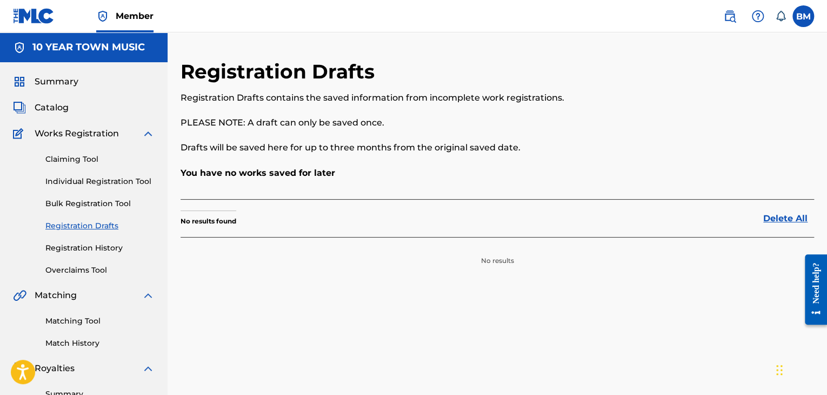
click at [93, 251] on link "Registration History" at bounding box center [99, 247] width 109 height 11
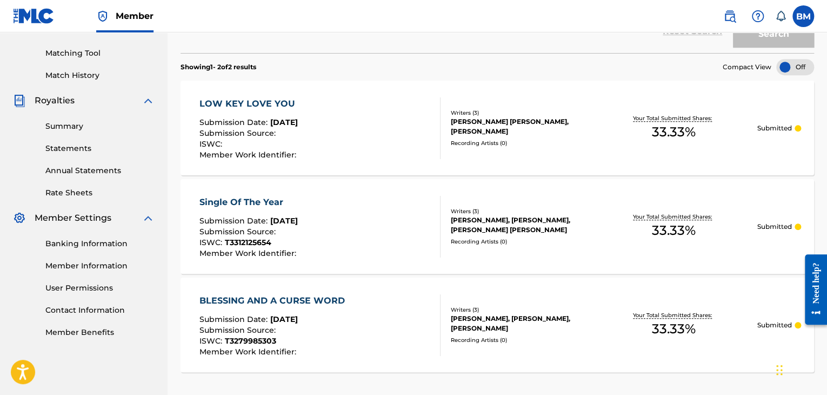
scroll to position [311, 0]
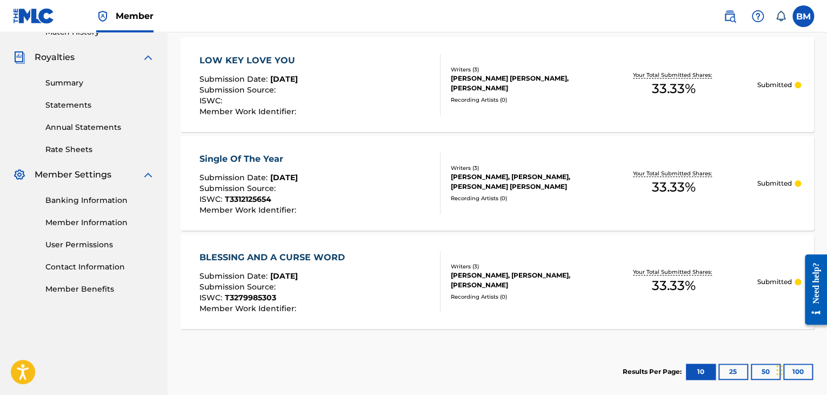
click at [395, 77] on div "LOW KEY LOVE YOU Submission Date : [DATE] Submission Source : ISWC : Member Wor…" at bounding box center [320, 85] width 241 height 62
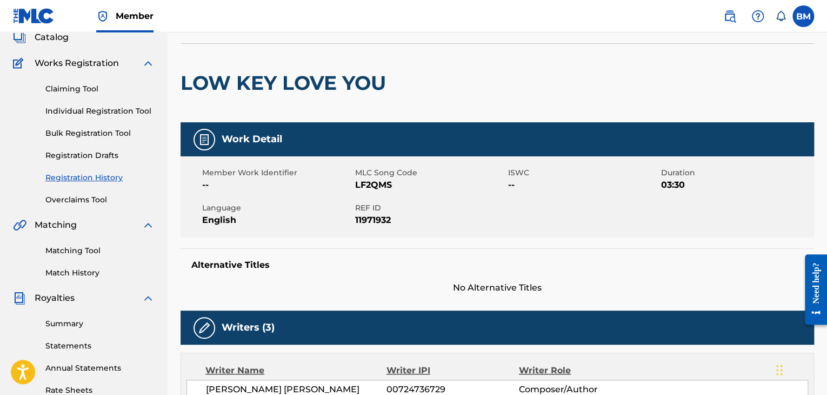
scroll to position [54, 0]
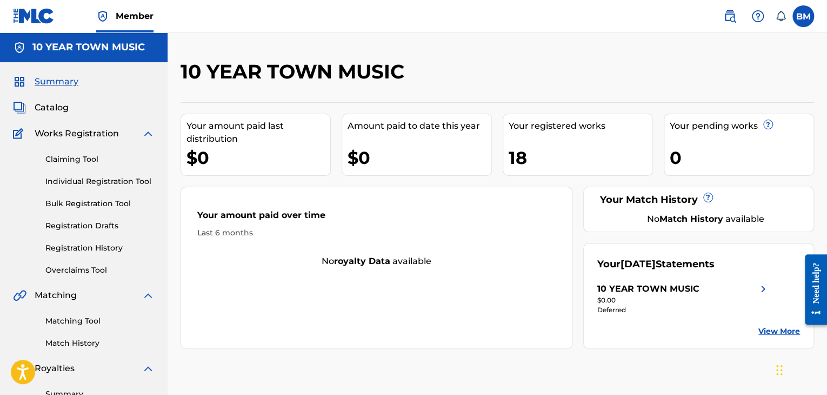
click at [89, 156] on link "Claiming Tool" at bounding box center [99, 159] width 109 height 11
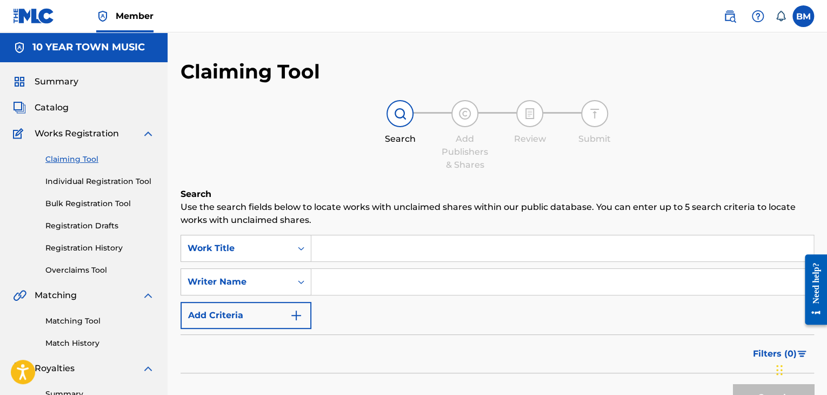
click at [91, 319] on link "Matching Tool" at bounding box center [99, 320] width 109 height 11
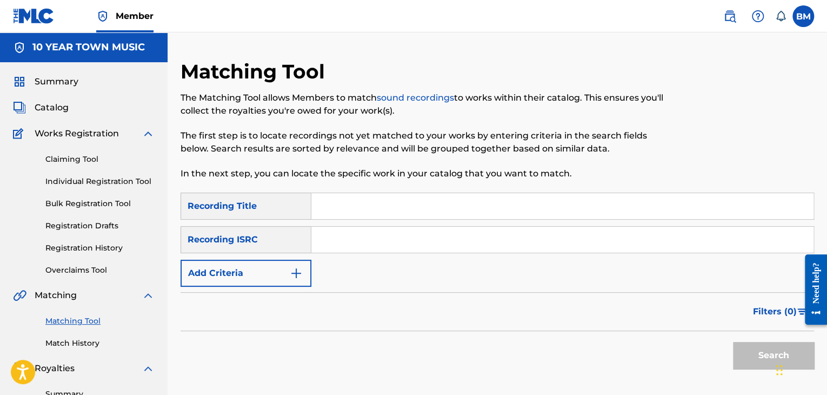
scroll to position [54, 0]
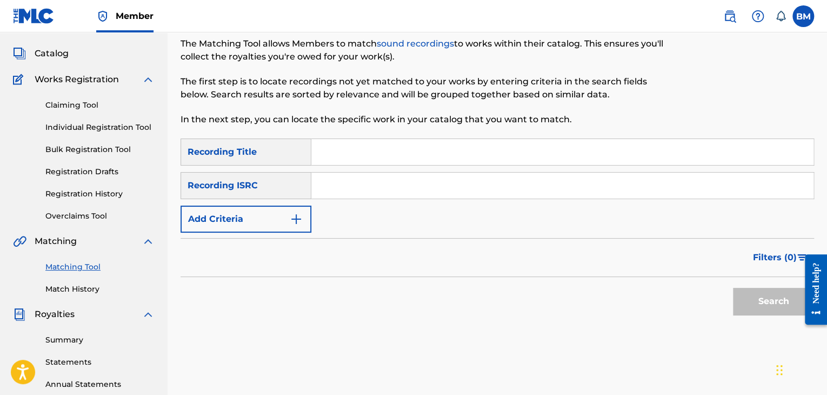
click at [90, 193] on link "Registration History" at bounding box center [99, 193] width 109 height 11
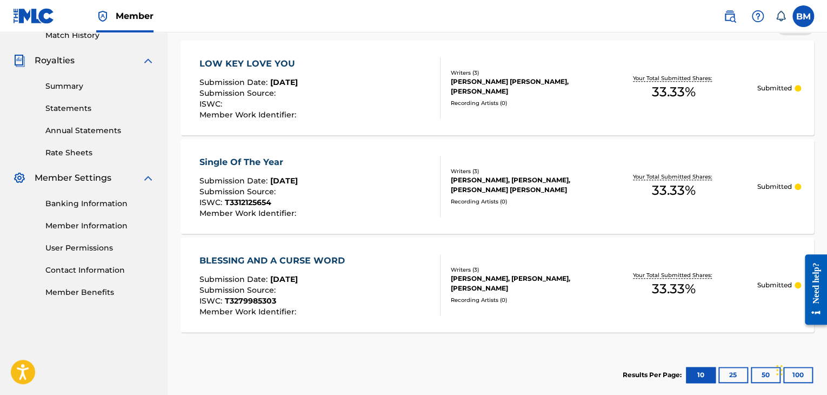
scroll to position [324, 0]
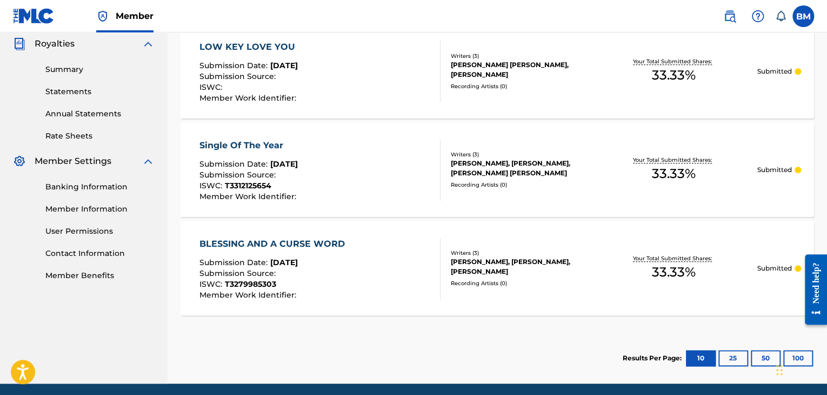
click at [526, 186] on div "Recording Artists ( 0 )" at bounding box center [521, 185] width 140 height 8
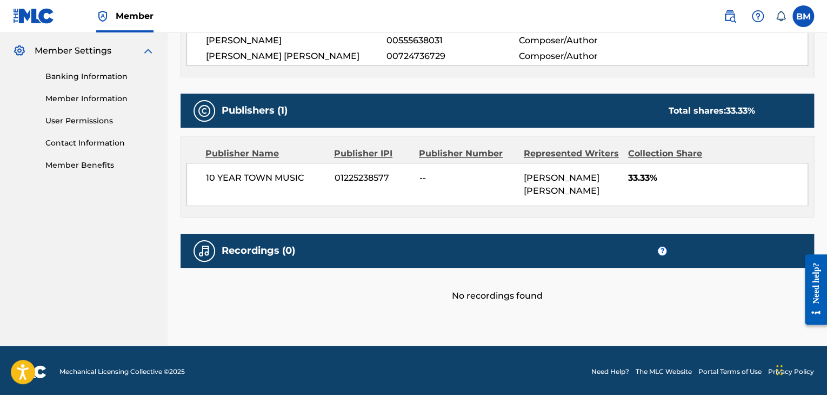
scroll to position [436, 0]
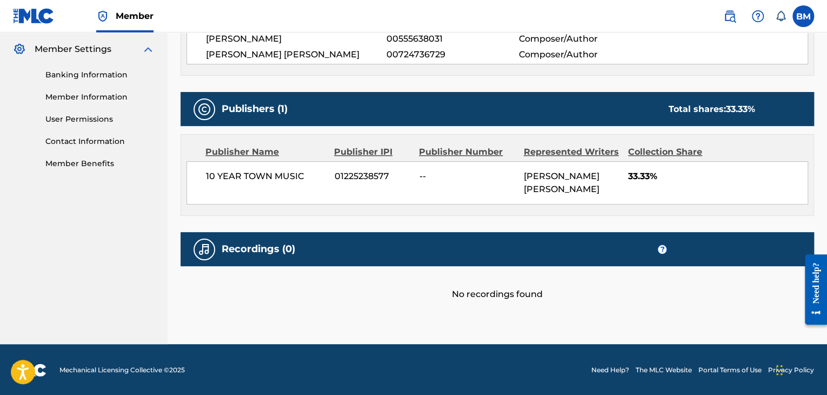
click at [443, 251] on div "Recordings (0) ?" at bounding box center [498, 249] width 634 height 34
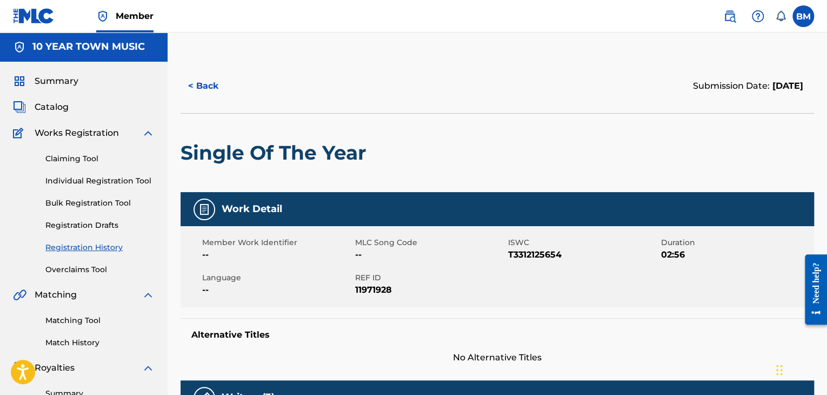
scroll to position [0, 0]
